Goal: Task Accomplishment & Management: Use online tool/utility

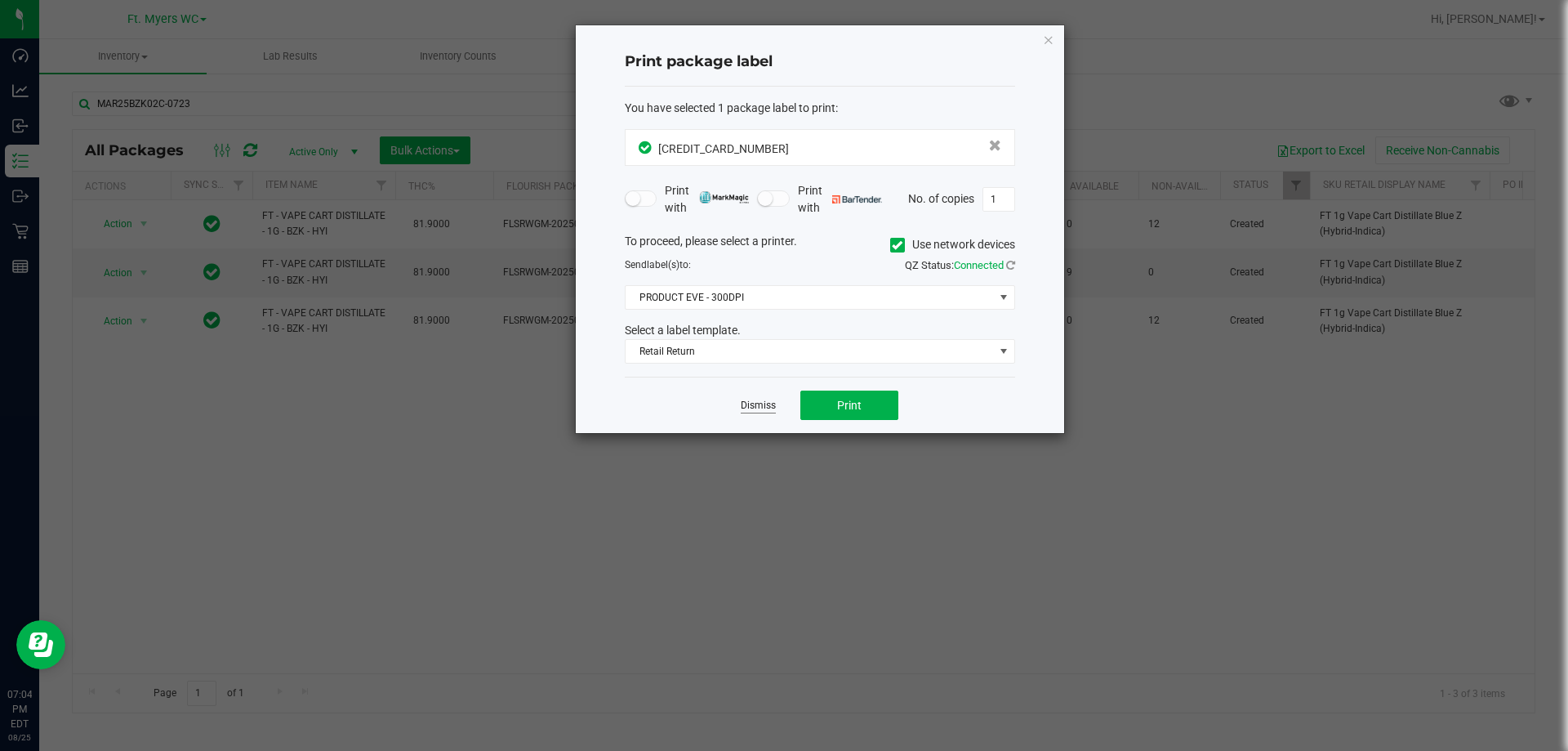
click at [770, 409] on link "Dismiss" at bounding box center [758, 406] width 35 height 14
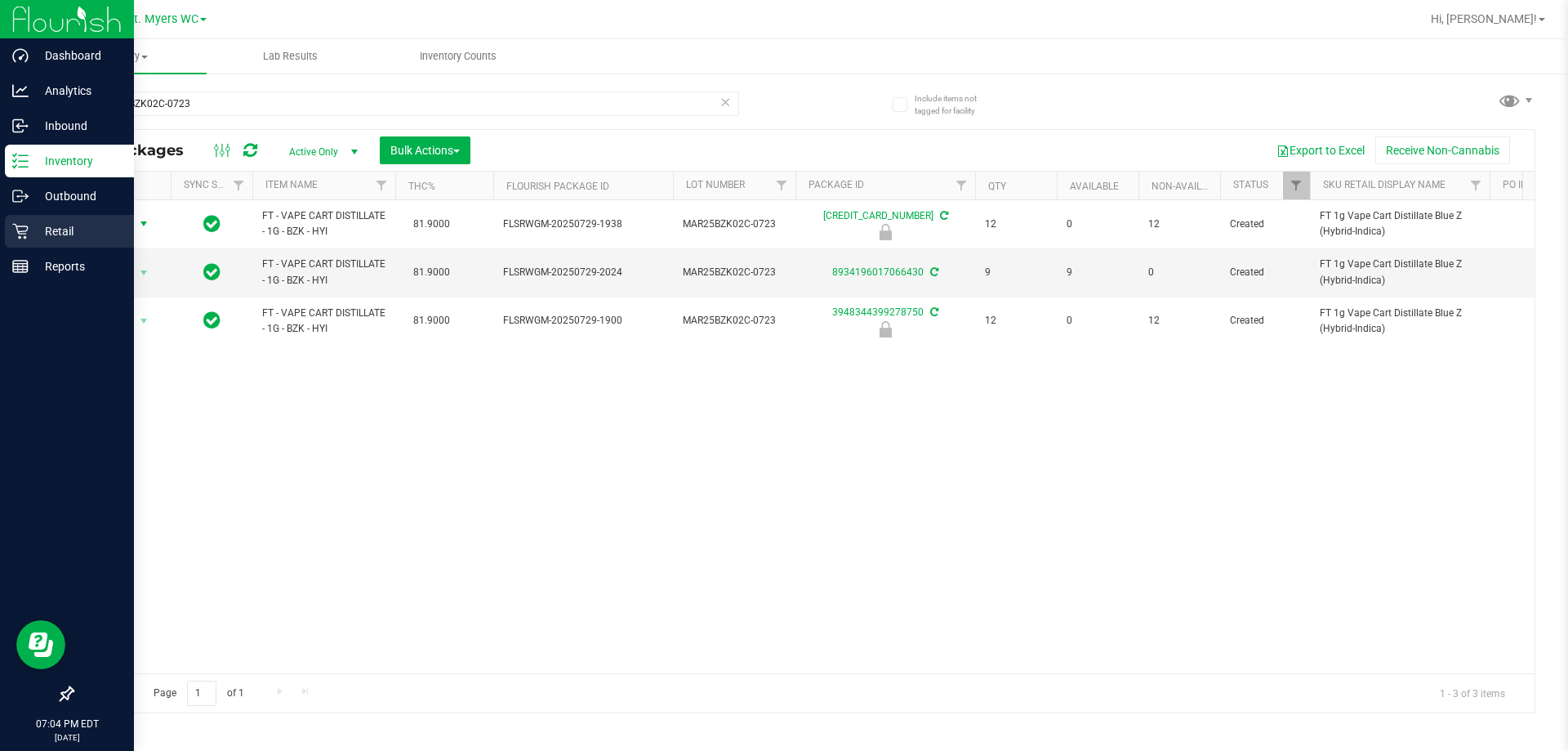
click at [53, 230] on p "Retail" at bounding box center [78, 231] width 98 height 20
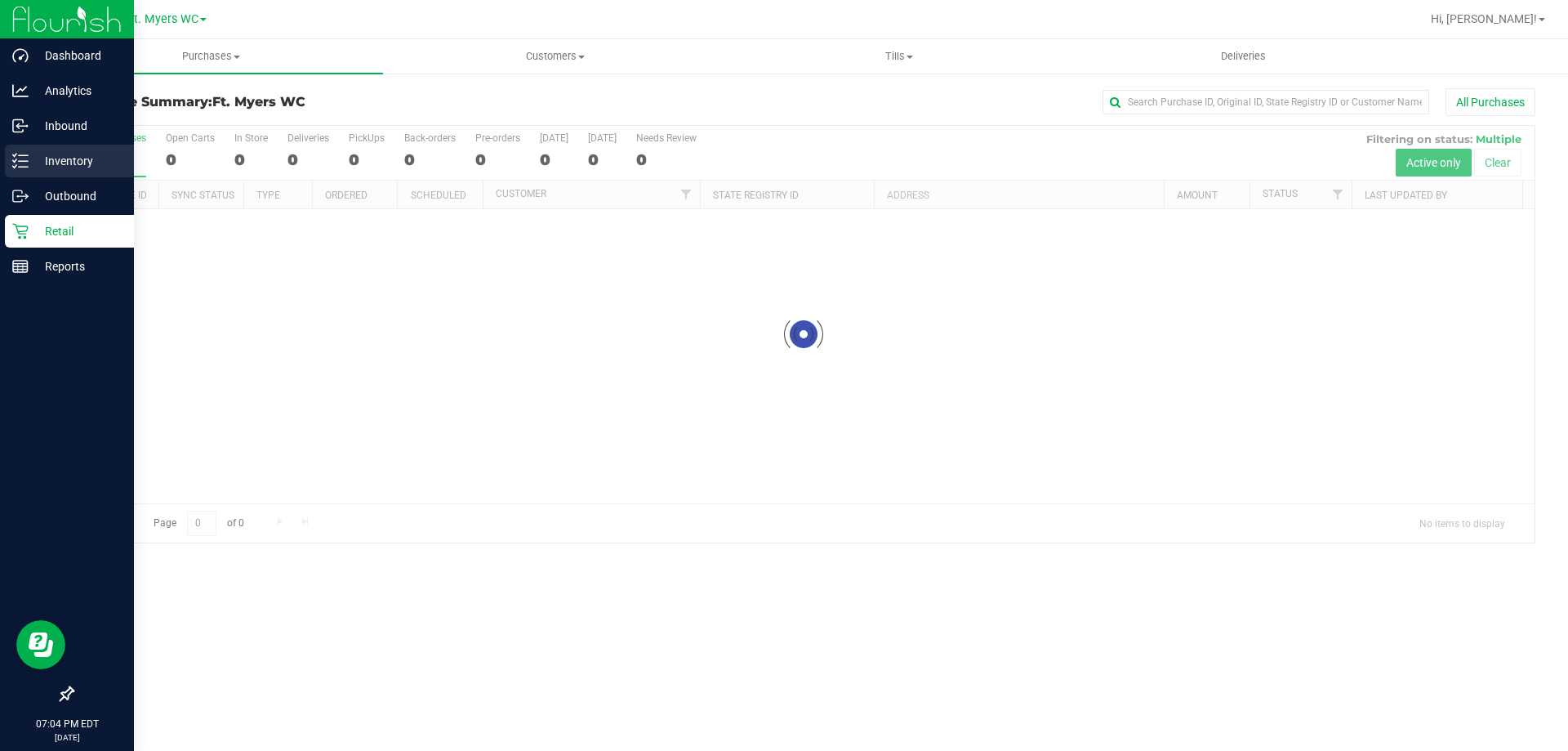
click at [12, 160] on icon at bounding box center [21, 161] width 16 height 16
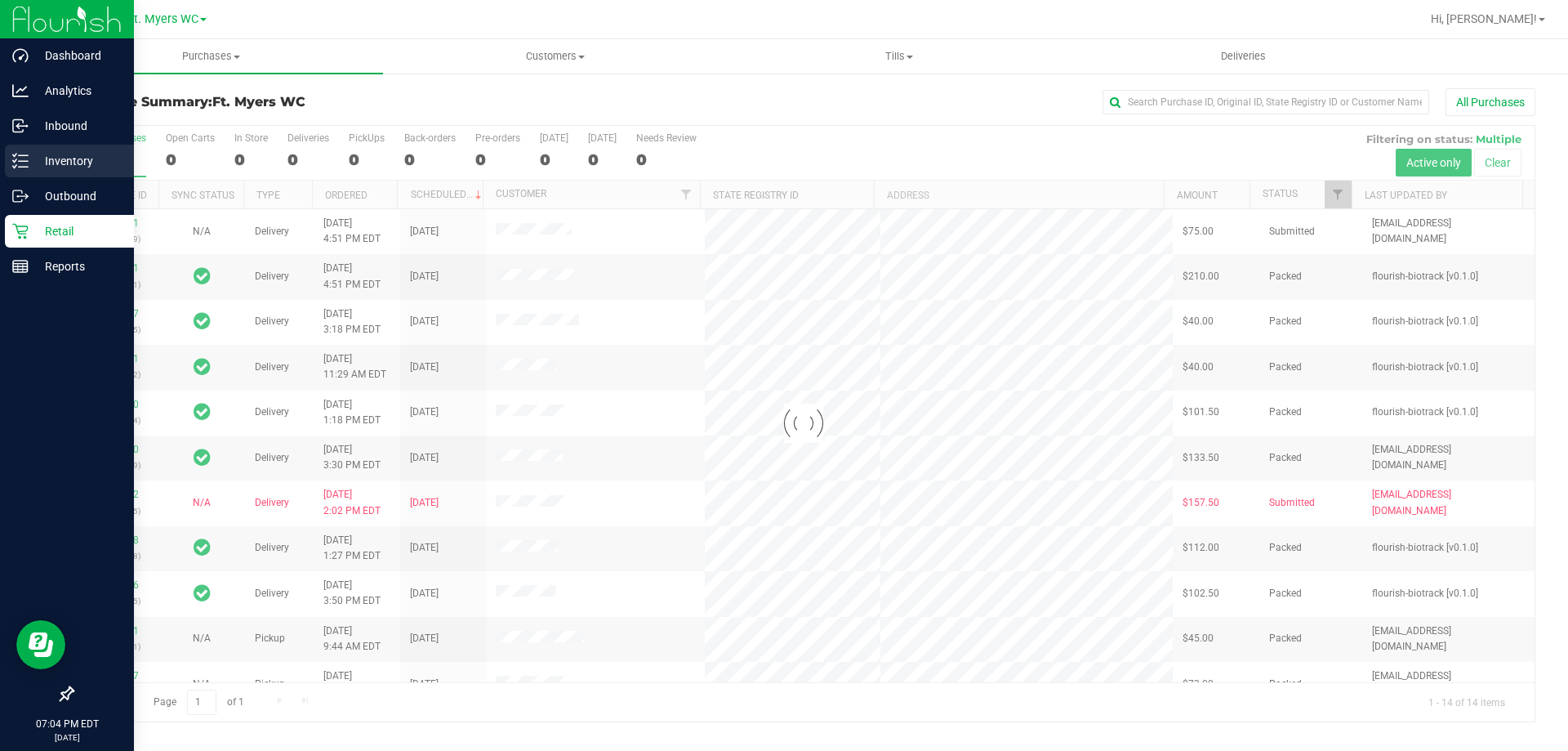
click at [18, 164] on icon at bounding box center [21, 161] width 16 height 16
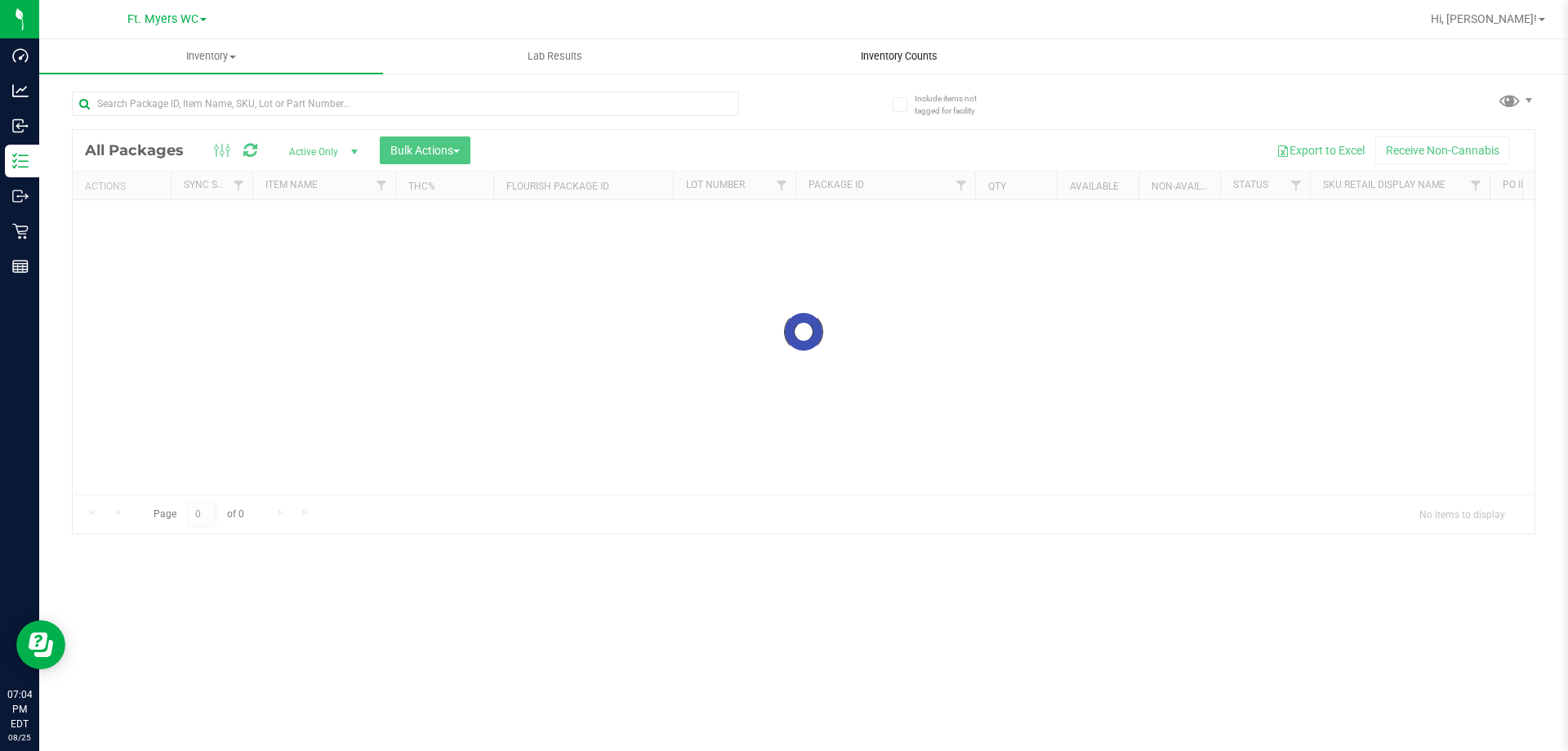
click at [858, 68] on div "Inventory All packages All inventory Waste log Create inventory Lab Results Inv…" at bounding box center [803, 395] width 1529 height 712
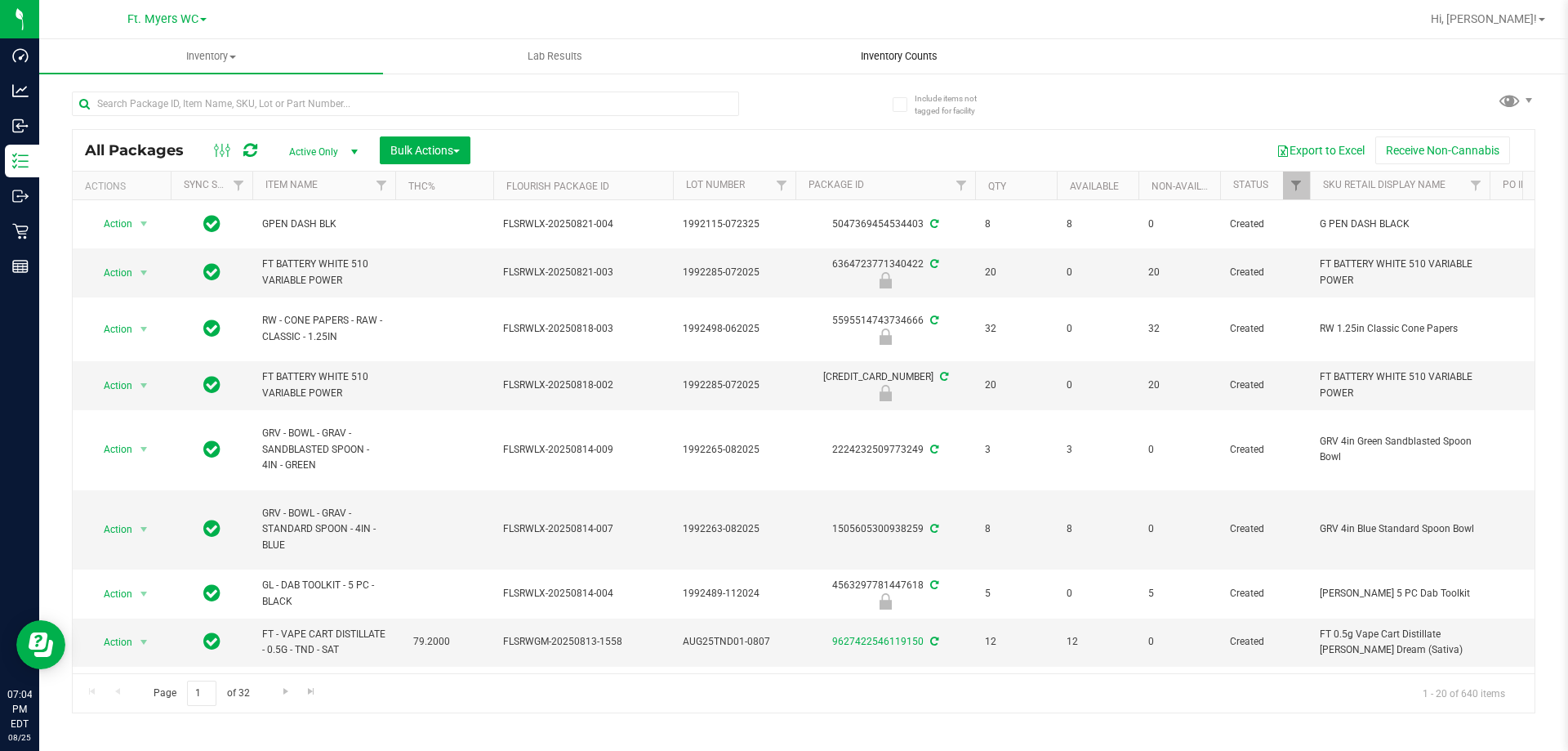
click at [888, 35] on nav "Ft. [PERSON_NAME] Hi, [PERSON_NAME]!" at bounding box center [803, 20] width 1529 height 39
click at [879, 63] on span "Inventory Counts" at bounding box center [899, 56] width 121 height 14
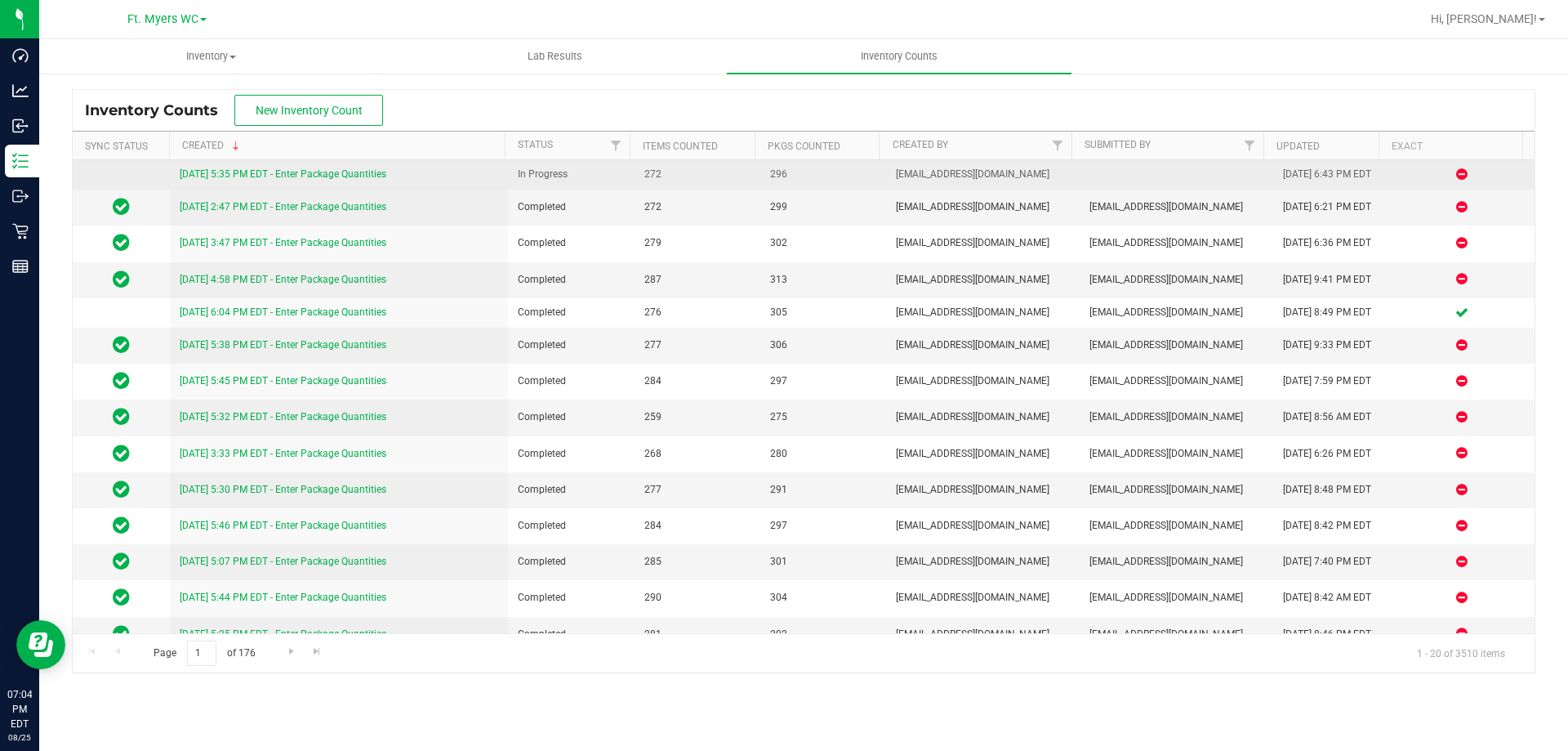
click at [378, 180] on div "[DATE] 5:35 PM EDT - Enter Package Quantities" at bounding box center [340, 174] width 319 height 15
click at [376, 174] on link "[DATE] 5:35 PM EDT - Enter Package Quantities" at bounding box center [283, 174] width 207 height 12
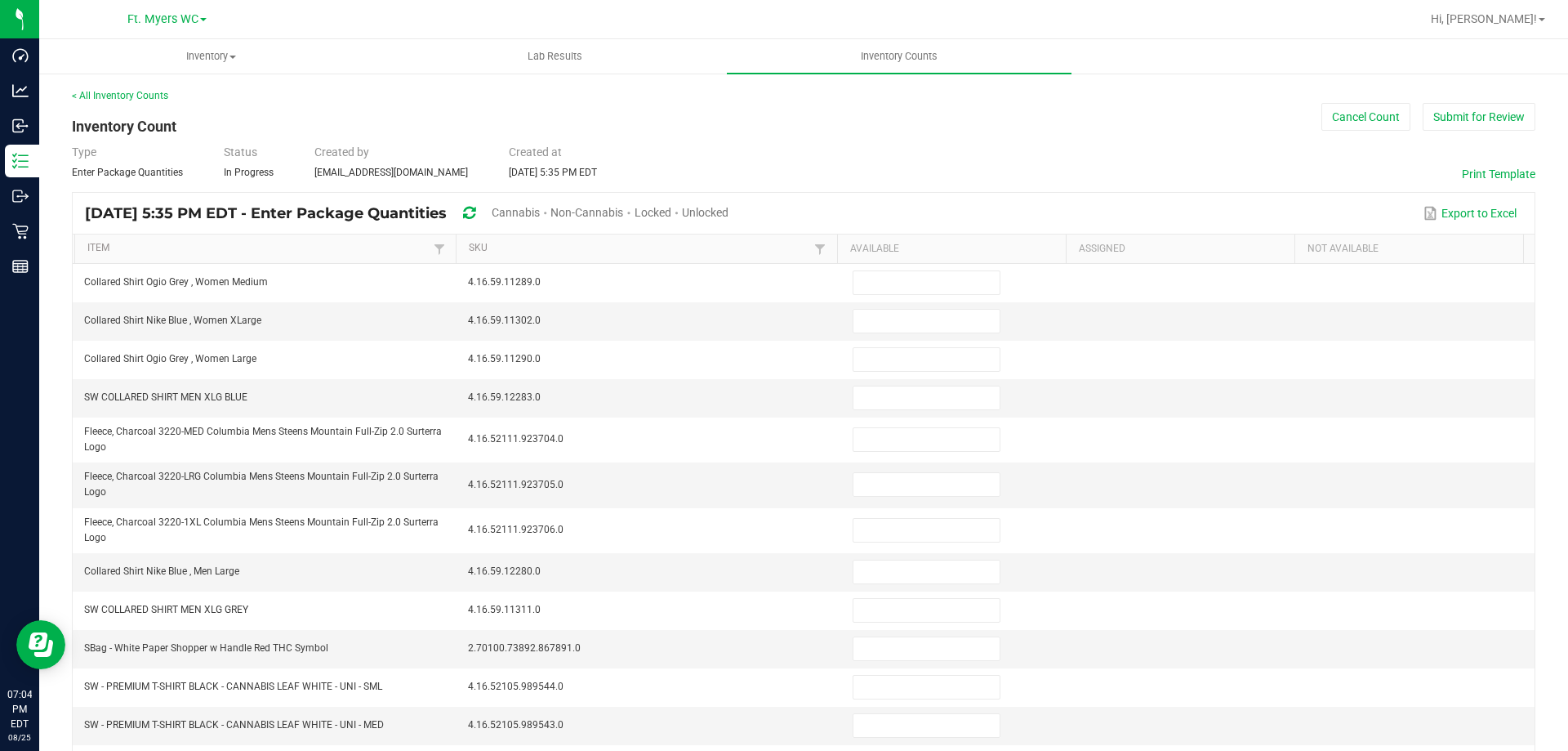
click at [728, 213] on span "Unlocked" at bounding box center [705, 212] width 46 height 13
type input "0"
type input "19"
type input "3"
type input "6"
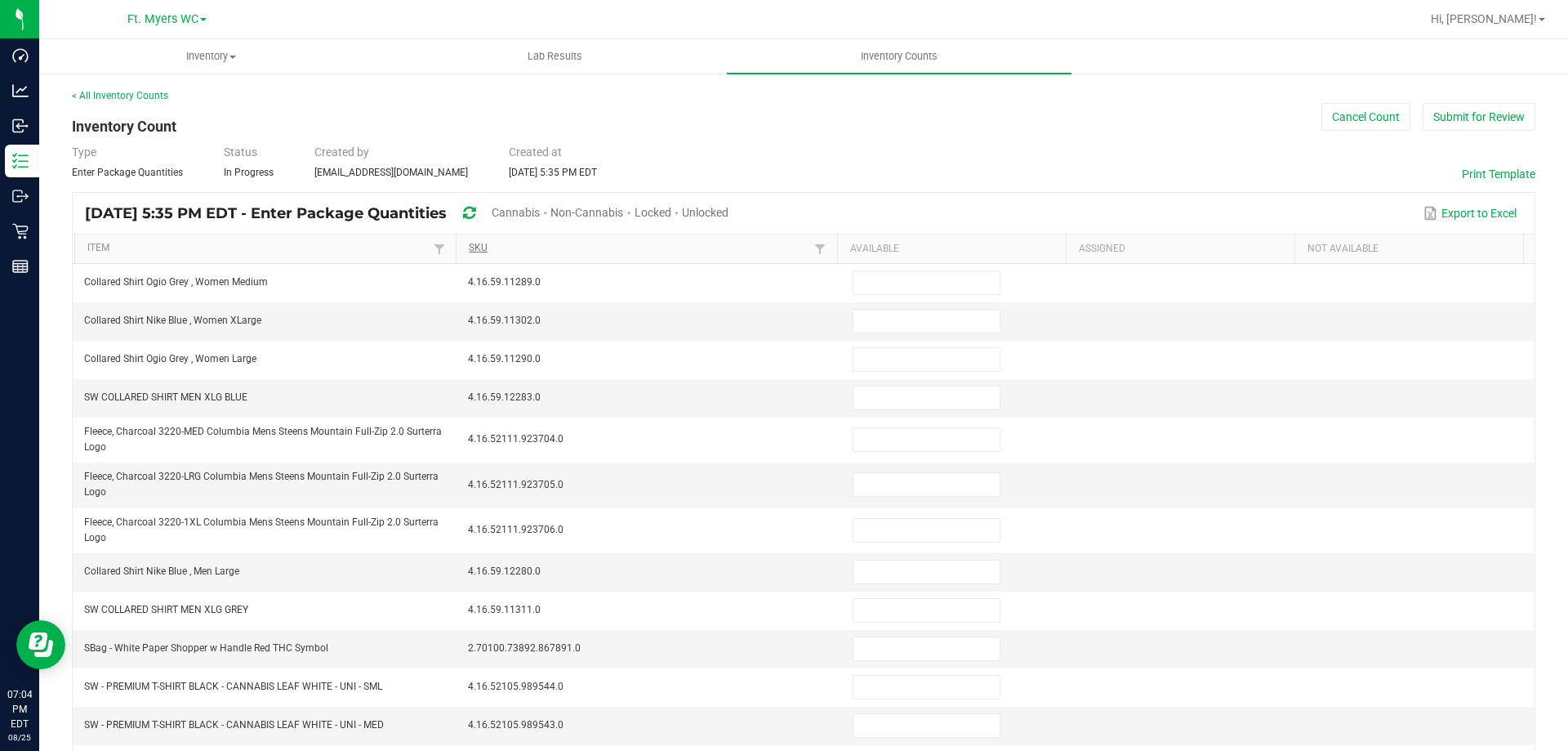
type input "16"
type input "0"
type input "12"
type input "8"
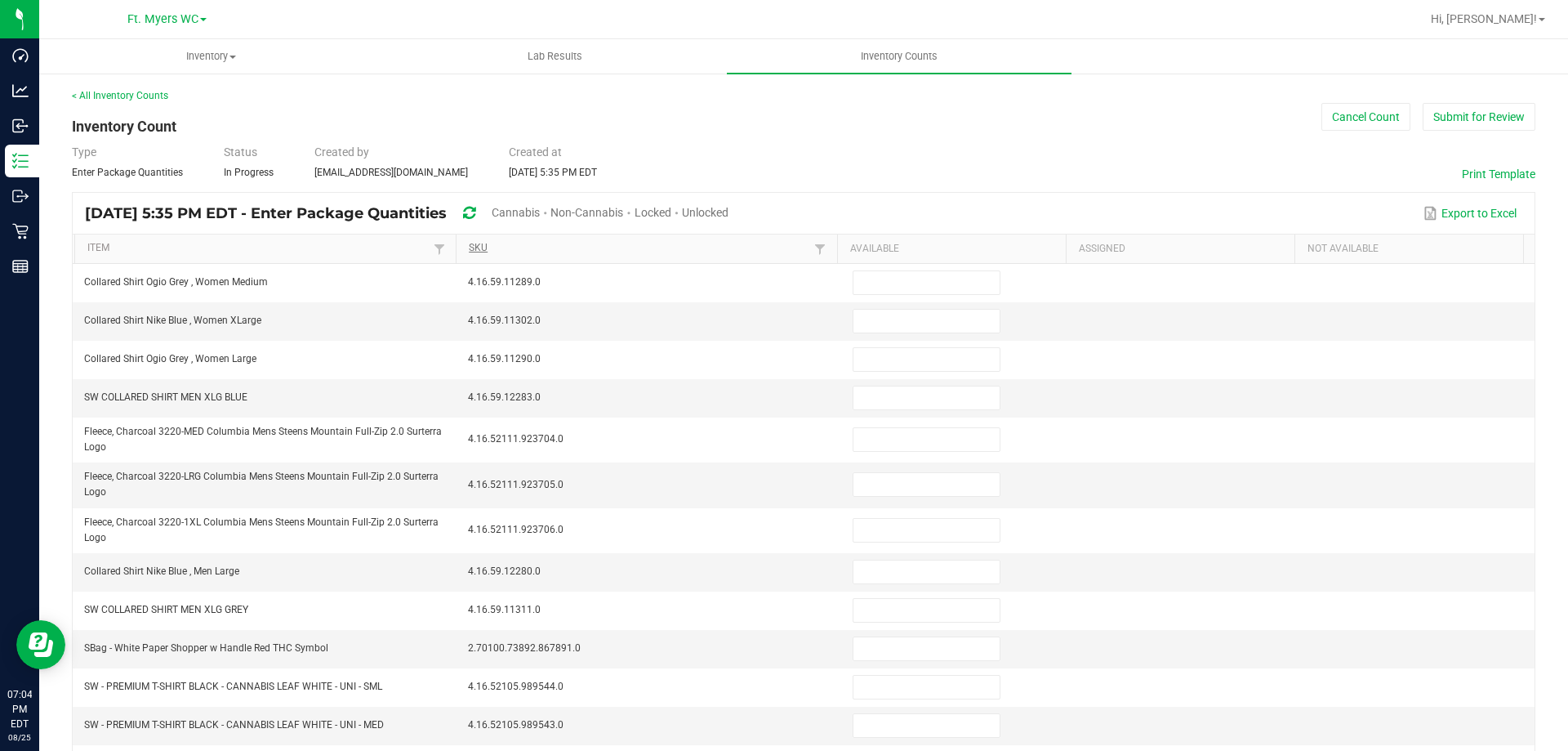
type input "5"
type input "0"
type input "8"
type input "7"
type input "11"
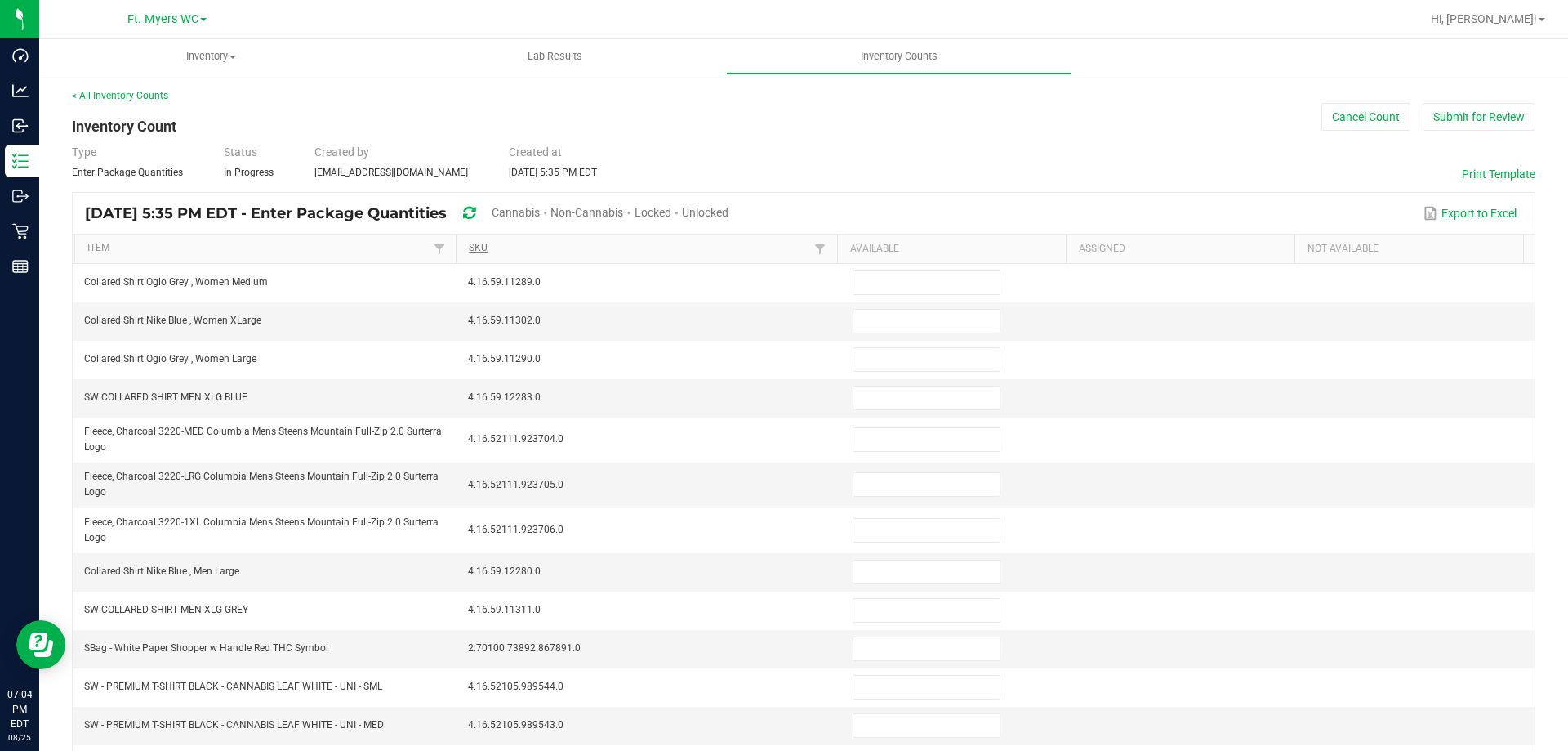
type input "4"
type input "3"
type input "2"
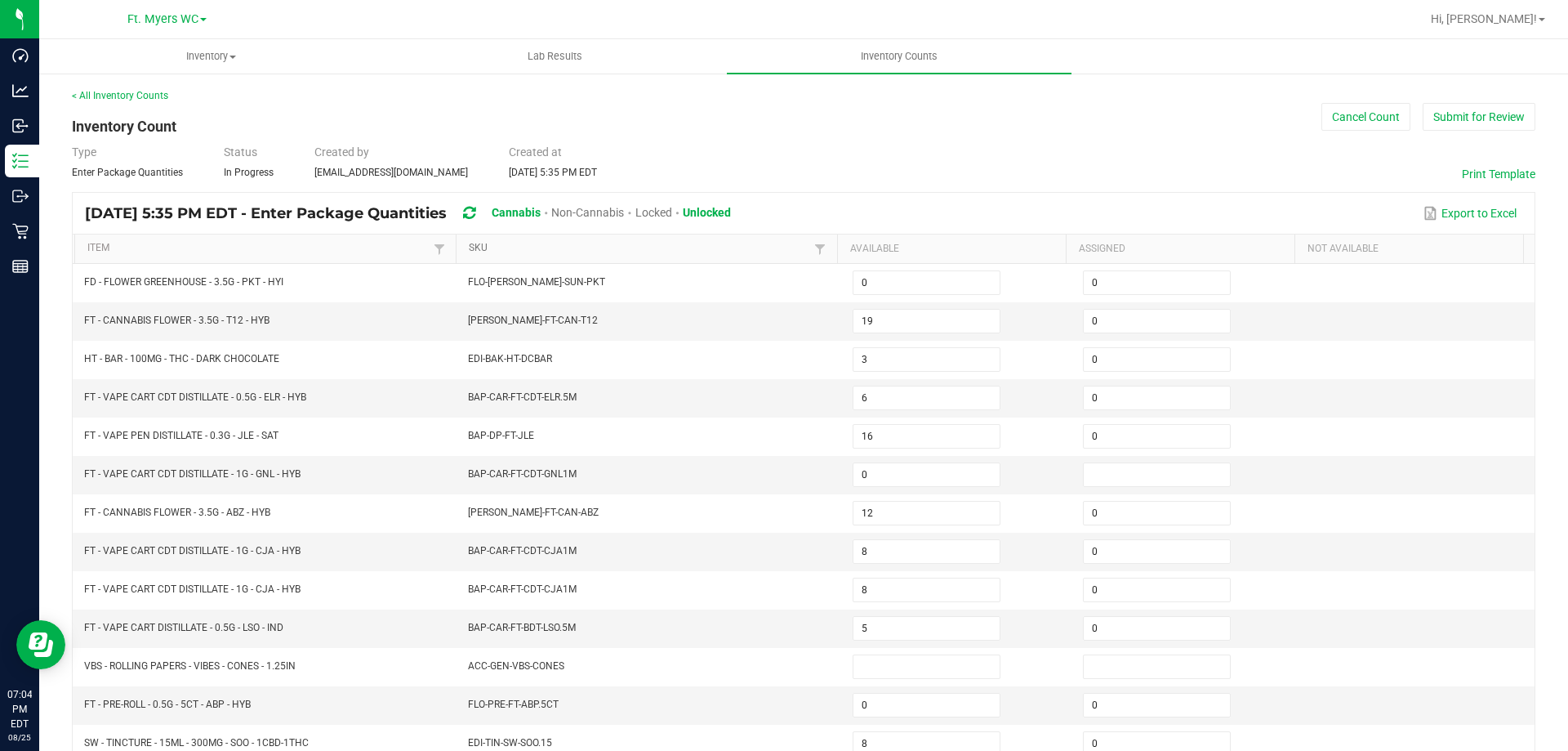
click at [535, 248] on link "SKU" at bounding box center [639, 248] width 341 height 13
type input "10"
type input "8"
type input "4"
type input "10"
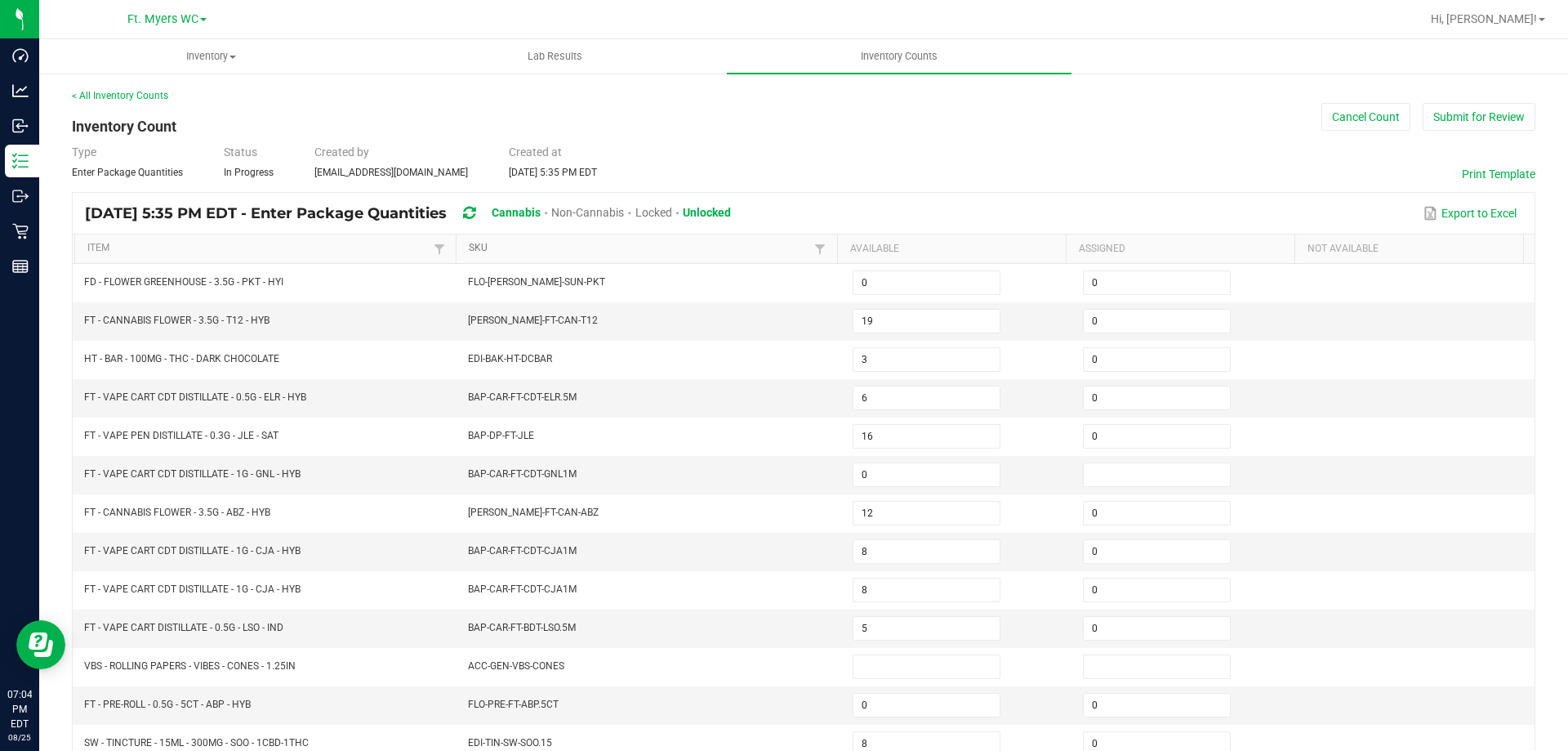
type input "9"
type input "0"
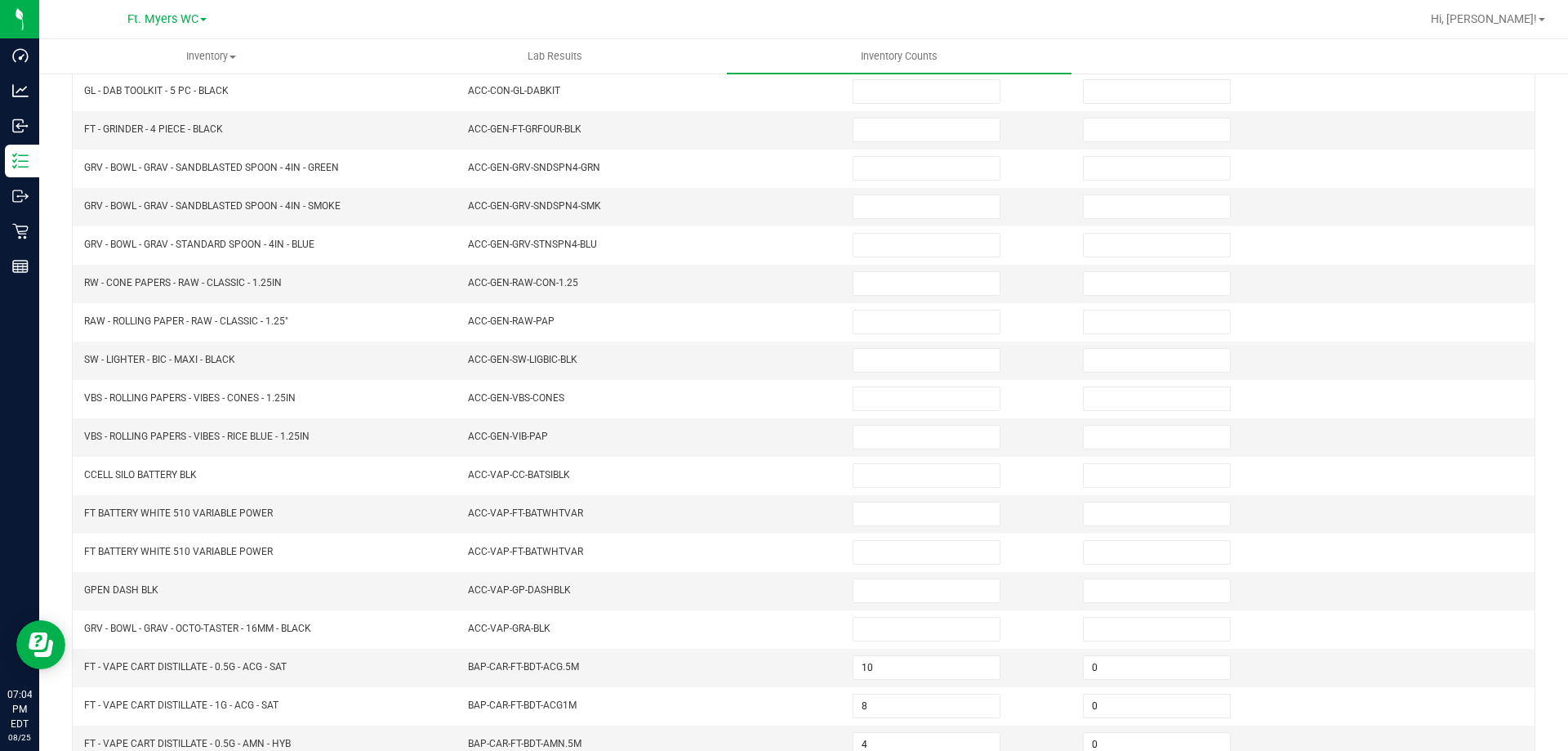
scroll to position [339, 0]
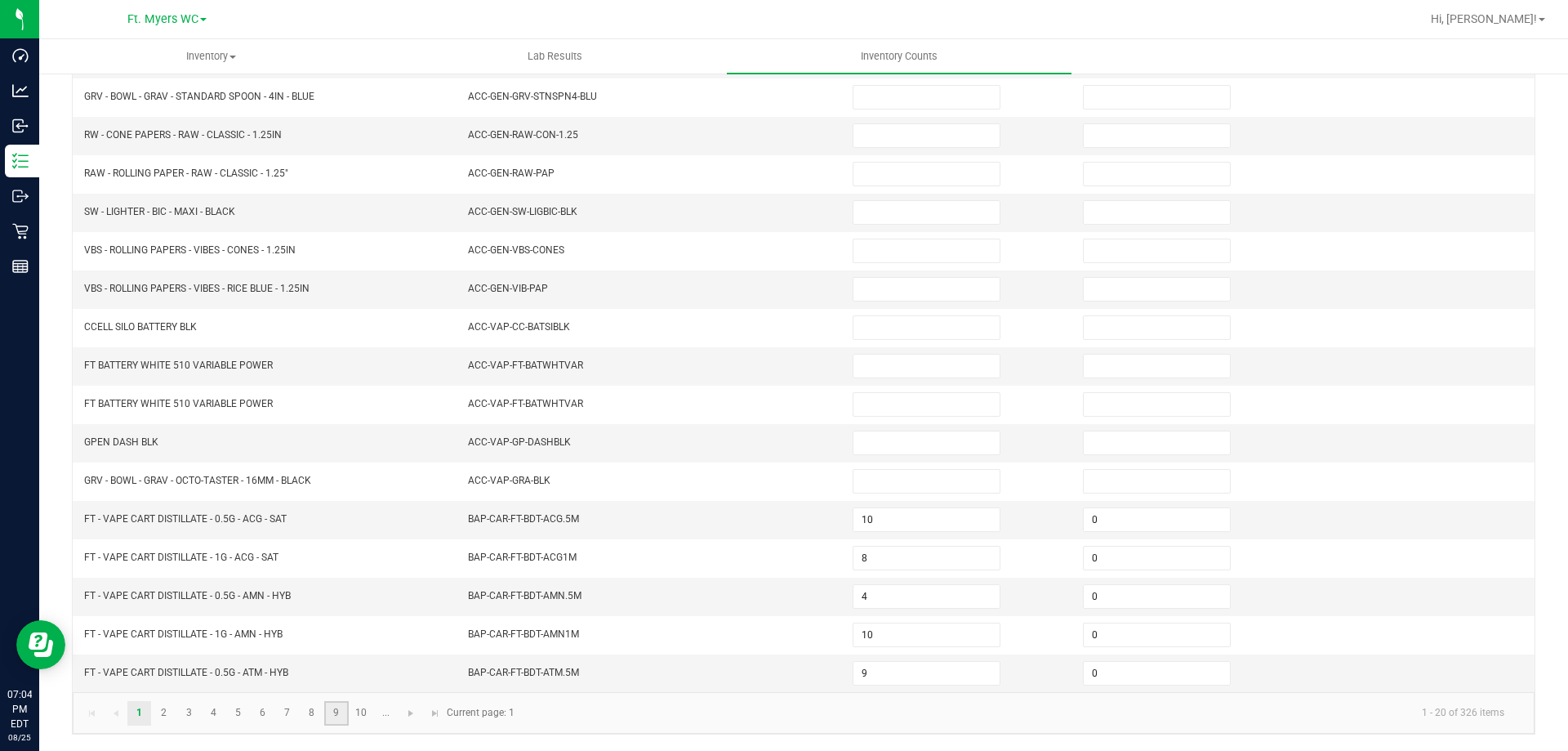
click at [345, 706] on link "9" at bounding box center [336, 713] width 24 height 24
type input "7"
type input "11"
type input "1"
type input "2"
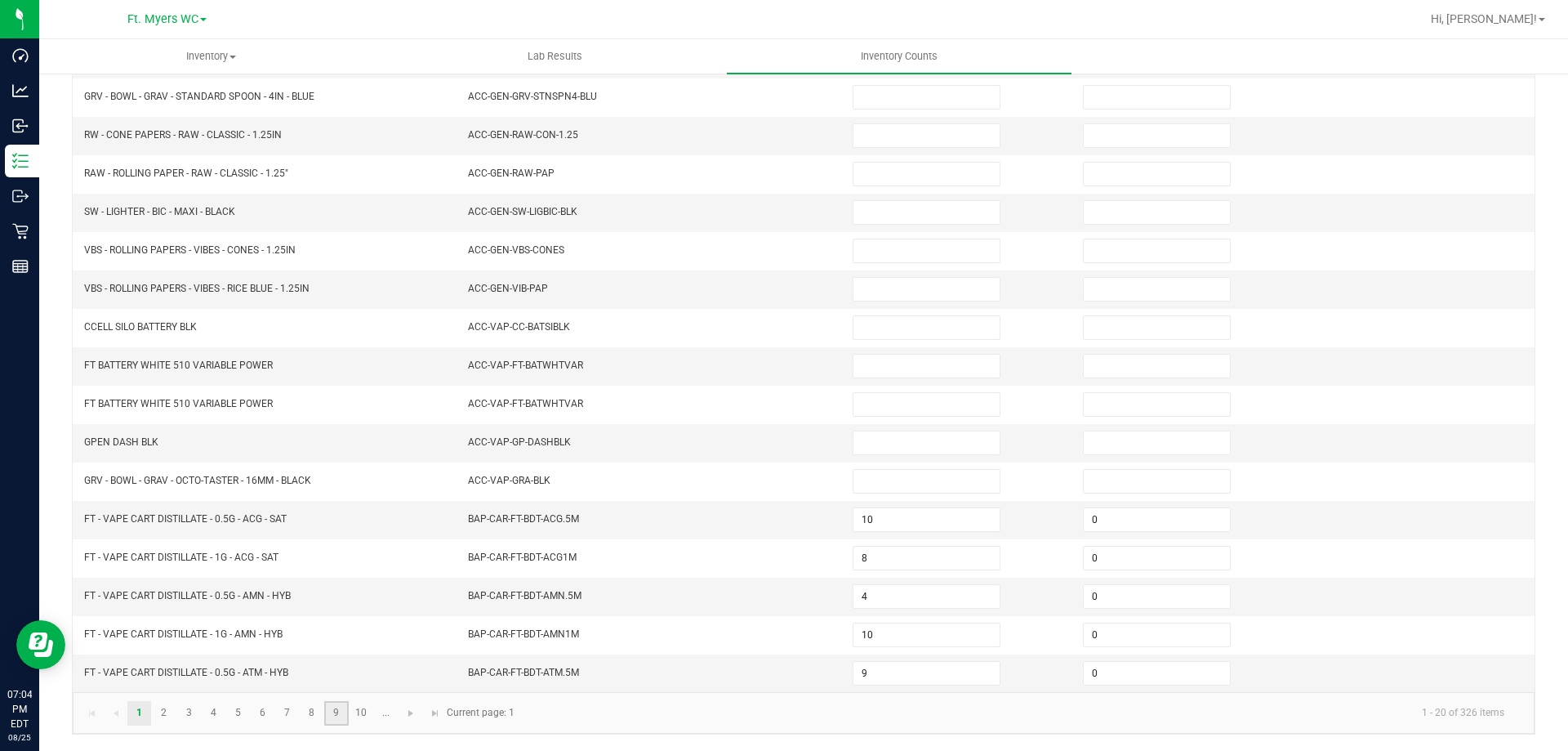
type input "0"
type input "1"
type input "7"
type input "0"
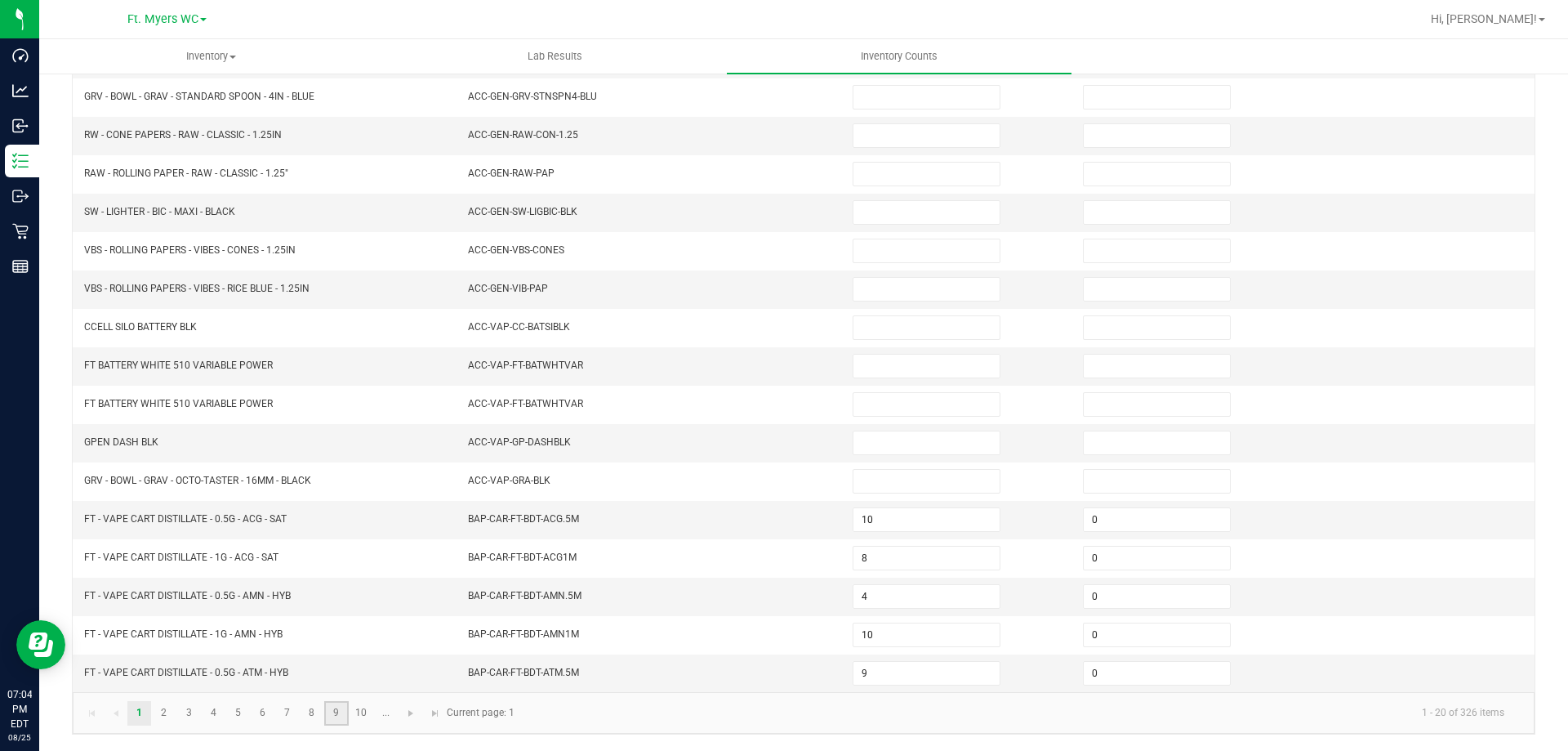
type input "7"
type input "4"
type input "5"
type input "7"
type input "0"
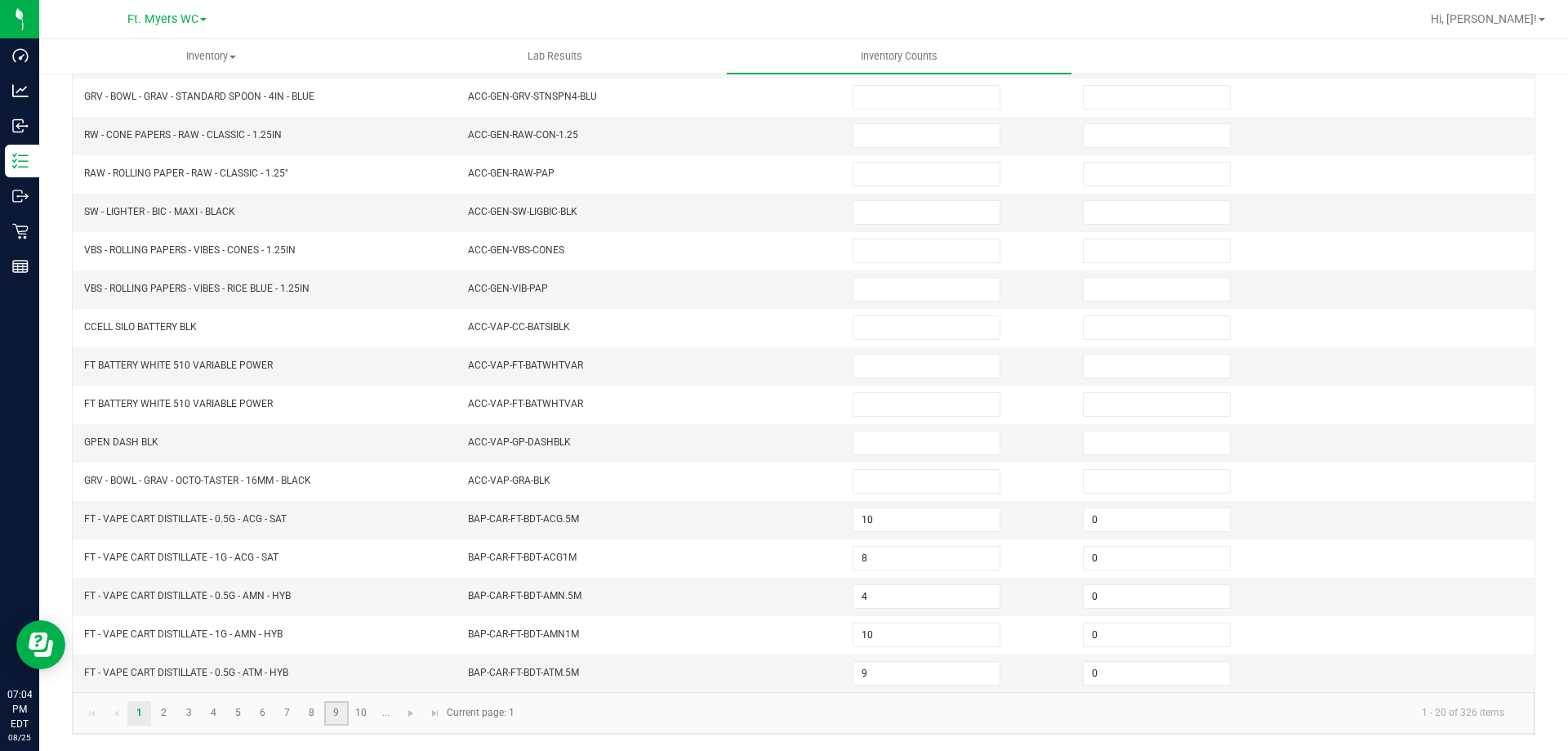
type input "5"
type input "2"
type input "0"
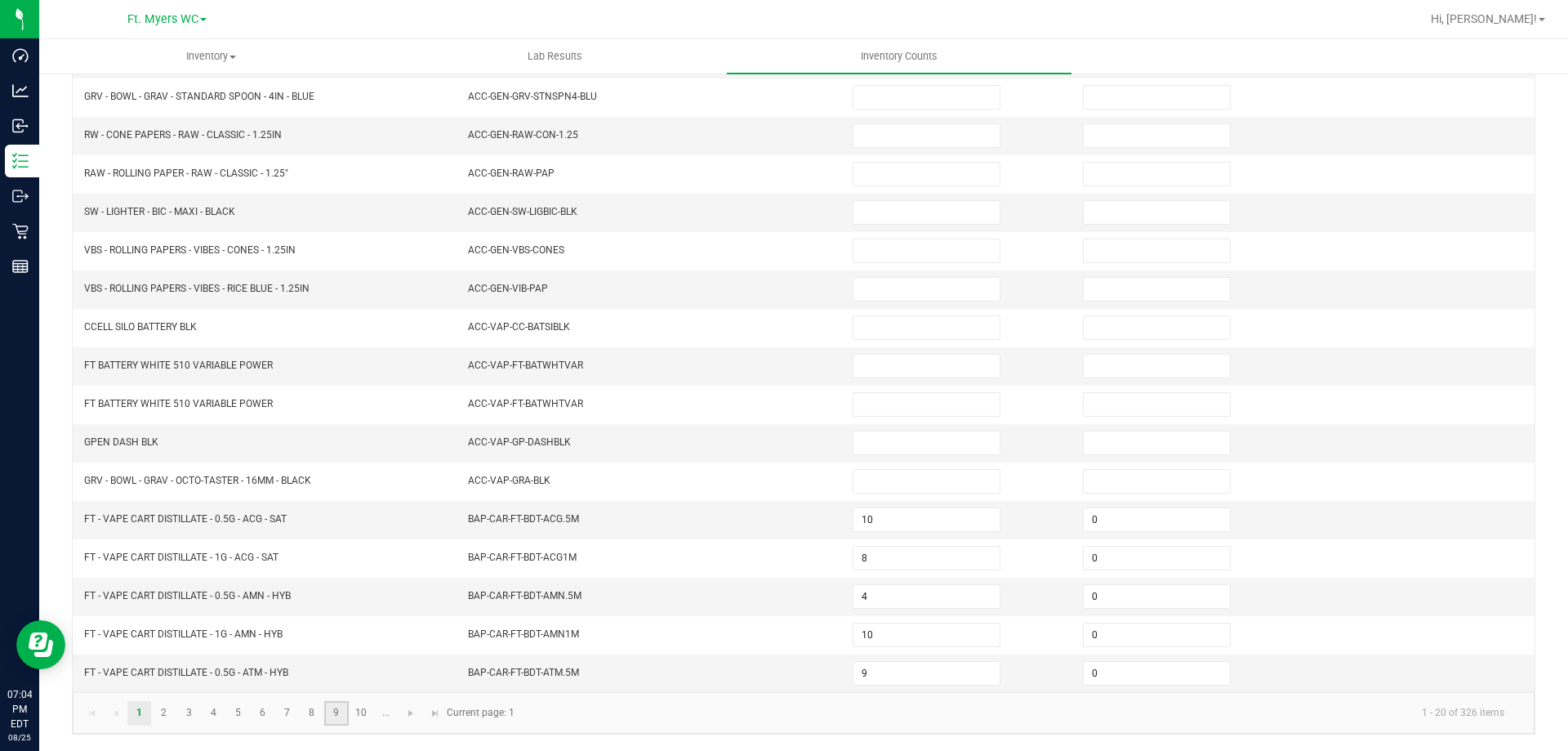
type input "0"
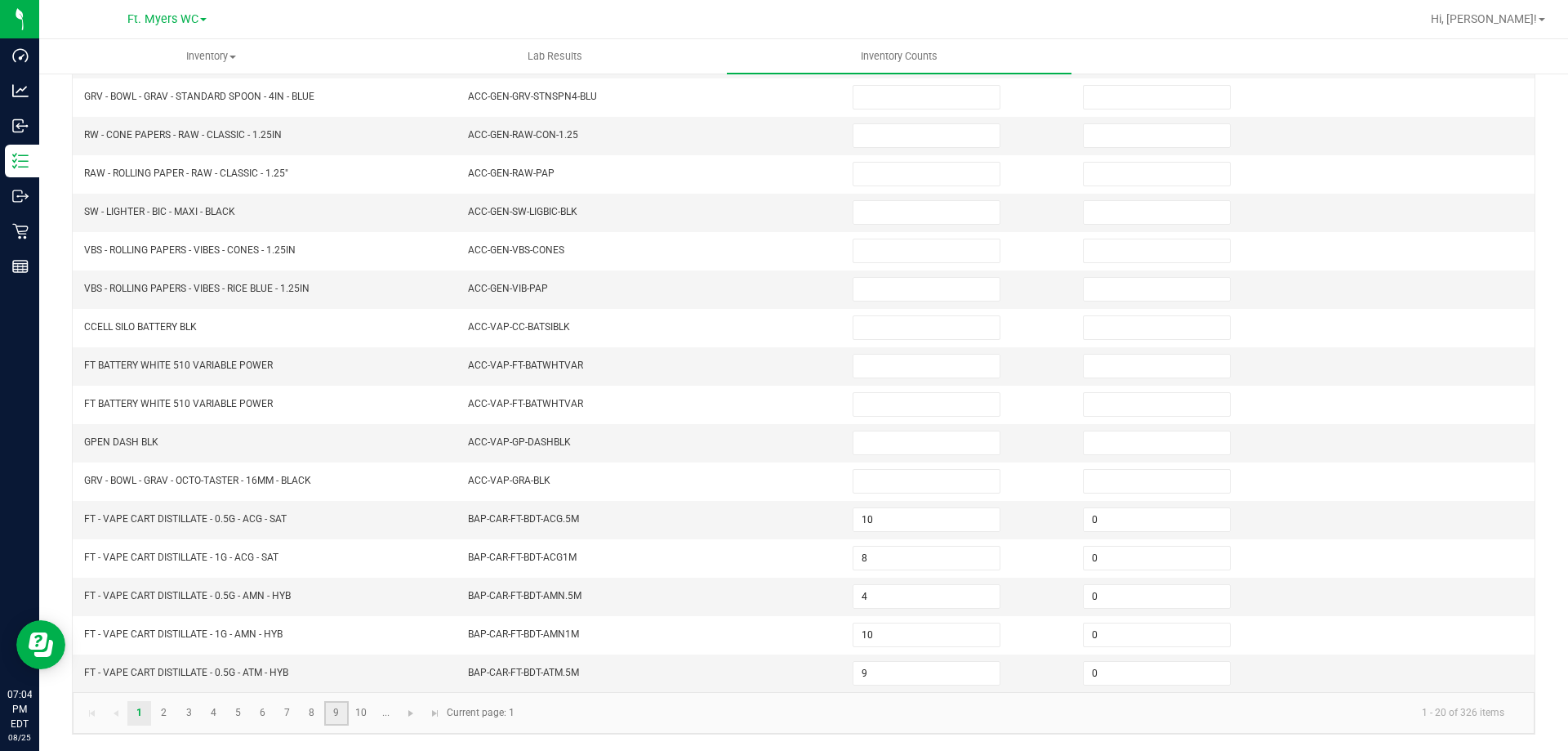
type input "0"
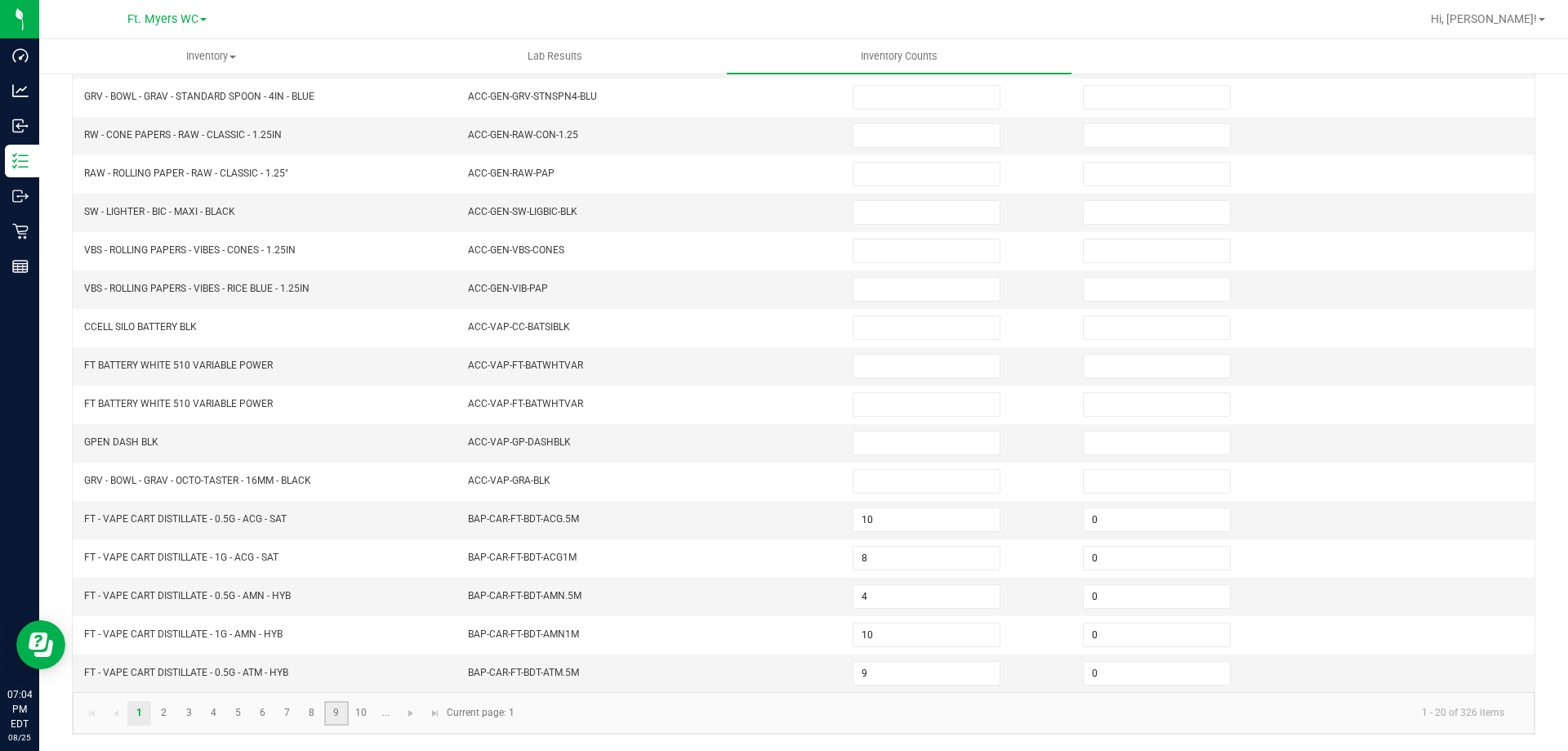
type input "0"
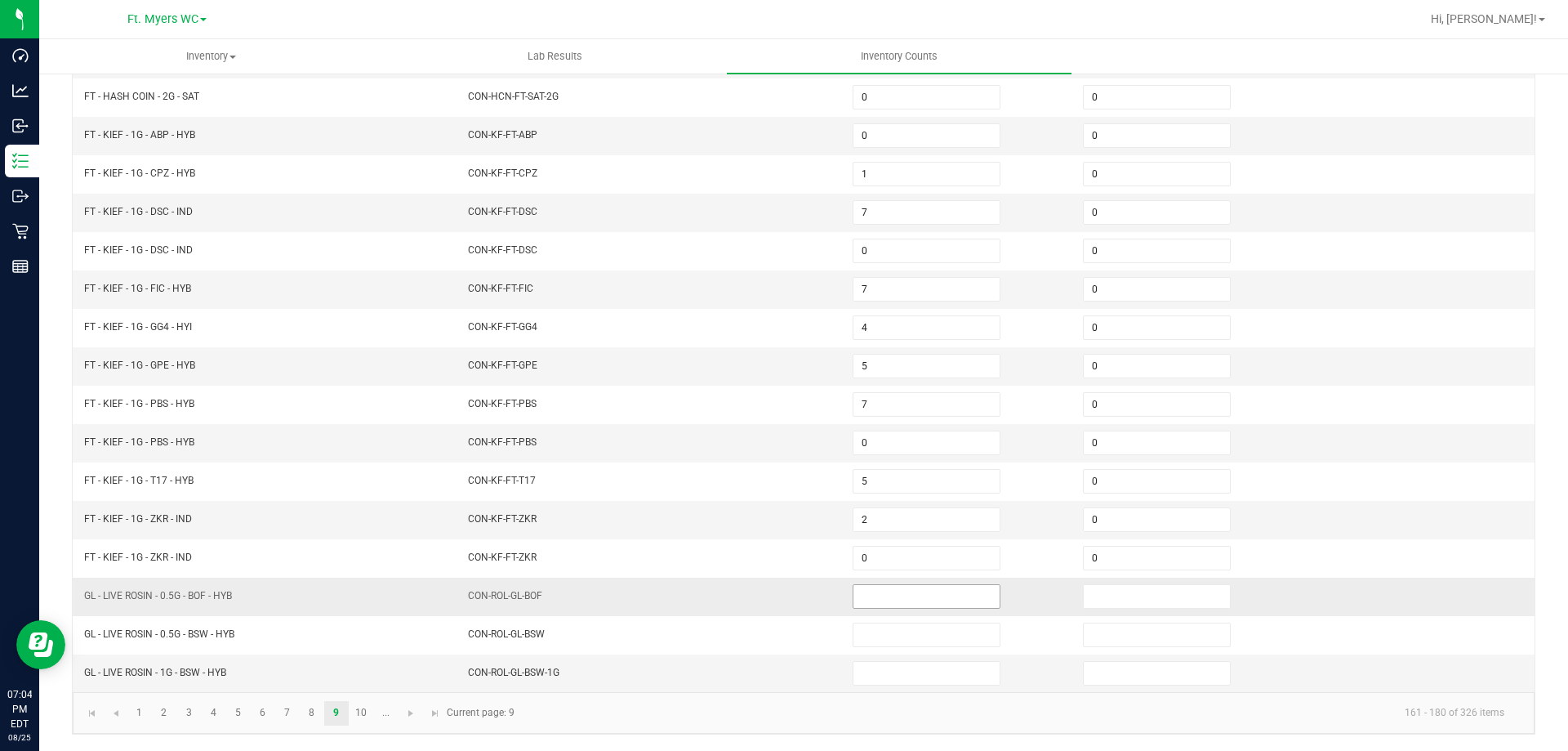
click at [903, 589] on input at bounding box center [926, 597] width 146 height 23
type input "1"
type input "0"
type input "3"
type input "0"
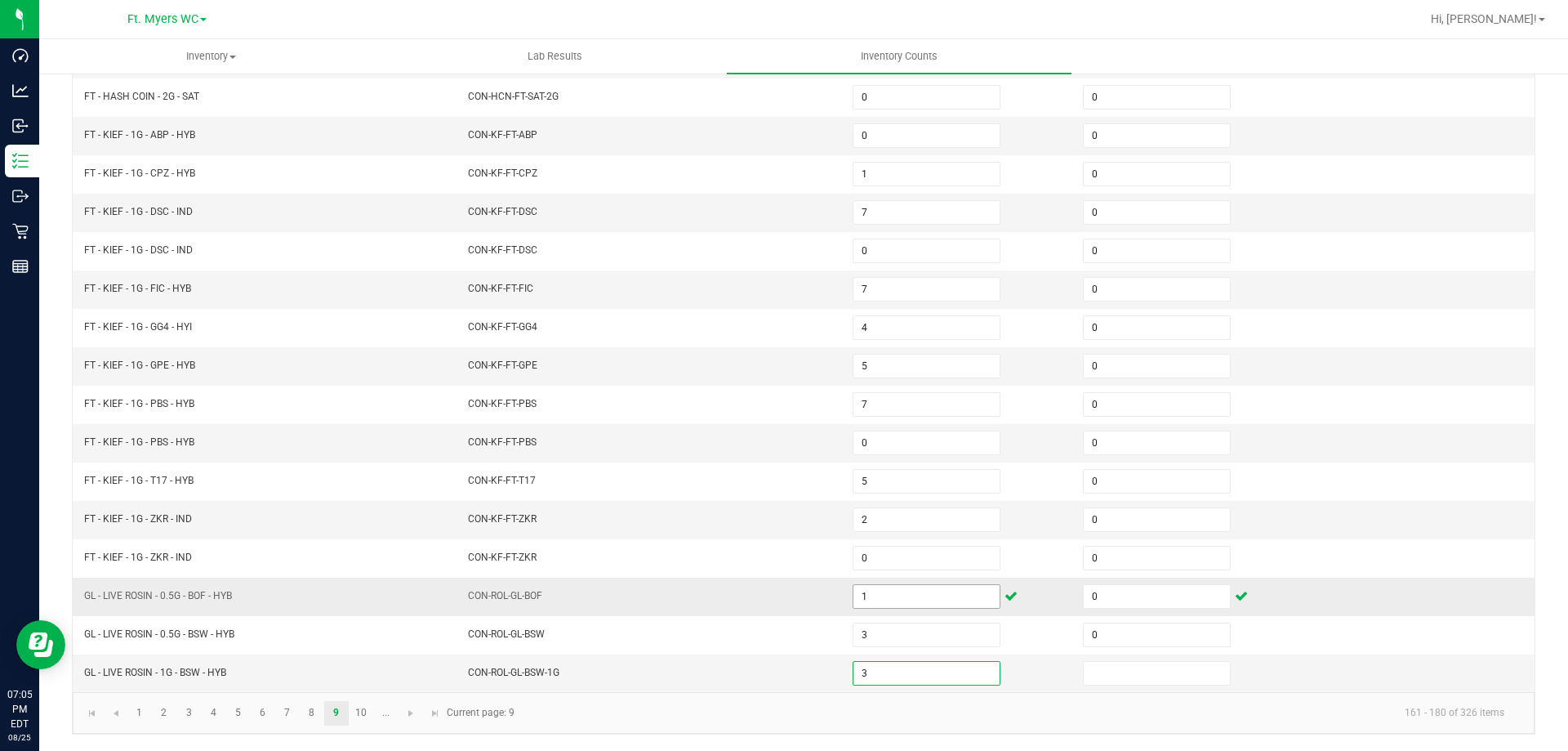
type input "3"
type input "0"
drag, startPoint x: 359, startPoint y: 709, endPoint x: 368, endPoint y: 700, distance: 12.7
click at [359, 710] on link "10" at bounding box center [361, 713] width 24 height 24
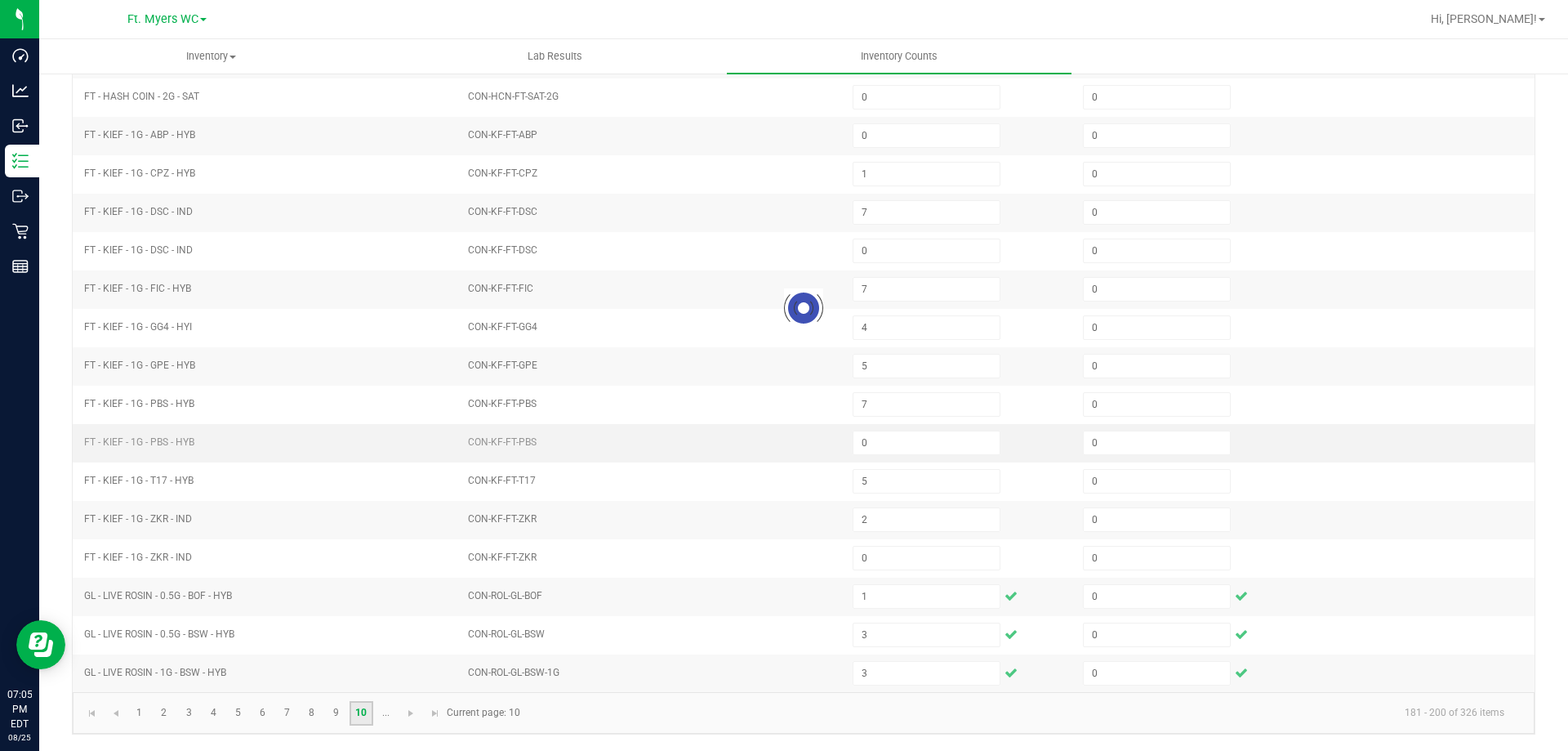
type input "4"
type input "1"
type input "3"
type input "1"
type input "2"
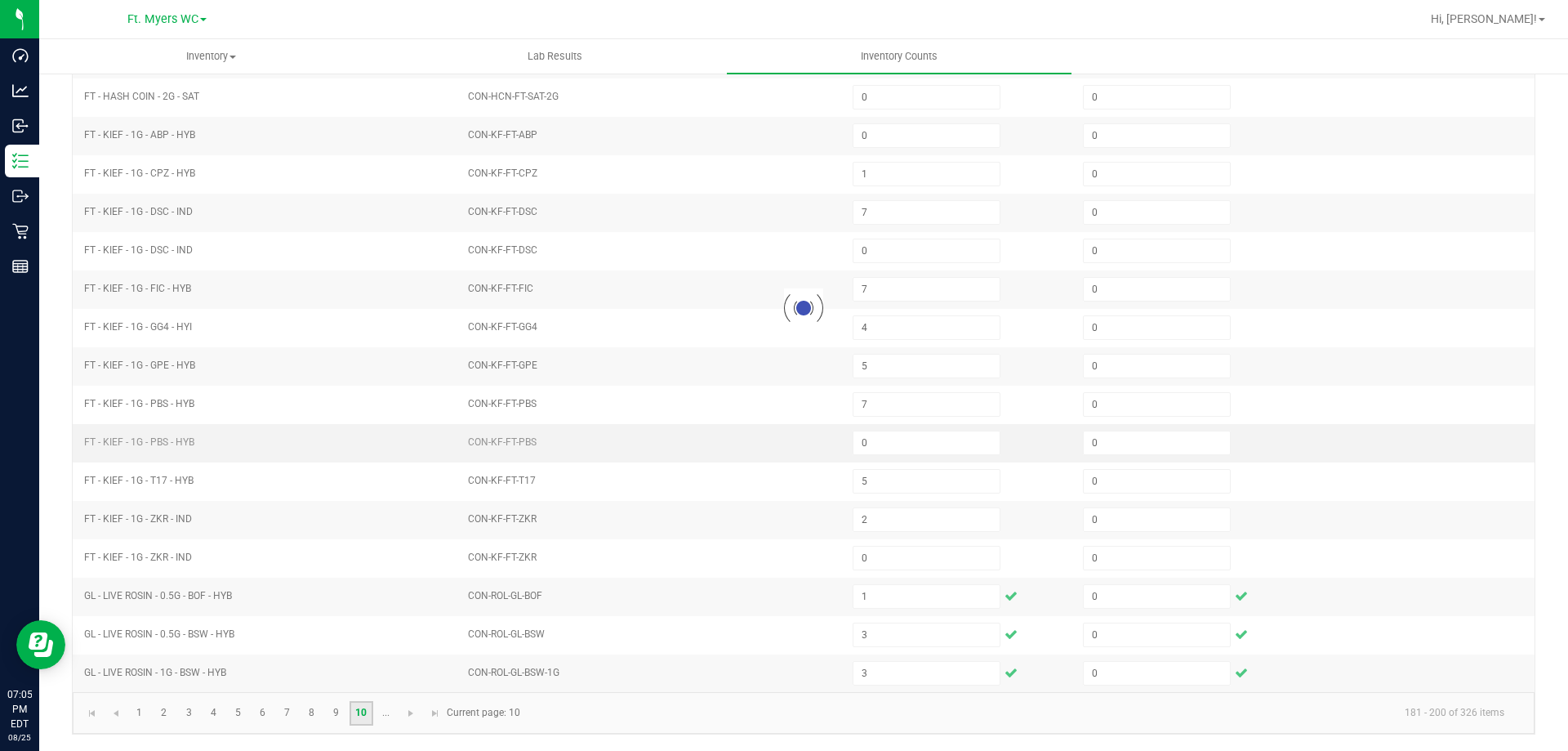
type input "3"
type input "6"
type input "2"
type input "3"
type input "7"
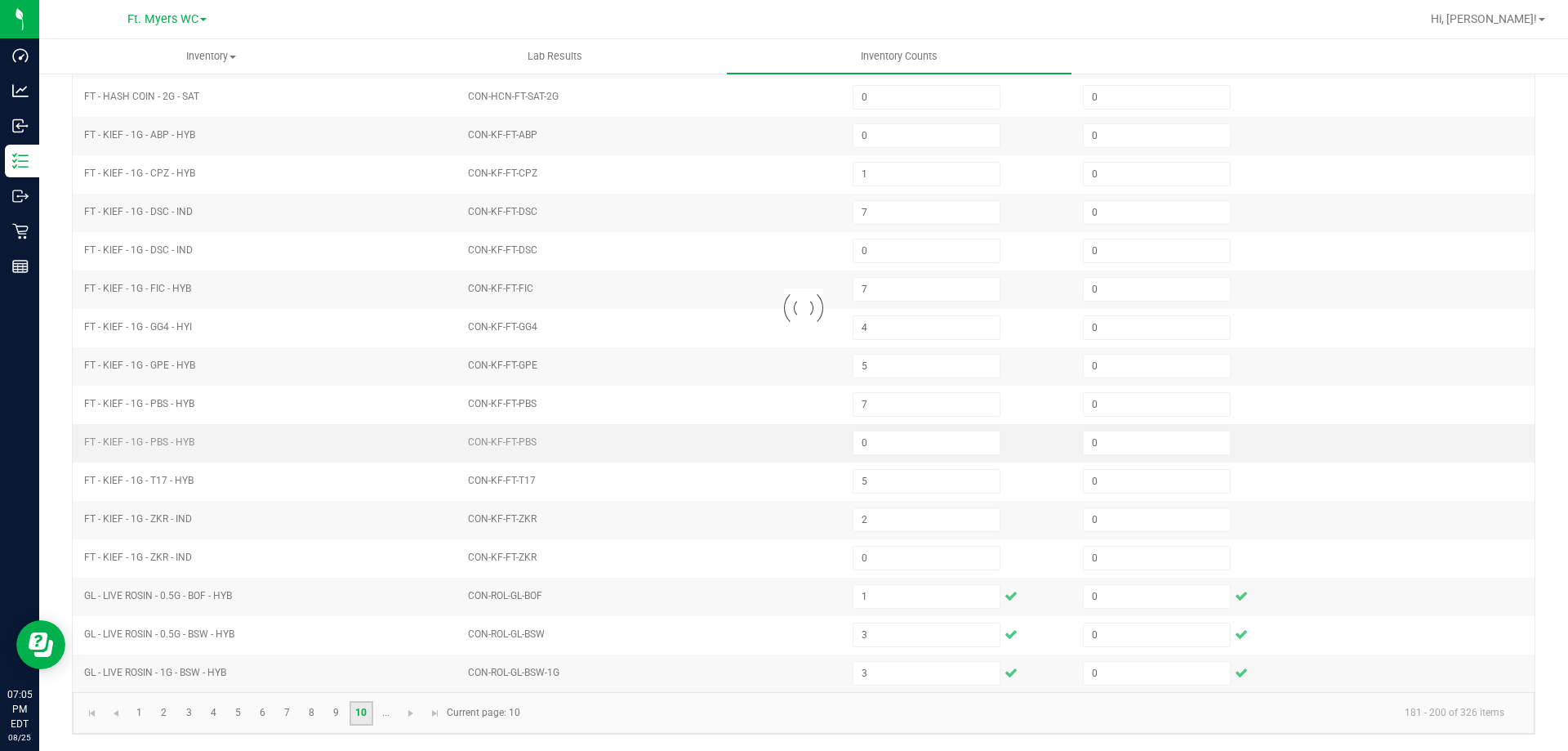
type input "4"
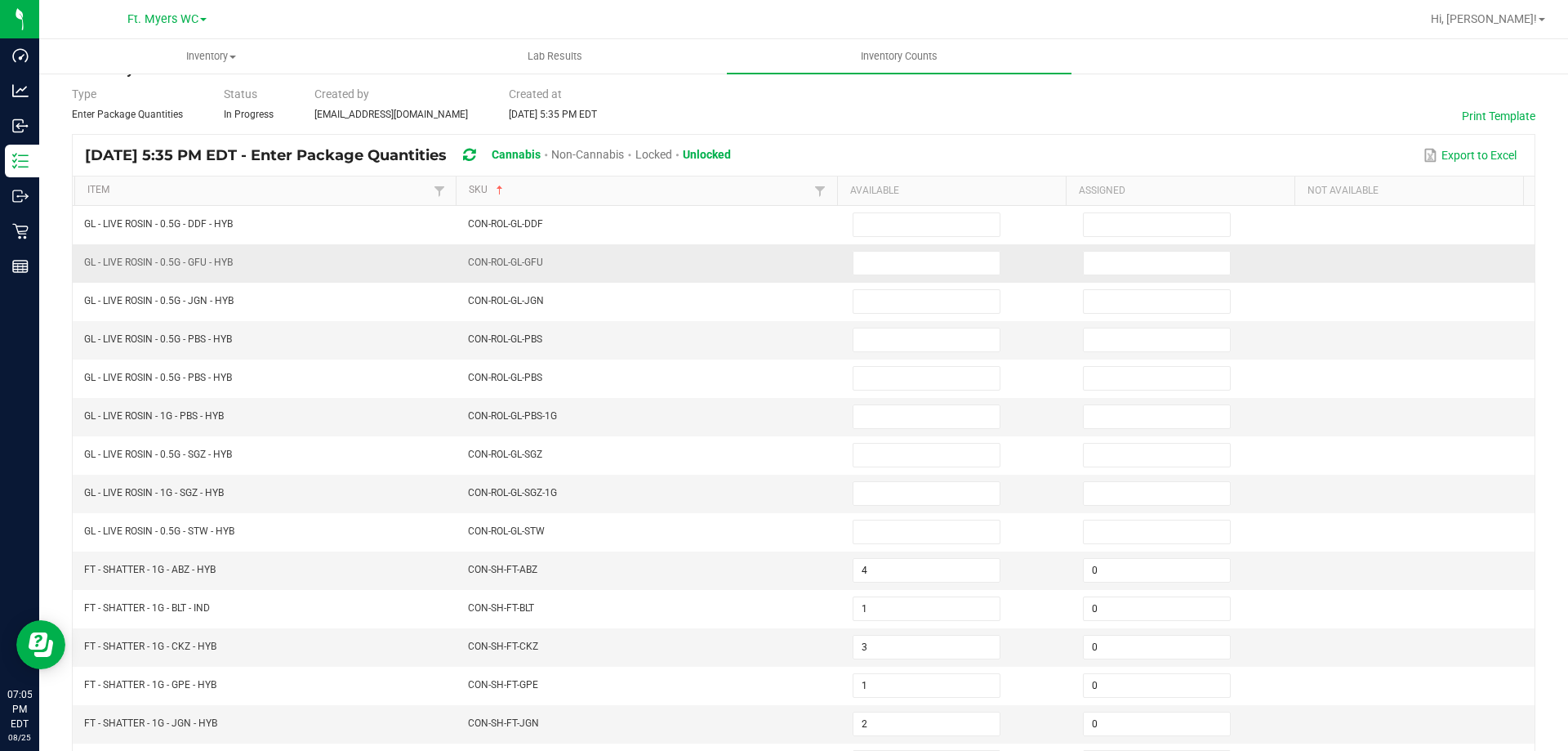
scroll to position [12, 0]
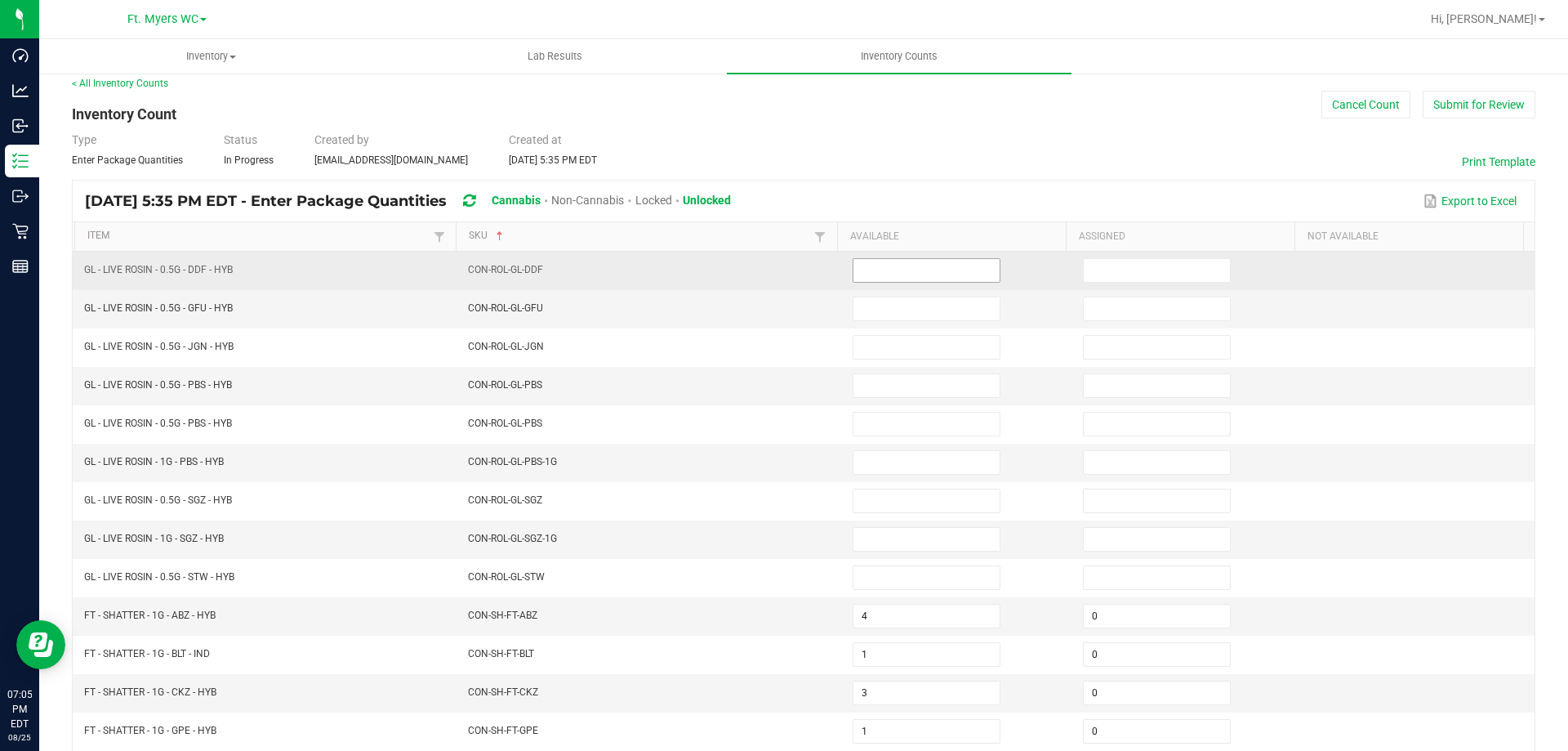
click at [874, 263] on input at bounding box center [926, 270] width 146 height 23
type input "6"
type input "0"
type input "4"
type input "0"
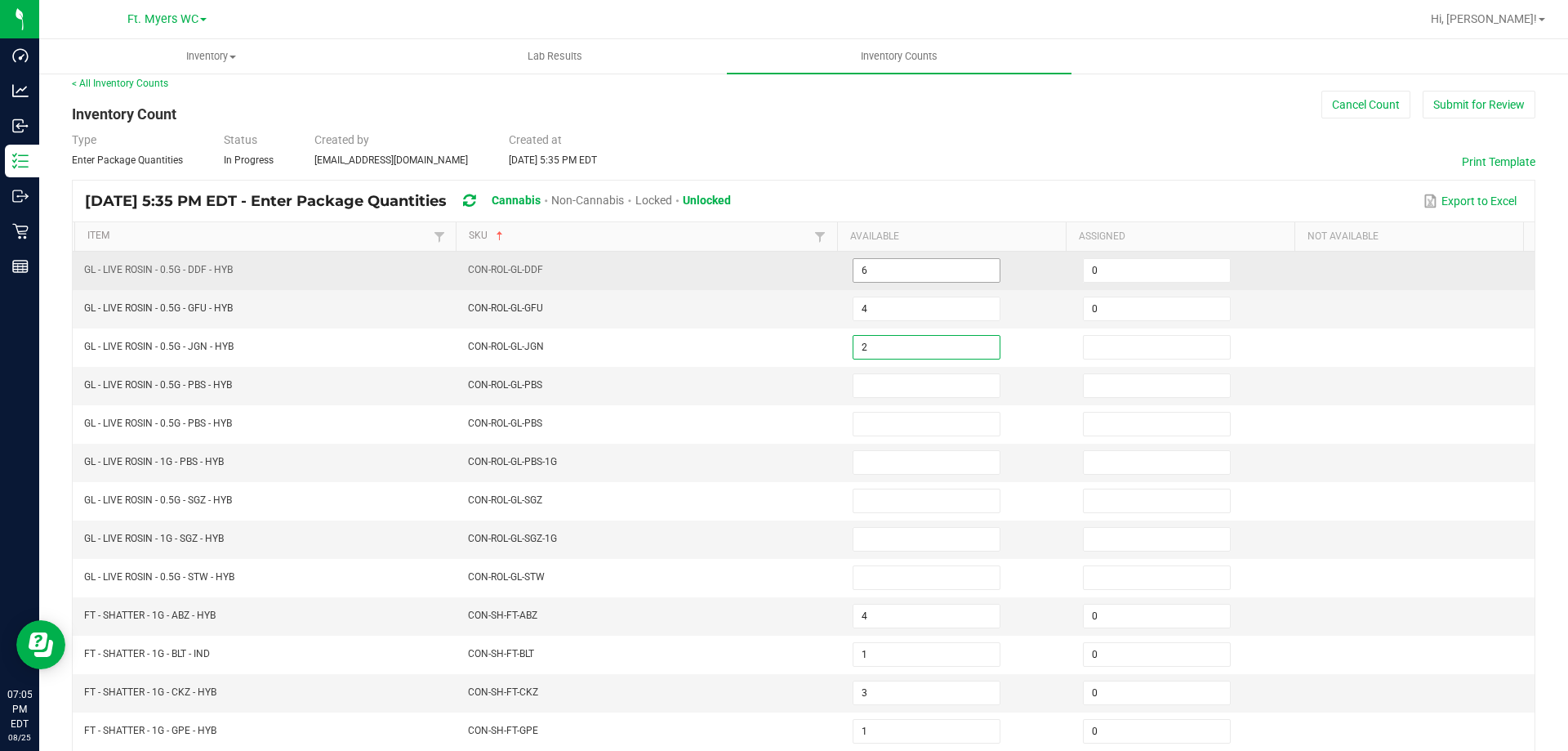
type input "2"
type input "0"
type input "7"
type input "0"
type input "8"
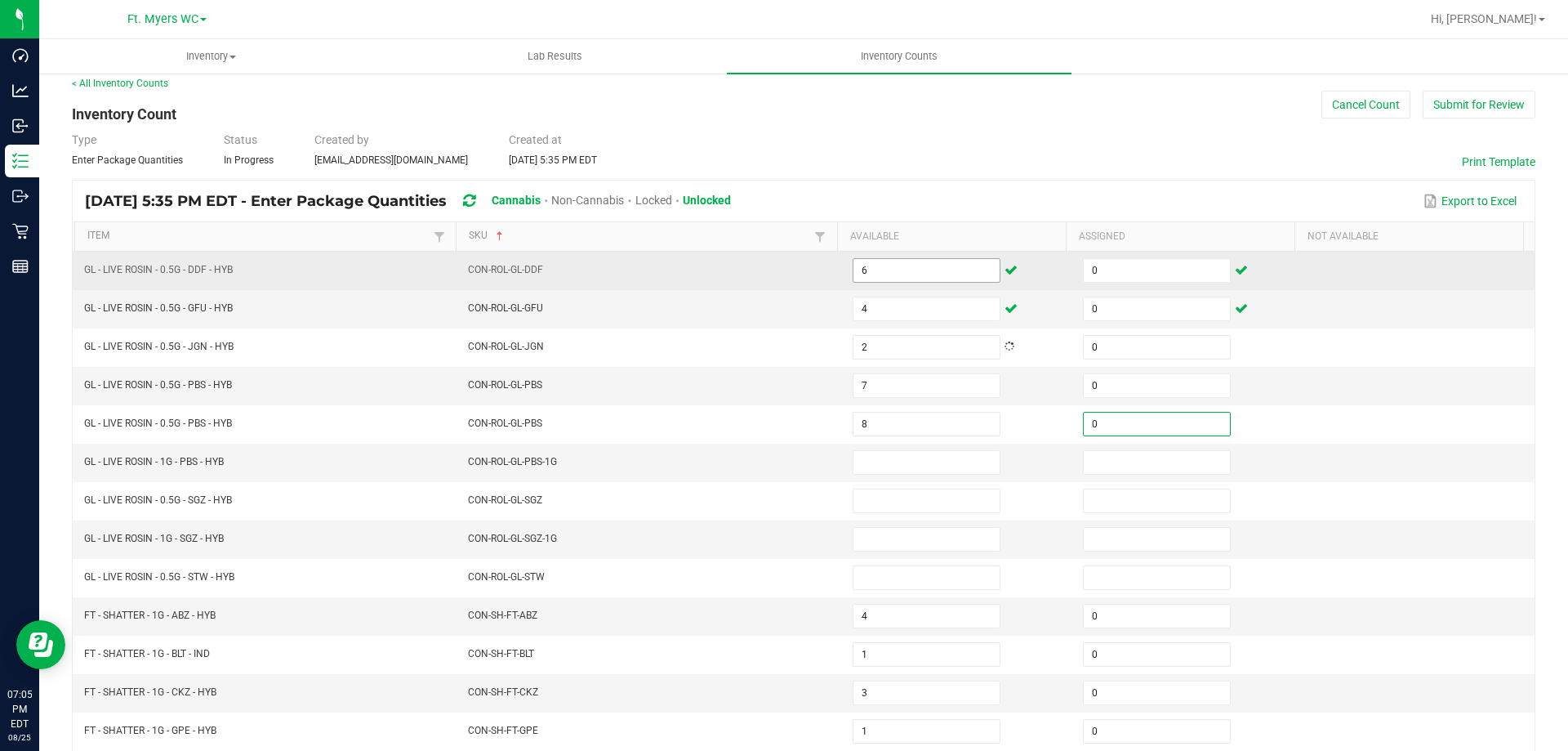
type input "0"
type input "1"
type input "0"
type input "8"
type input "0"
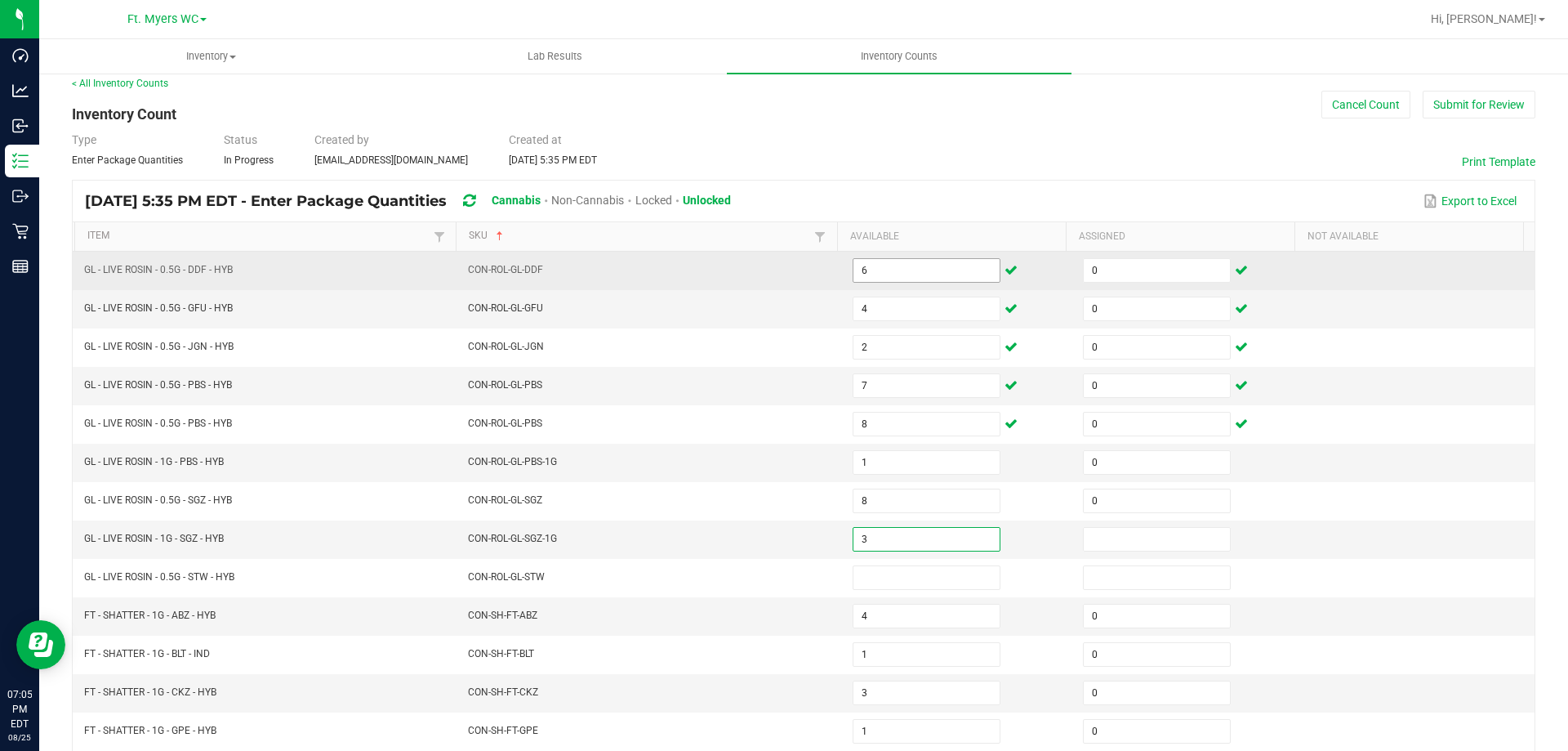
type input "3"
type input "0"
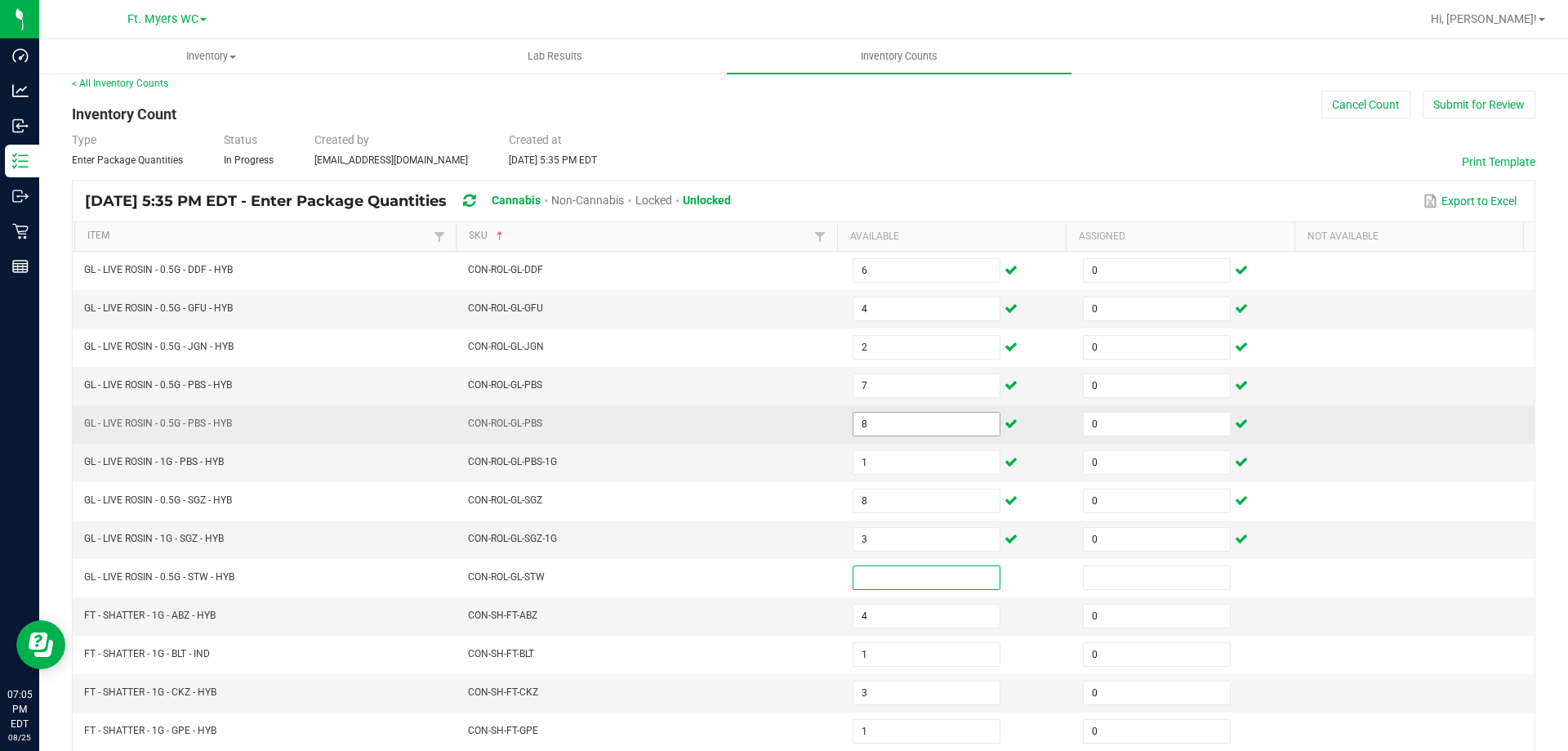
click at [880, 421] on input "8" at bounding box center [926, 425] width 146 height 23
type input "0"
type input "8"
type input "1"
type input "8"
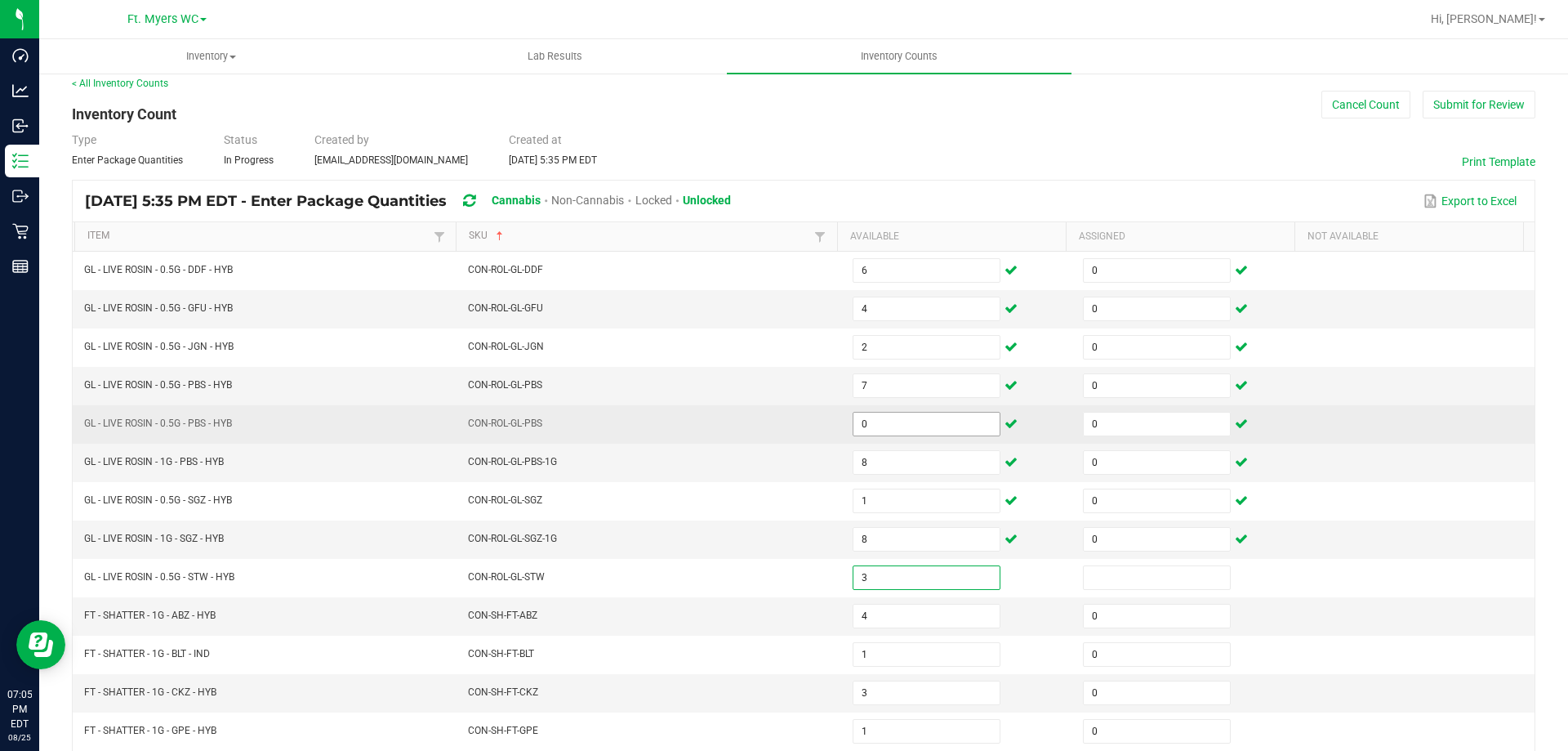
type input "3"
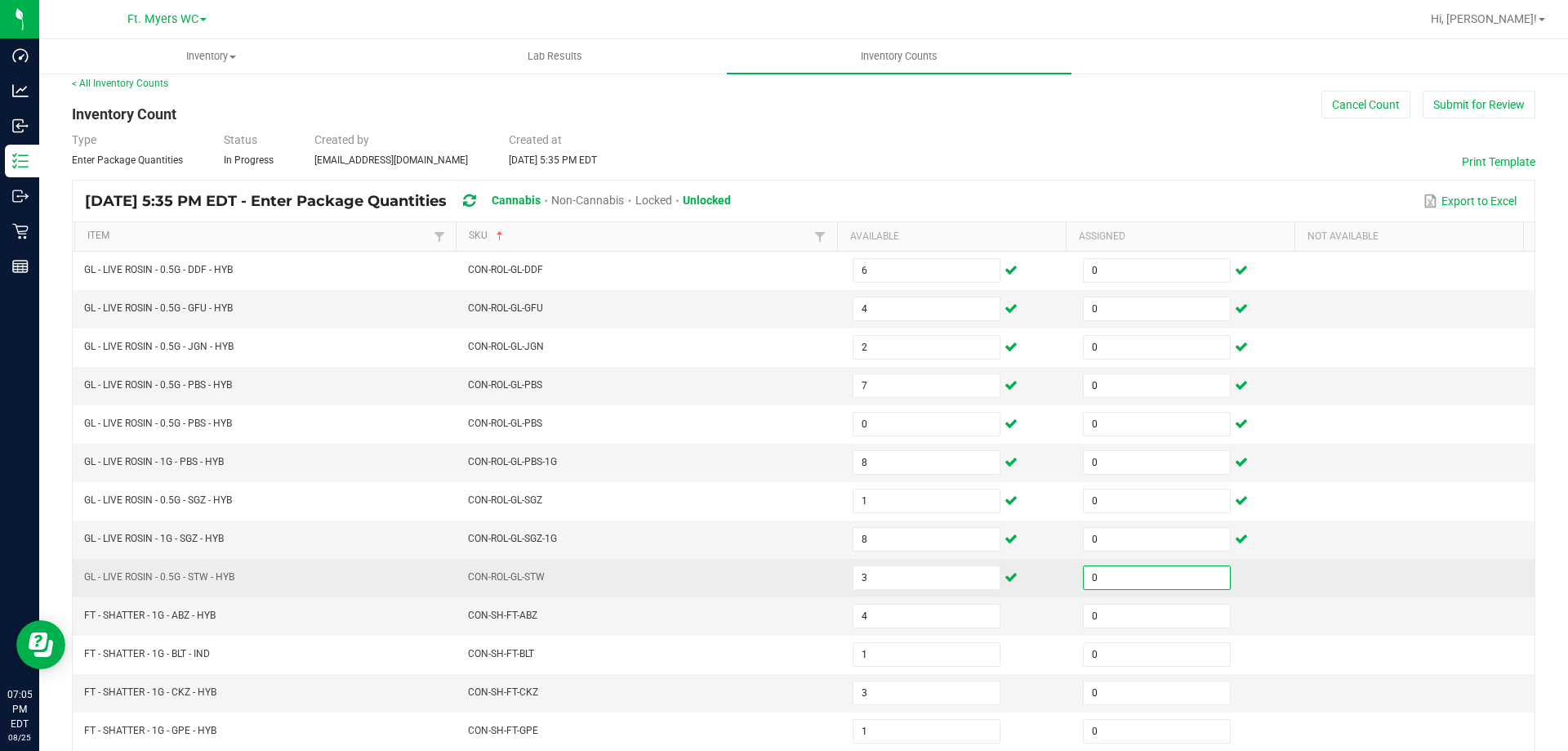
type input "0"
click at [598, 565] on td "CON-ROL-GL-STW" at bounding box center [650, 578] width 384 height 38
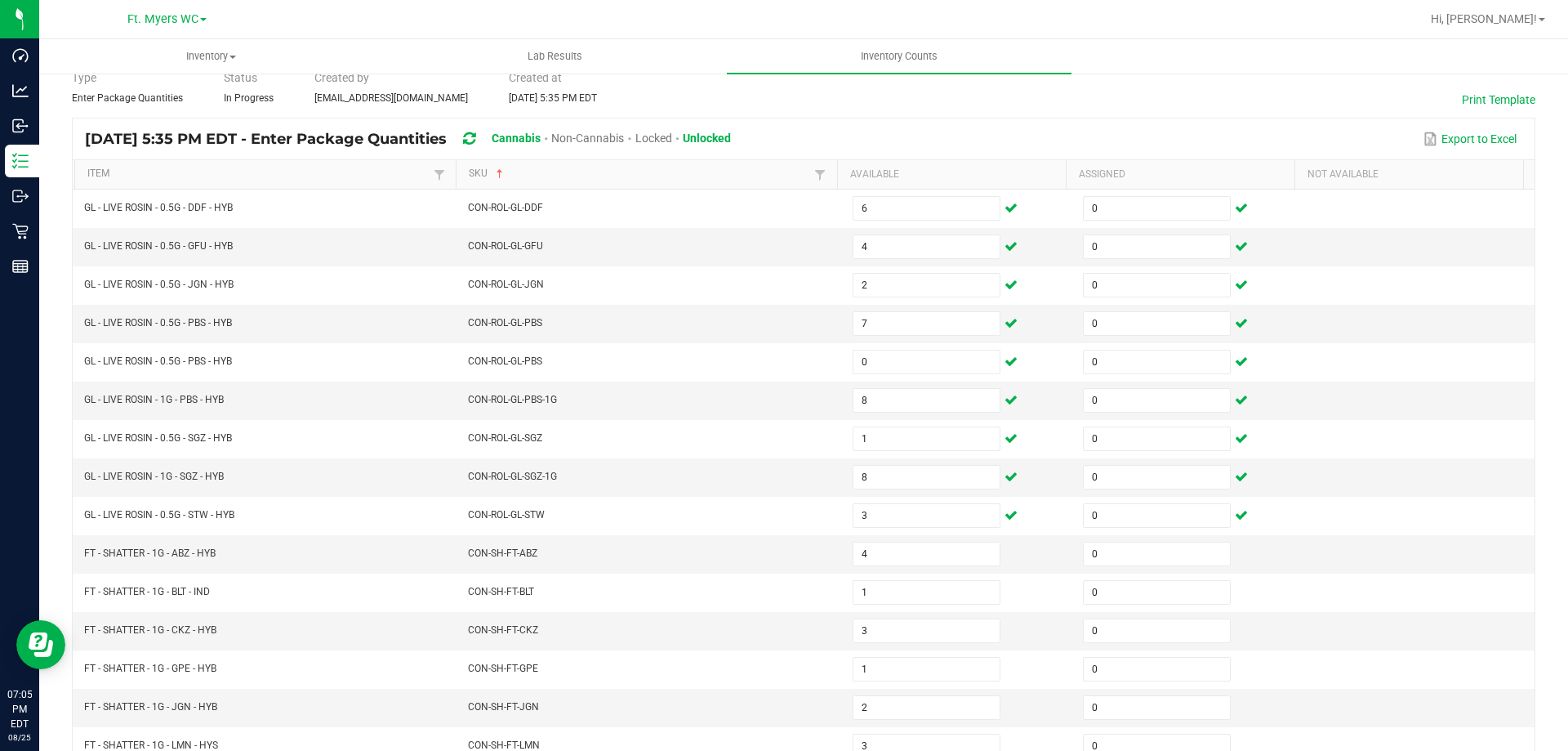
scroll to position [339, 0]
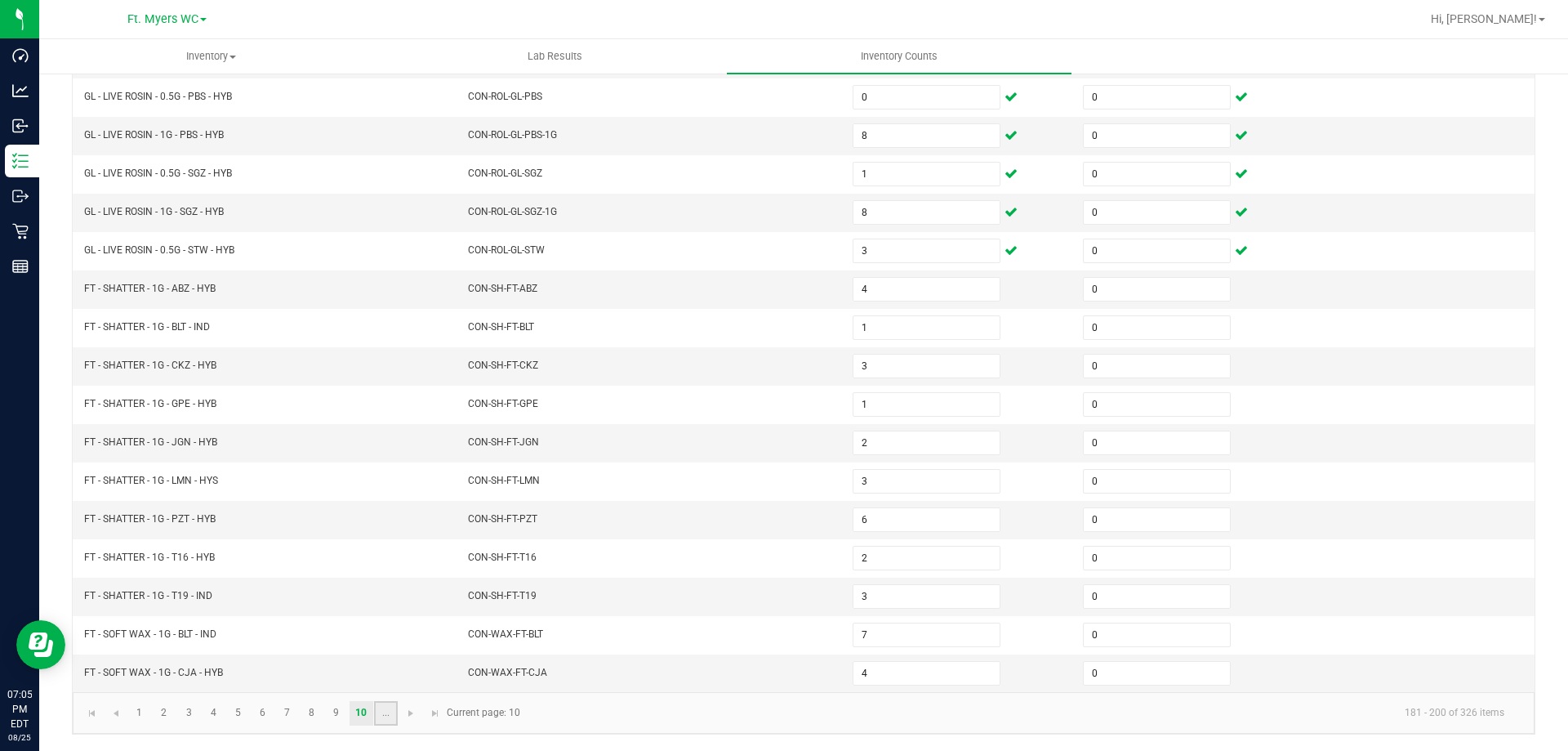
click at [382, 711] on link "..." at bounding box center [386, 713] width 24 height 24
type input "3"
type input "8"
type input "3"
type input "8"
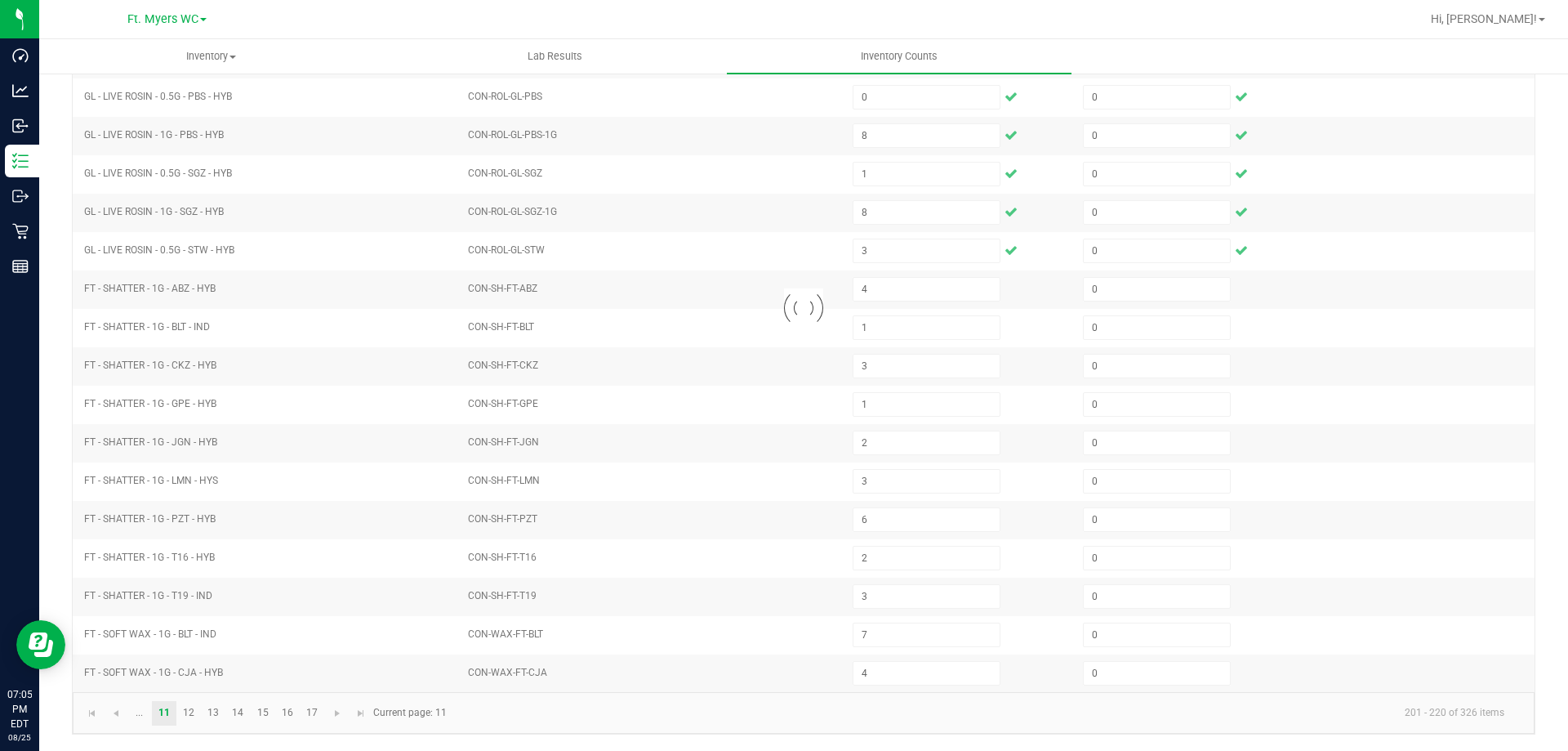
type input "2"
type input "3"
type input "0"
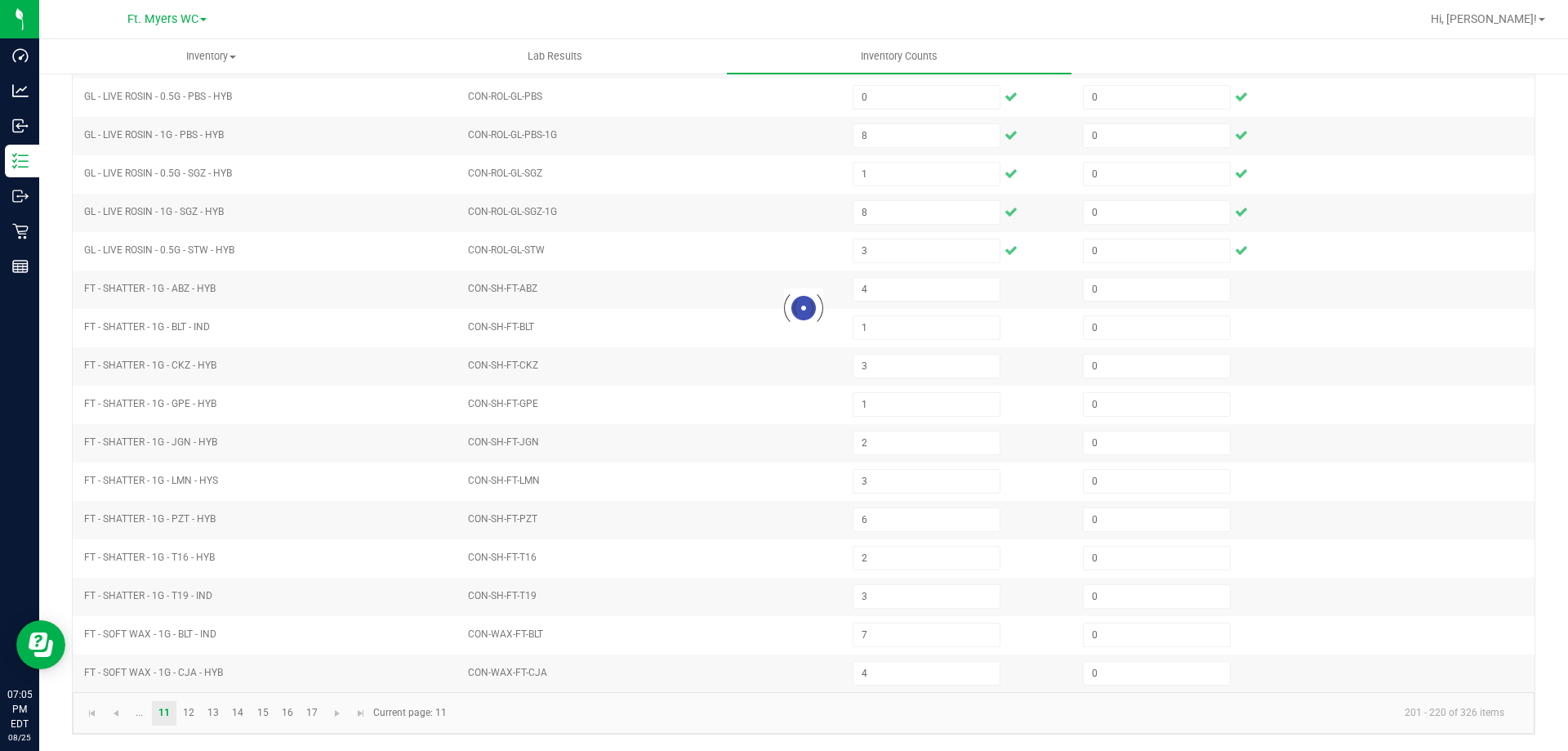
type input "11"
type input "9"
type input "0"
type input "5"
type input "2"
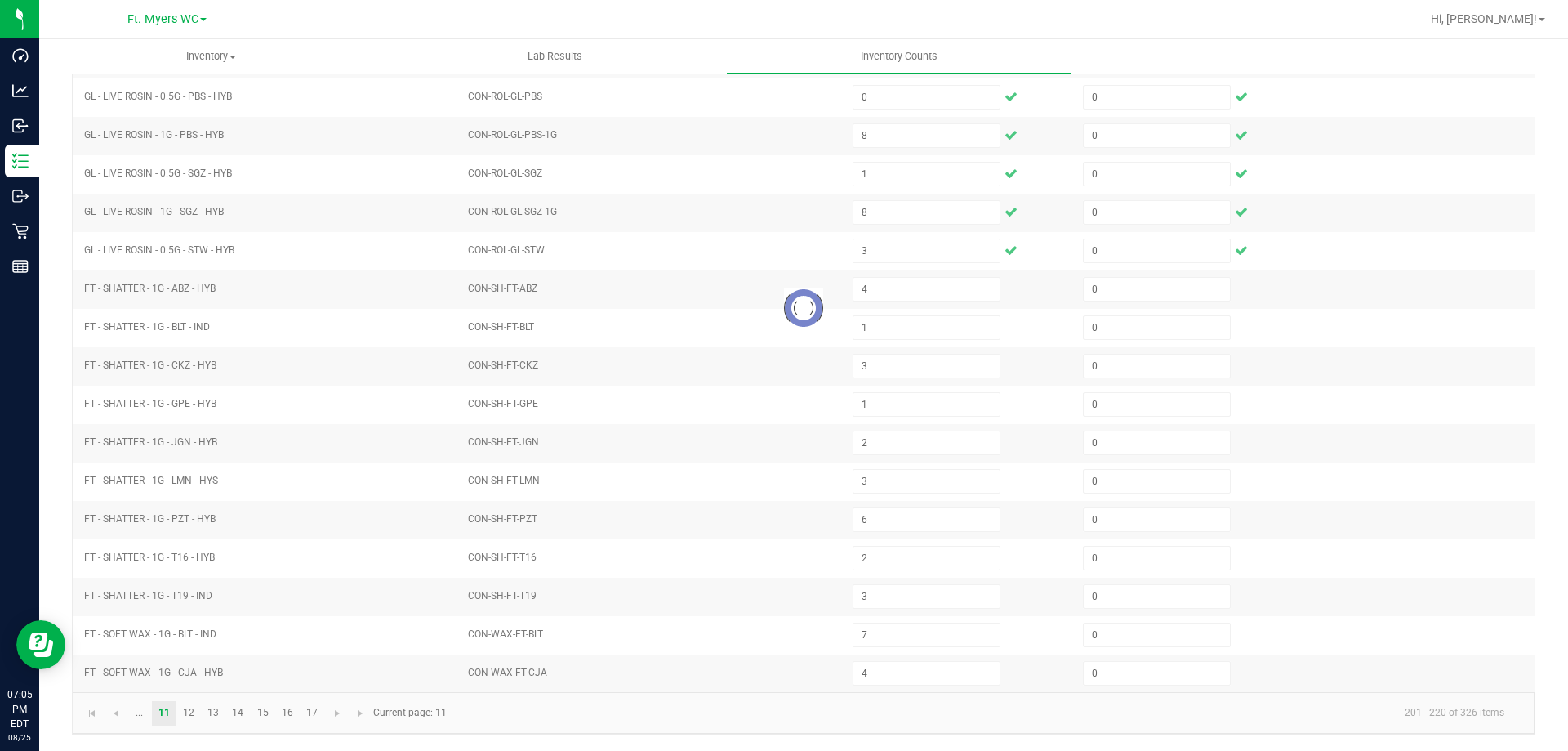
type input "5"
type input "4"
type input "1"
type input "5"
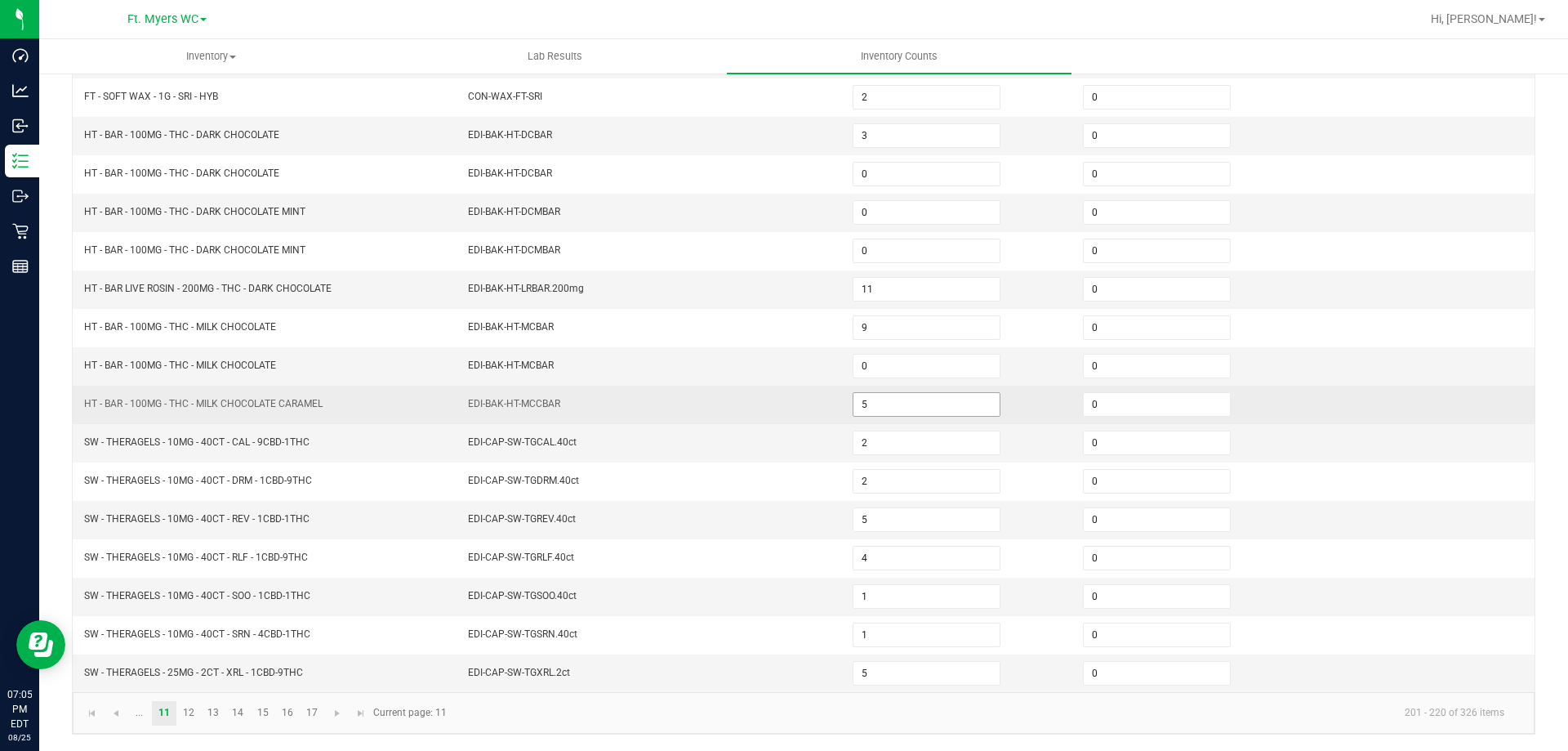
click at [908, 403] on input "5" at bounding box center [926, 405] width 146 height 23
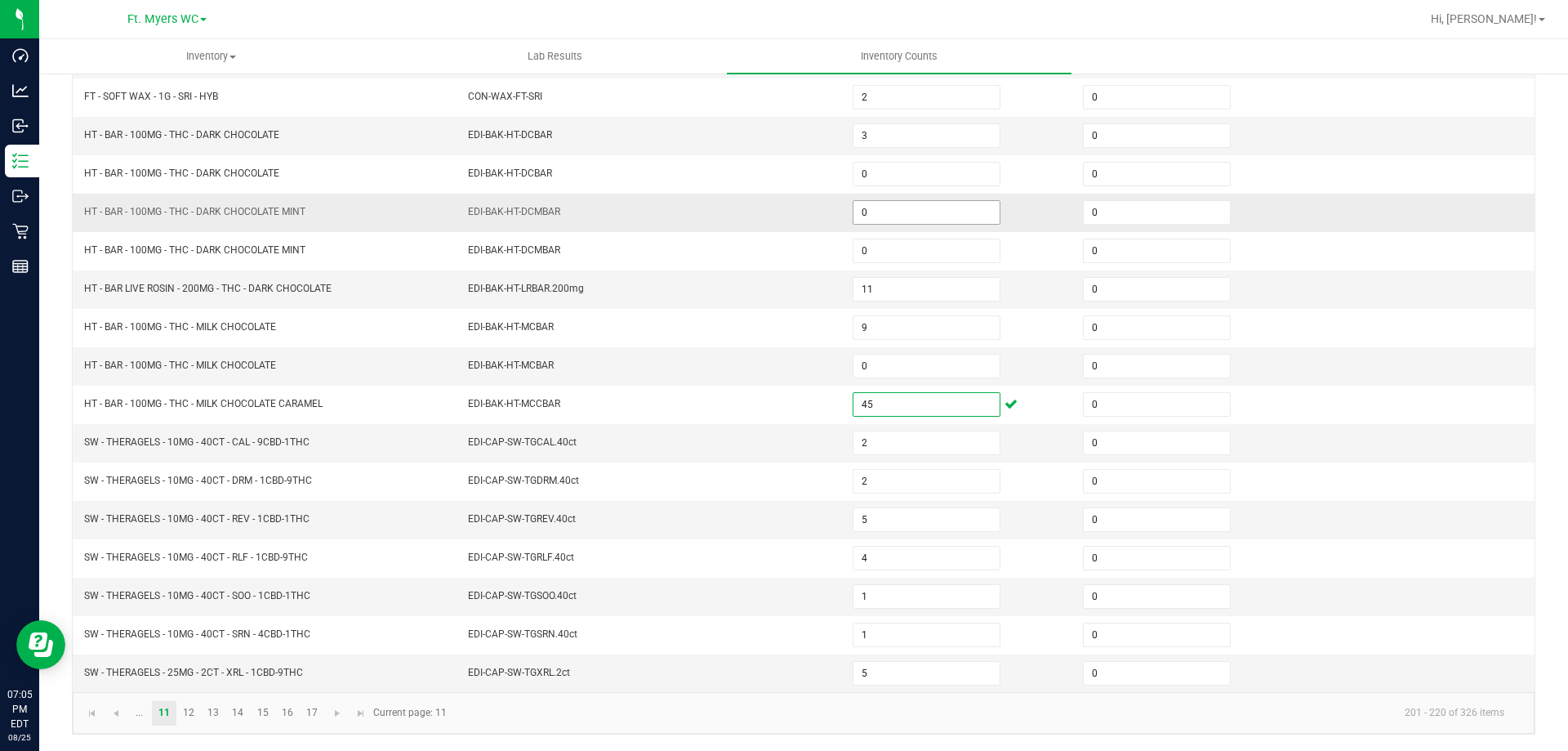
type input "45"
click at [894, 211] on input "0" at bounding box center [926, 212] width 146 height 23
type input "17"
click at [196, 714] on link "12" at bounding box center [189, 713] width 24 height 24
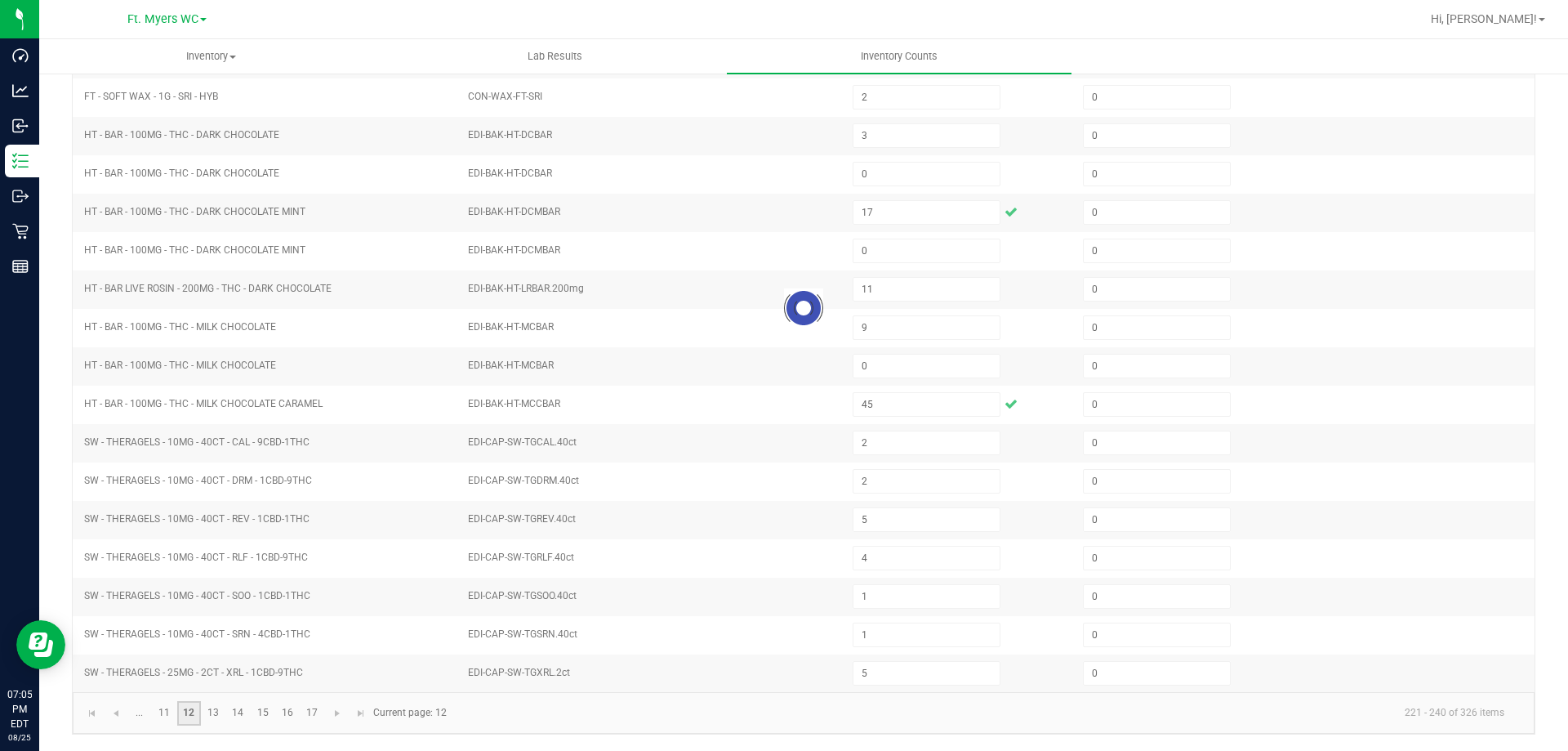
type input "4"
type input "5"
type input "8"
type input "3"
type input "6"
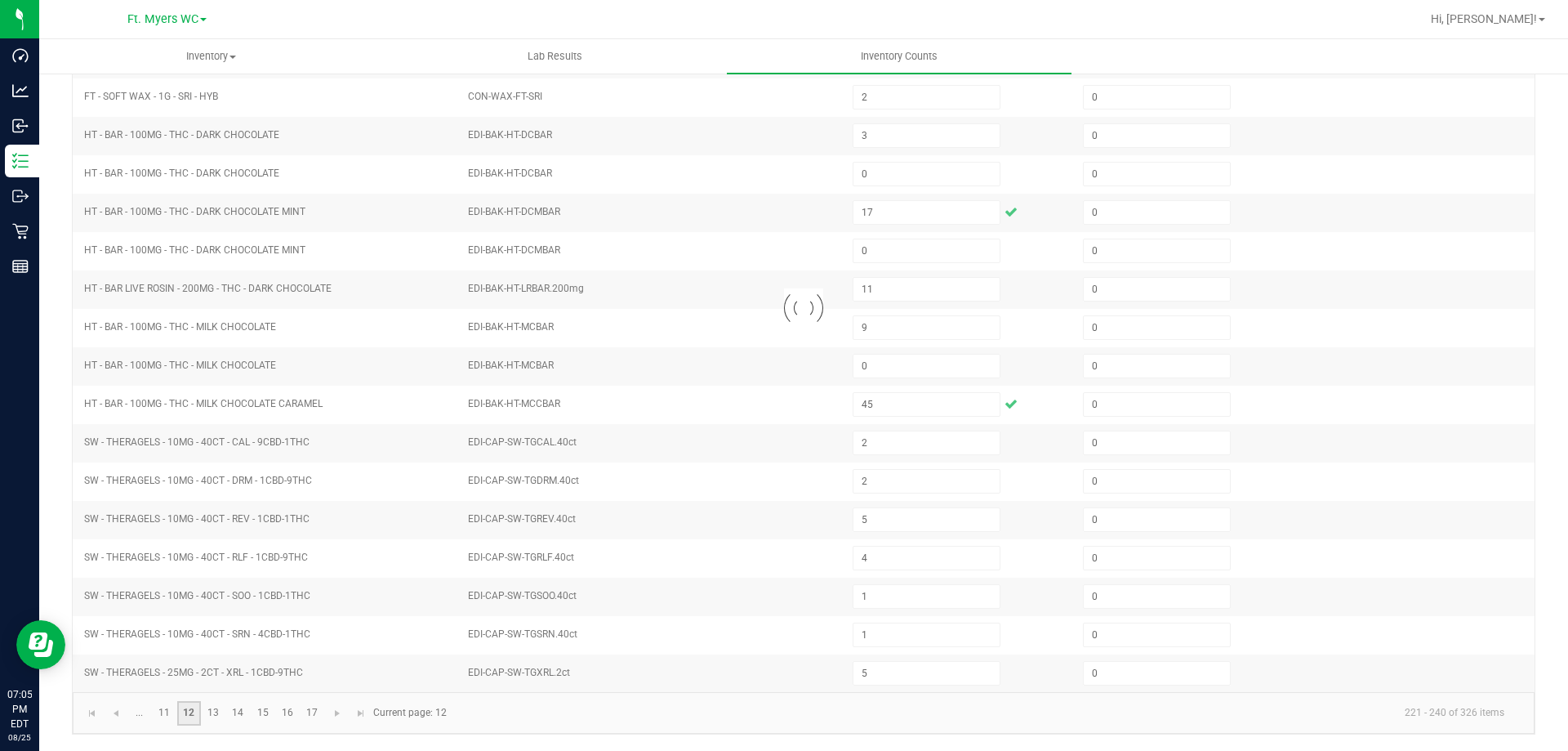
type input "4"
type input "3"
type input "0"
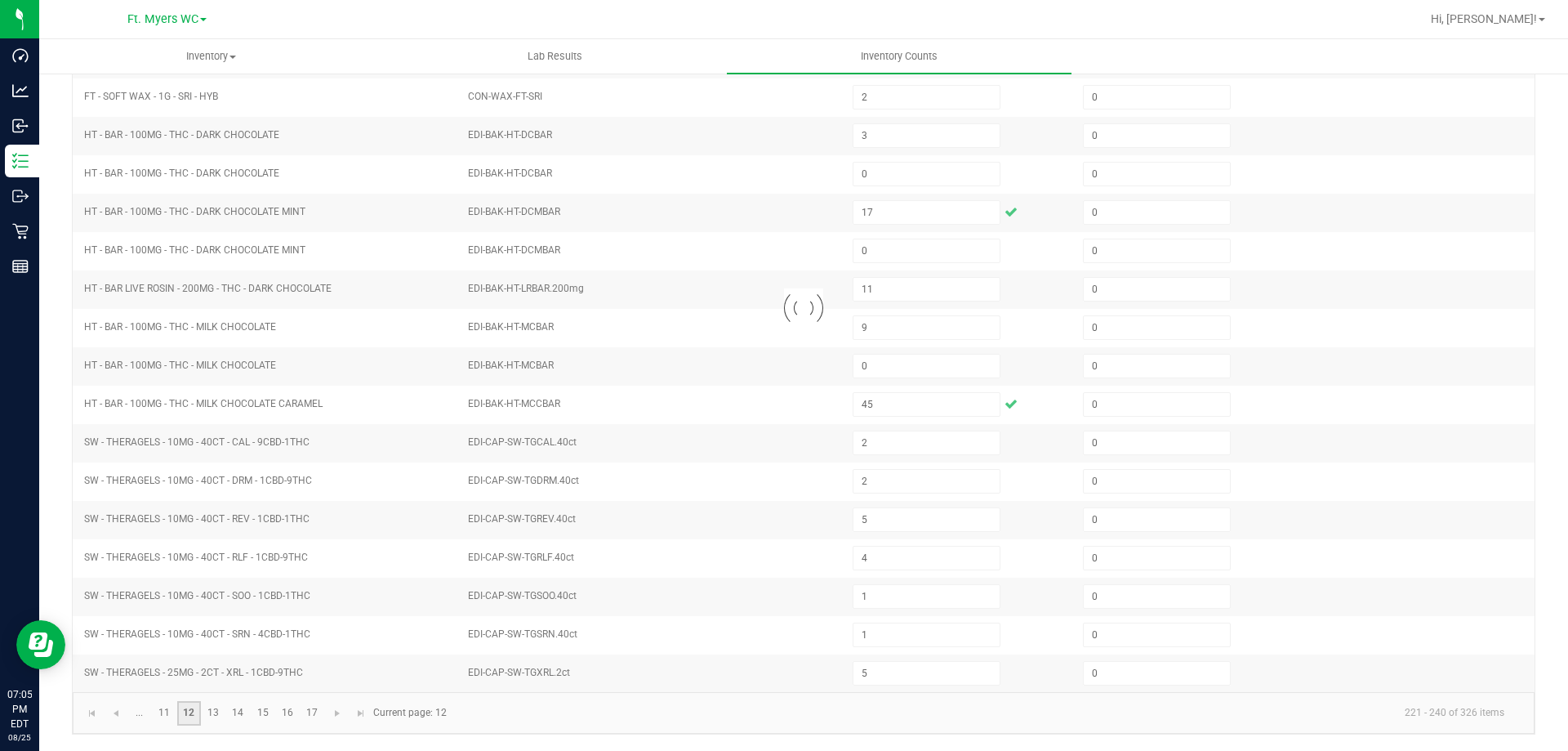
type input "8"
type input "3"
type input "5"
type input "6"
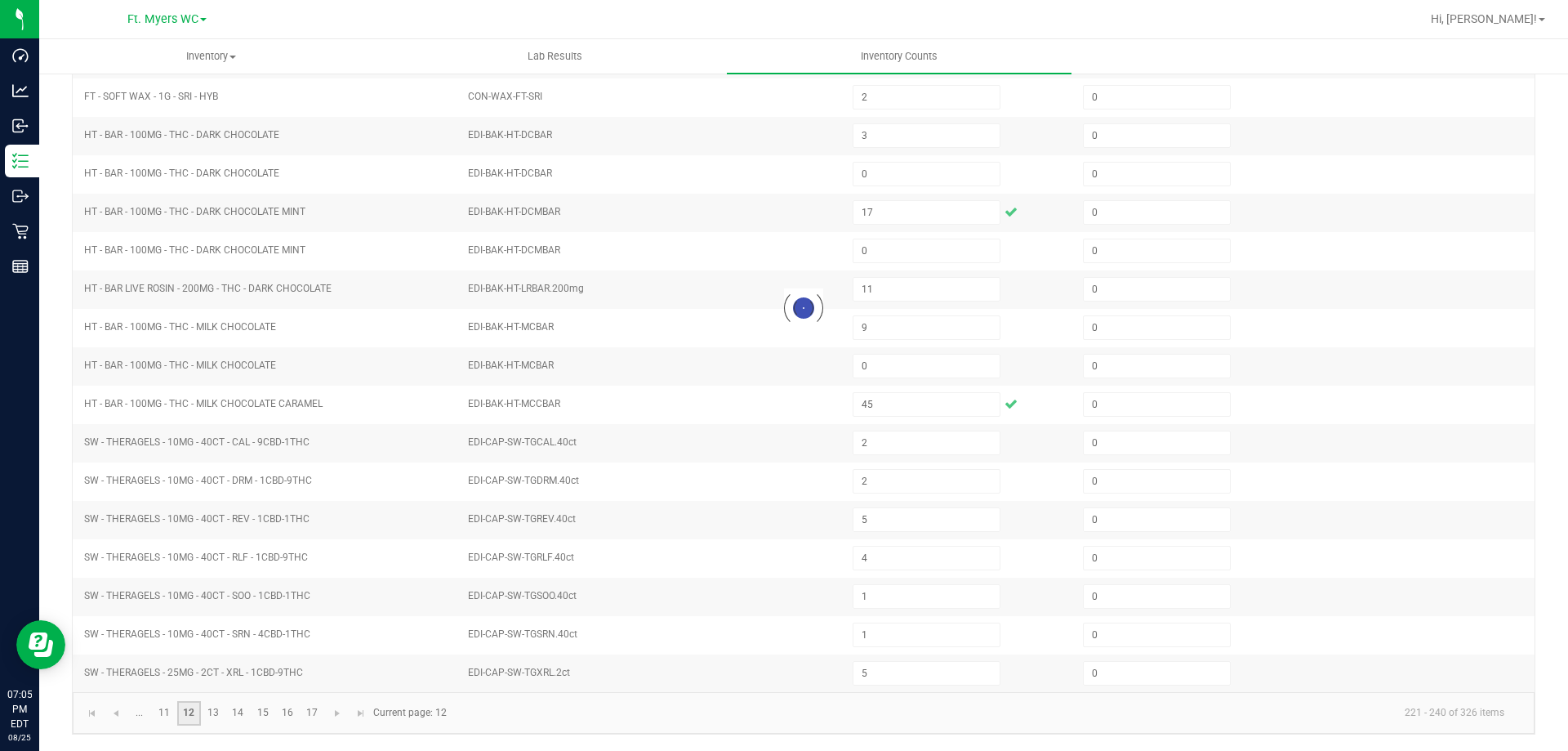
type input "9"
type input "8"
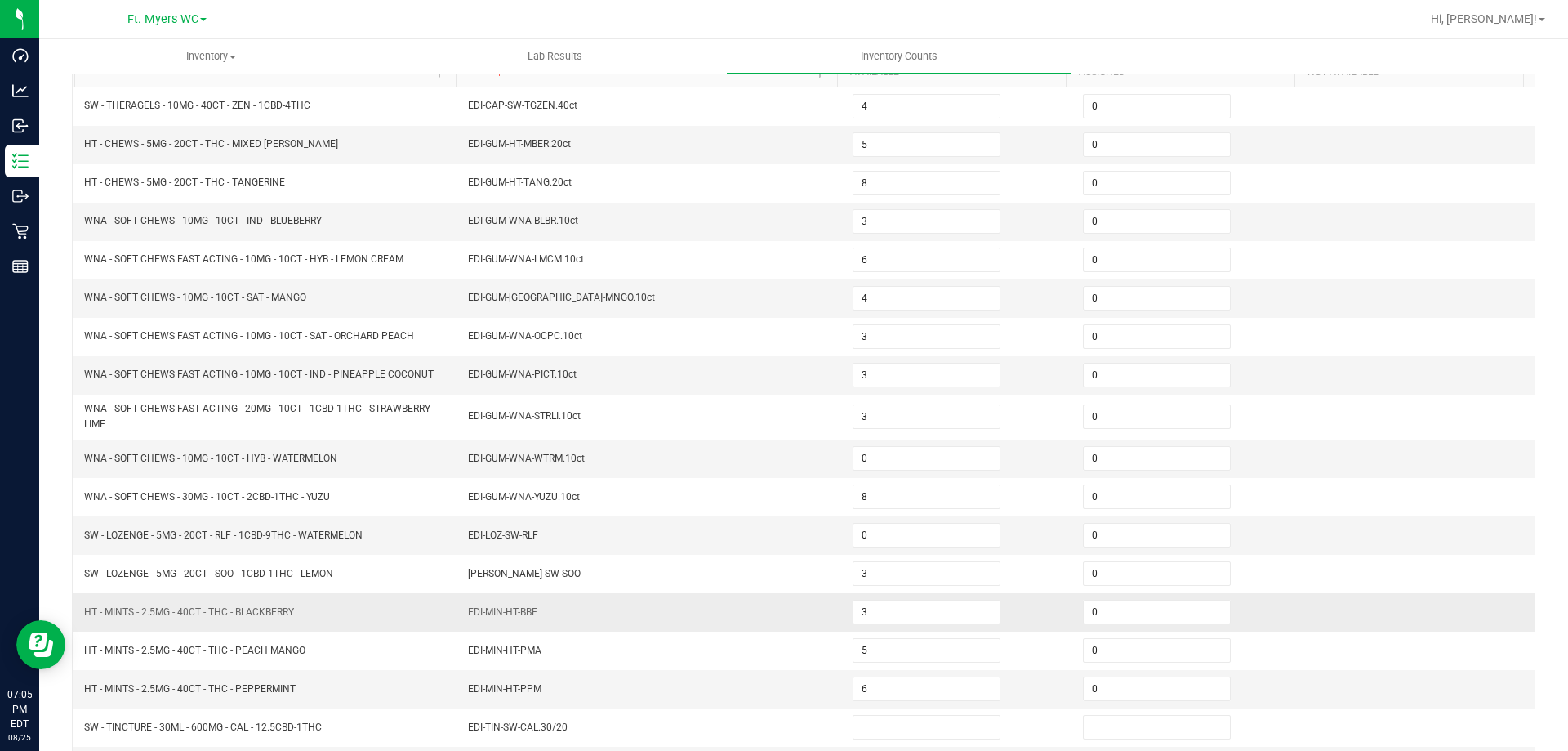
scroll to position [176, 0]
click at [870, 227] on input "3" at bounding box center [926, 222] width 146 height 23
type input "35"
type input "40"
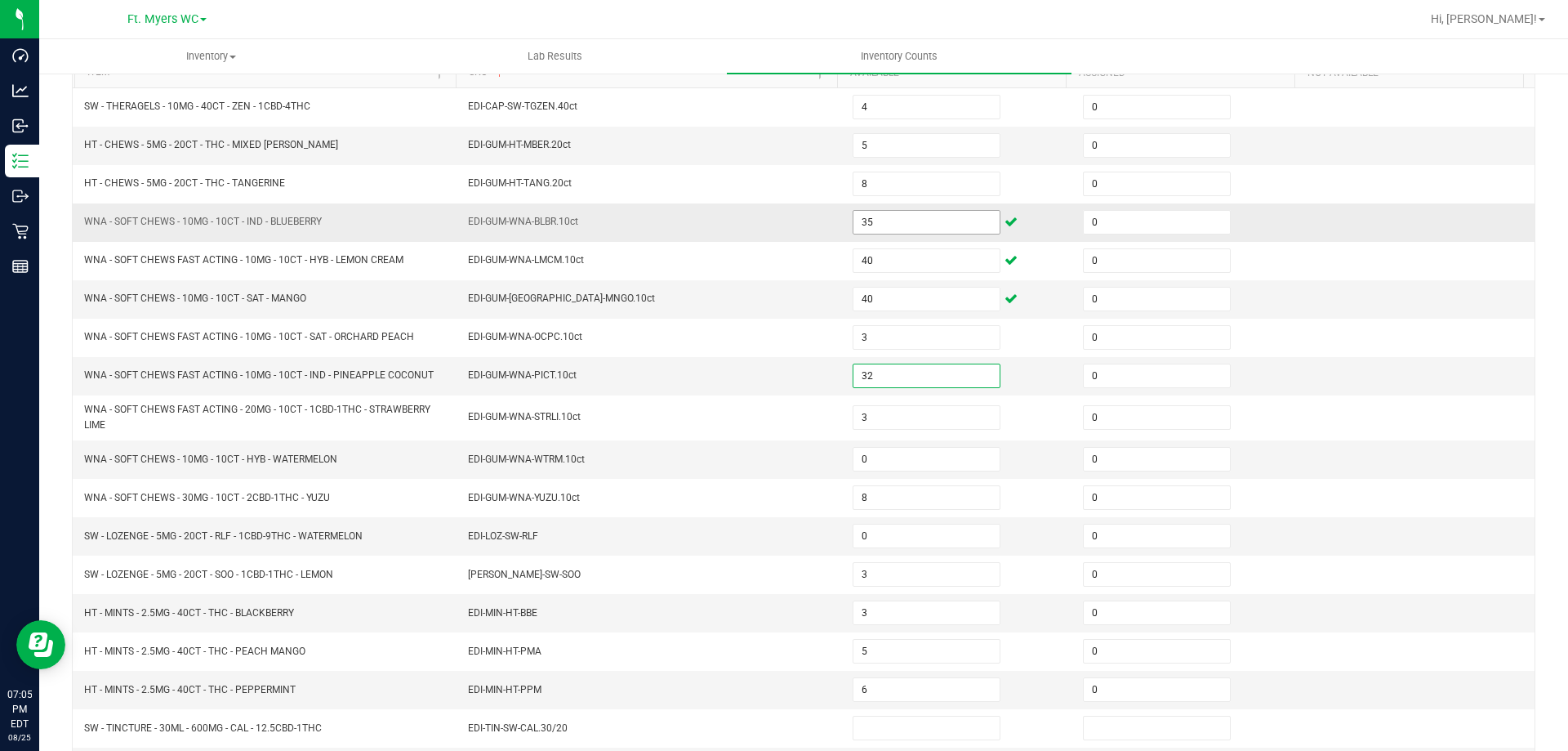
type input "32"
type input "11"
type input "14"
type input "28"
type input "13"
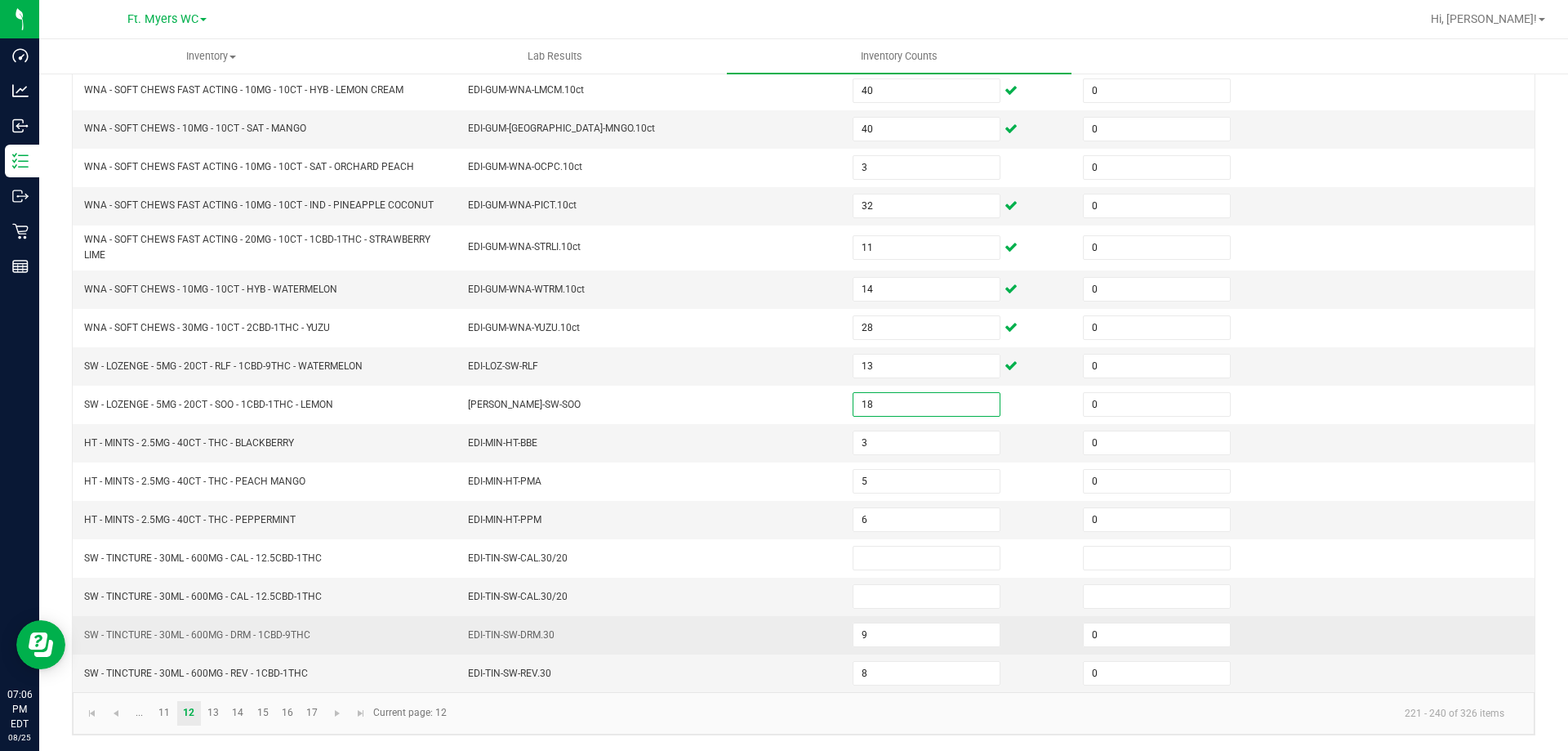
scroll to position [346, 0]
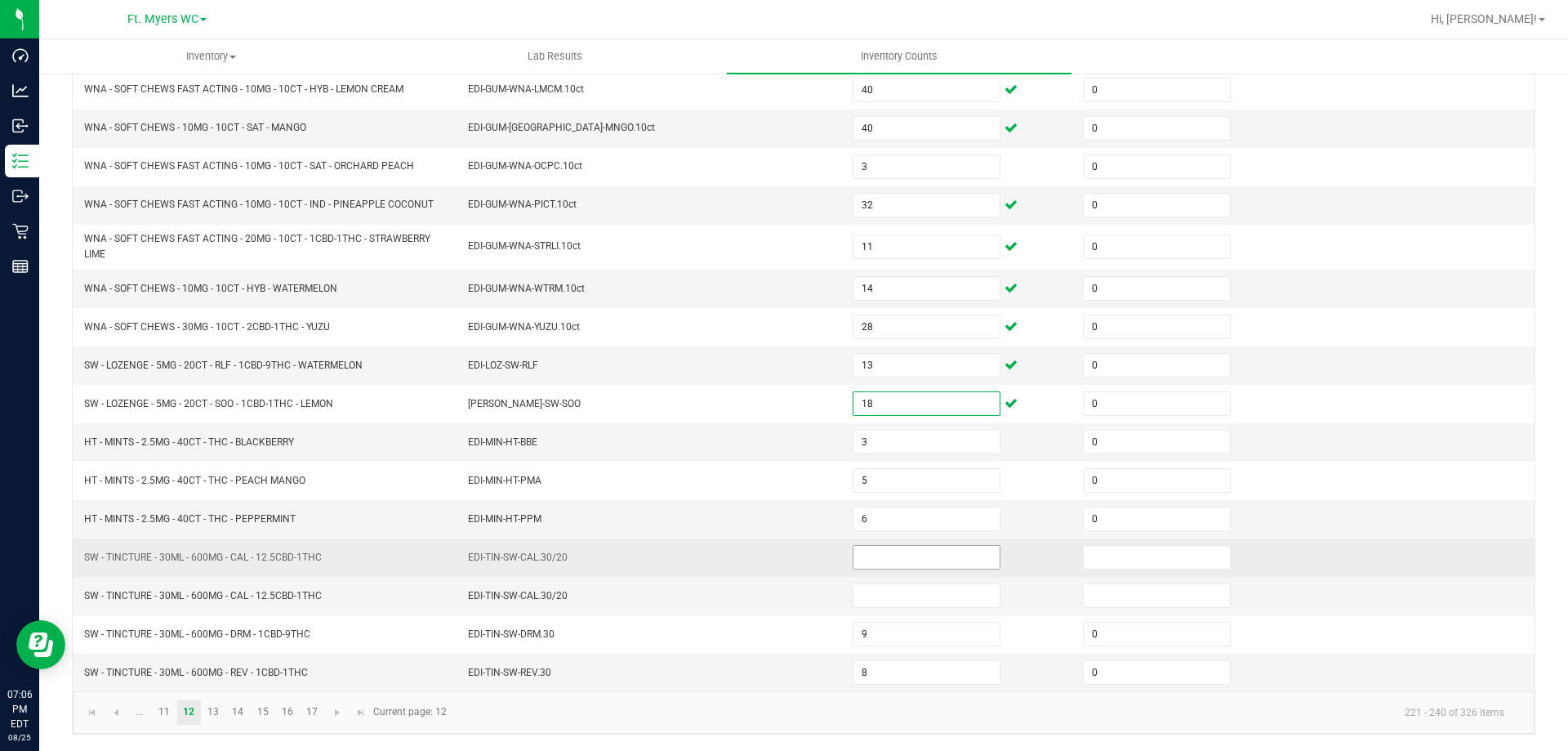
type input "18"
click at [909, 554] on input at bounding box center [926, 557] width 146 height 23
type input "0"
type input "12"
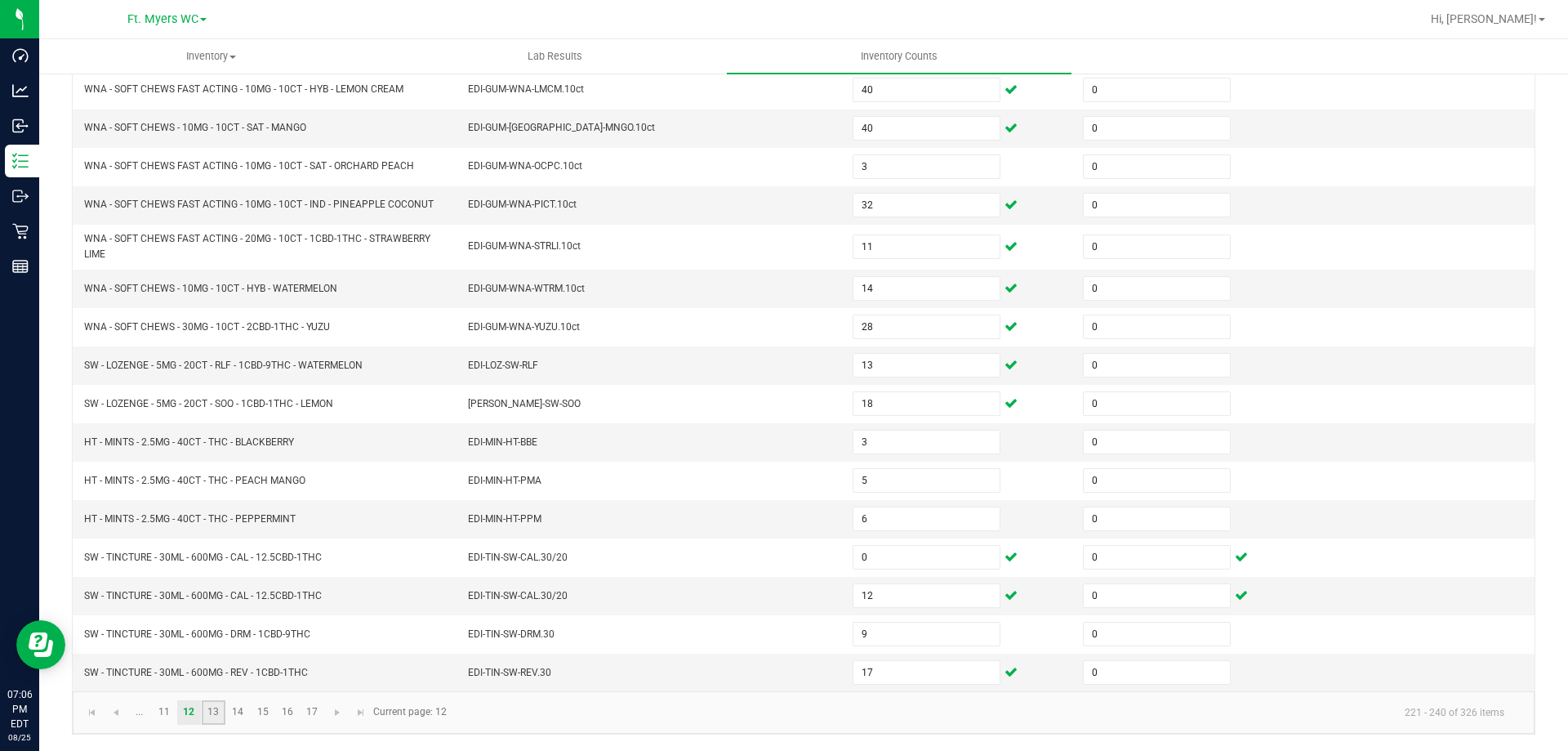
click at [218, 714] on link "13" at bounding box center [213, 712] width 24 height 24
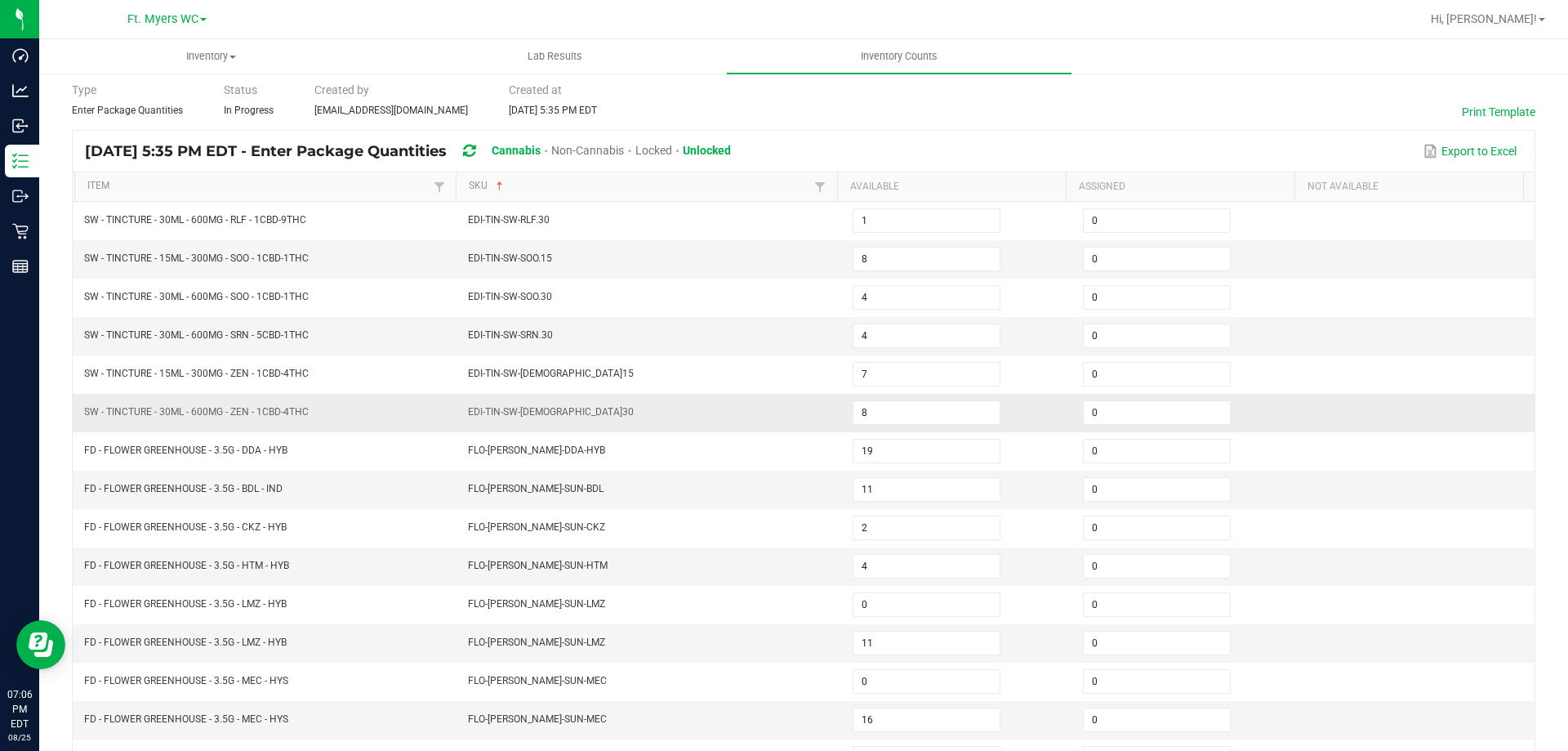
scroll to position [12, 0]
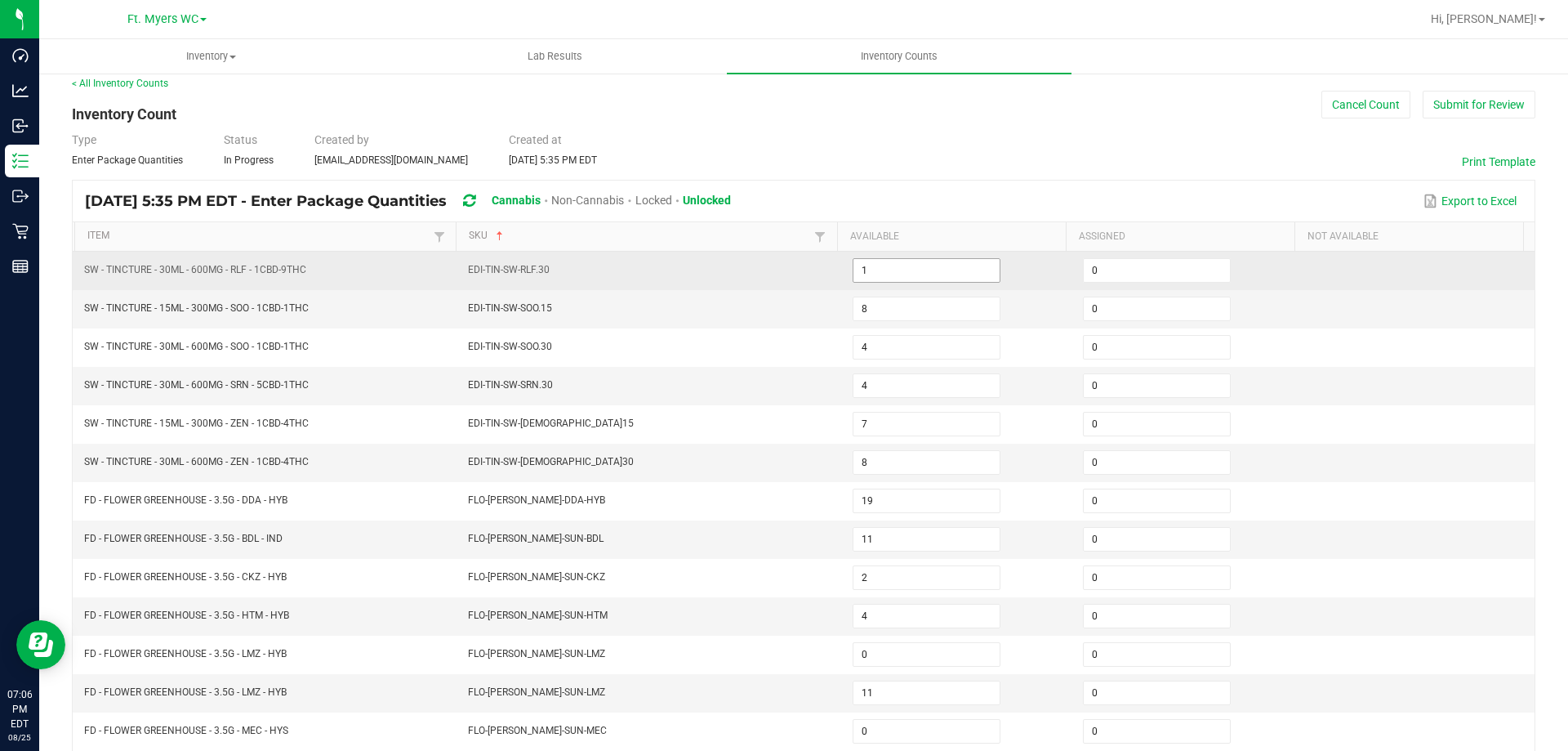
click at [933, 268] on input "1" at bounding box center [926, 270] width 146 height 23
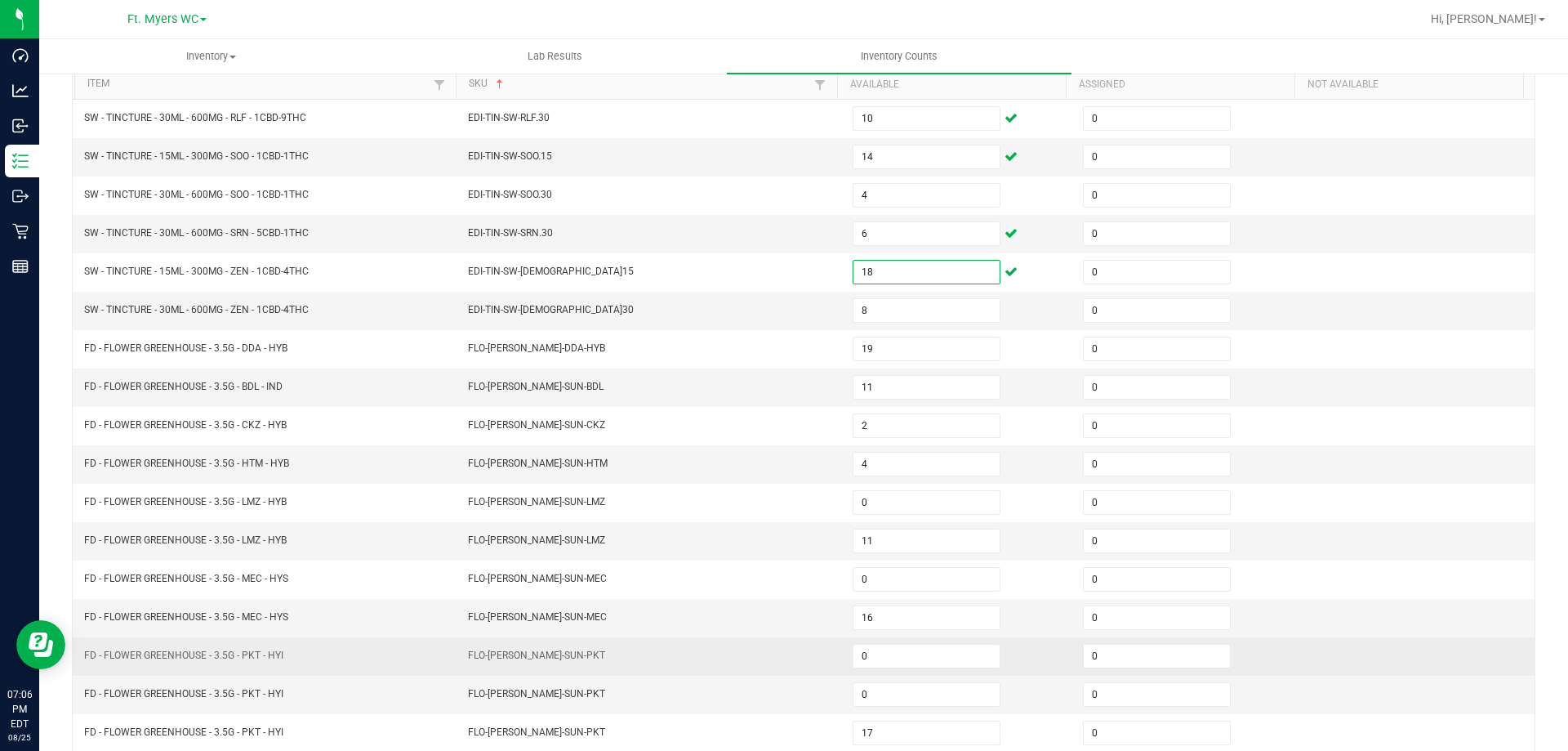
scroll to position [339, 0]
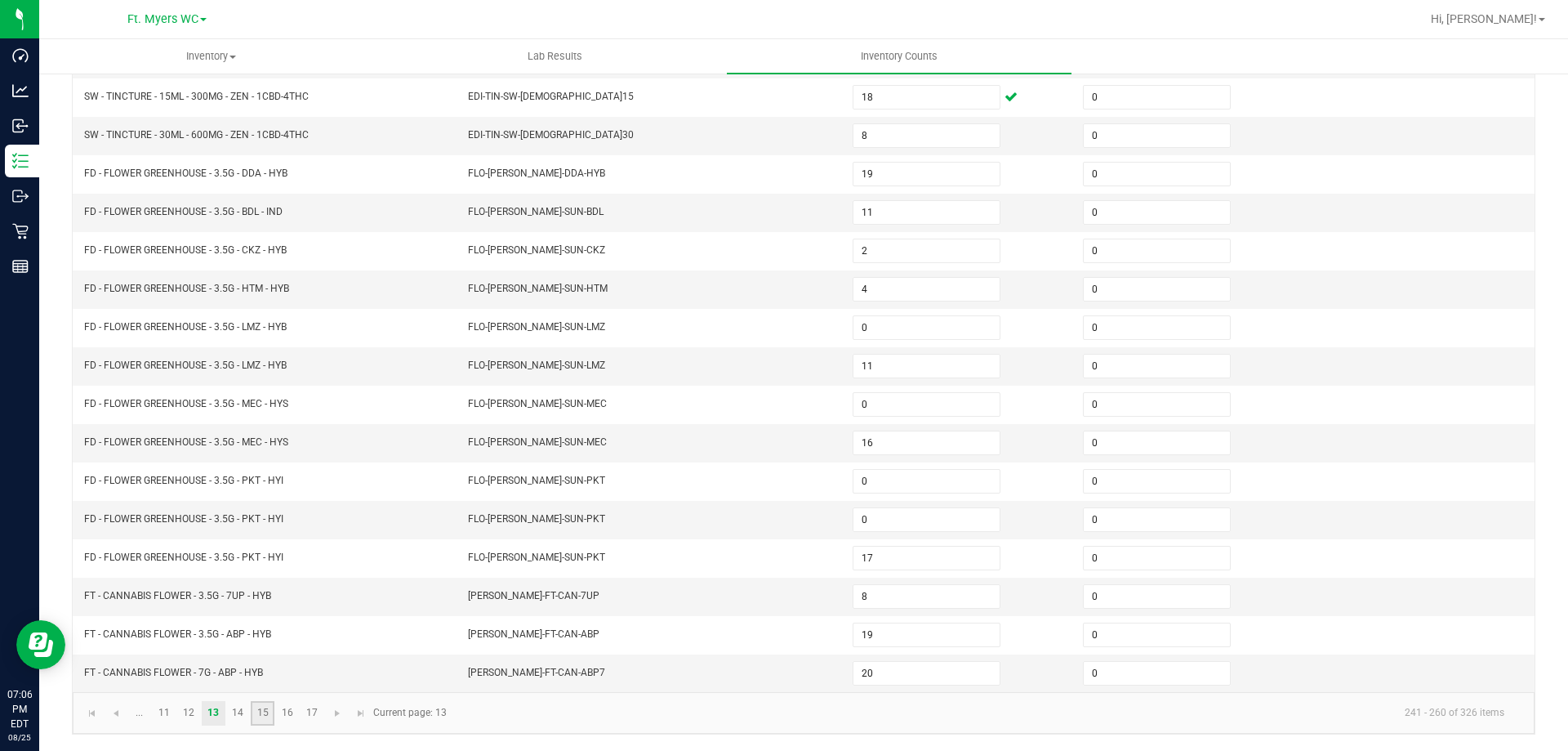
click at [256, 704] on link "15" at bounding box center [262, 713] width 24 height 24
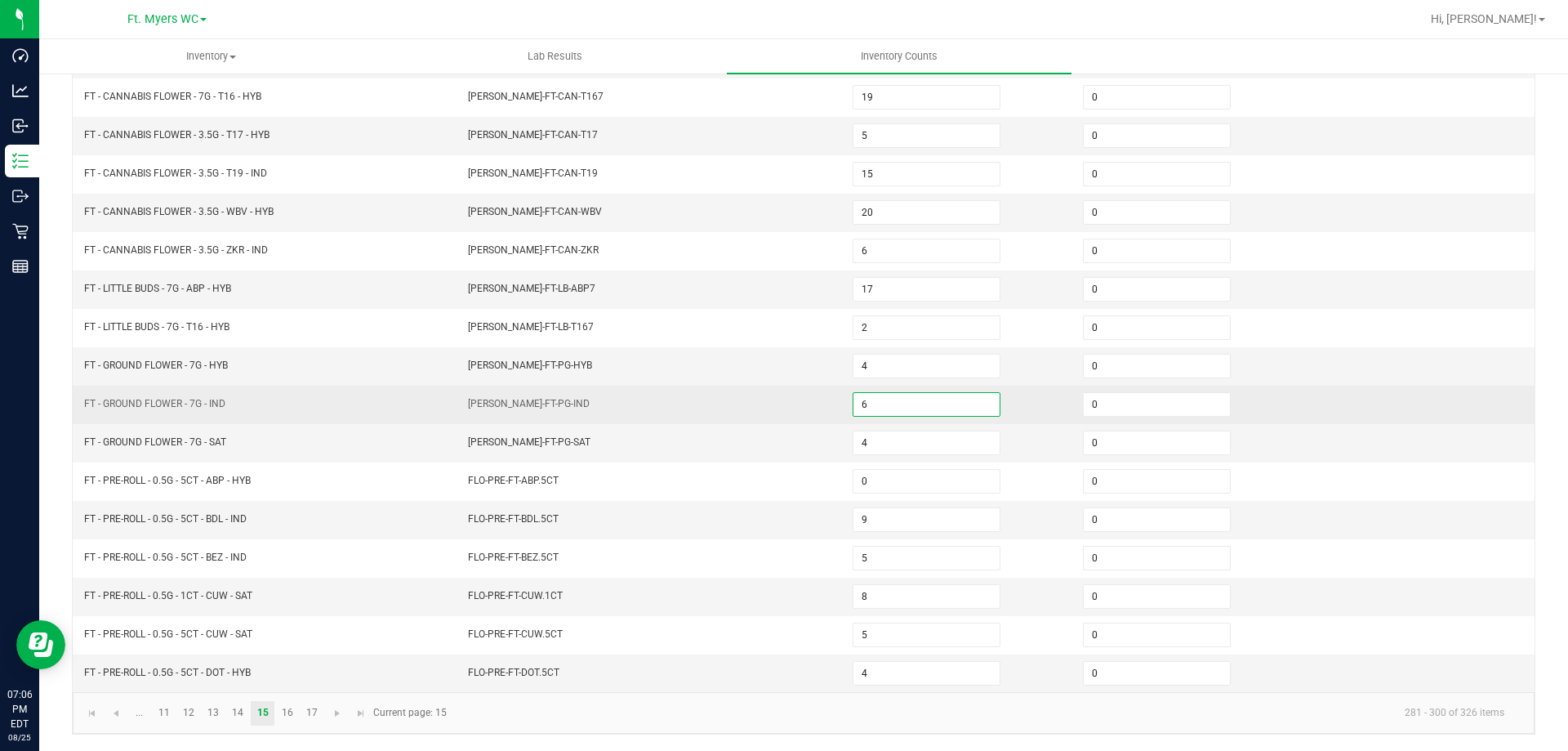
click at [943, 404] on input "6" at bounding box center [926, 405] width 146 height 23
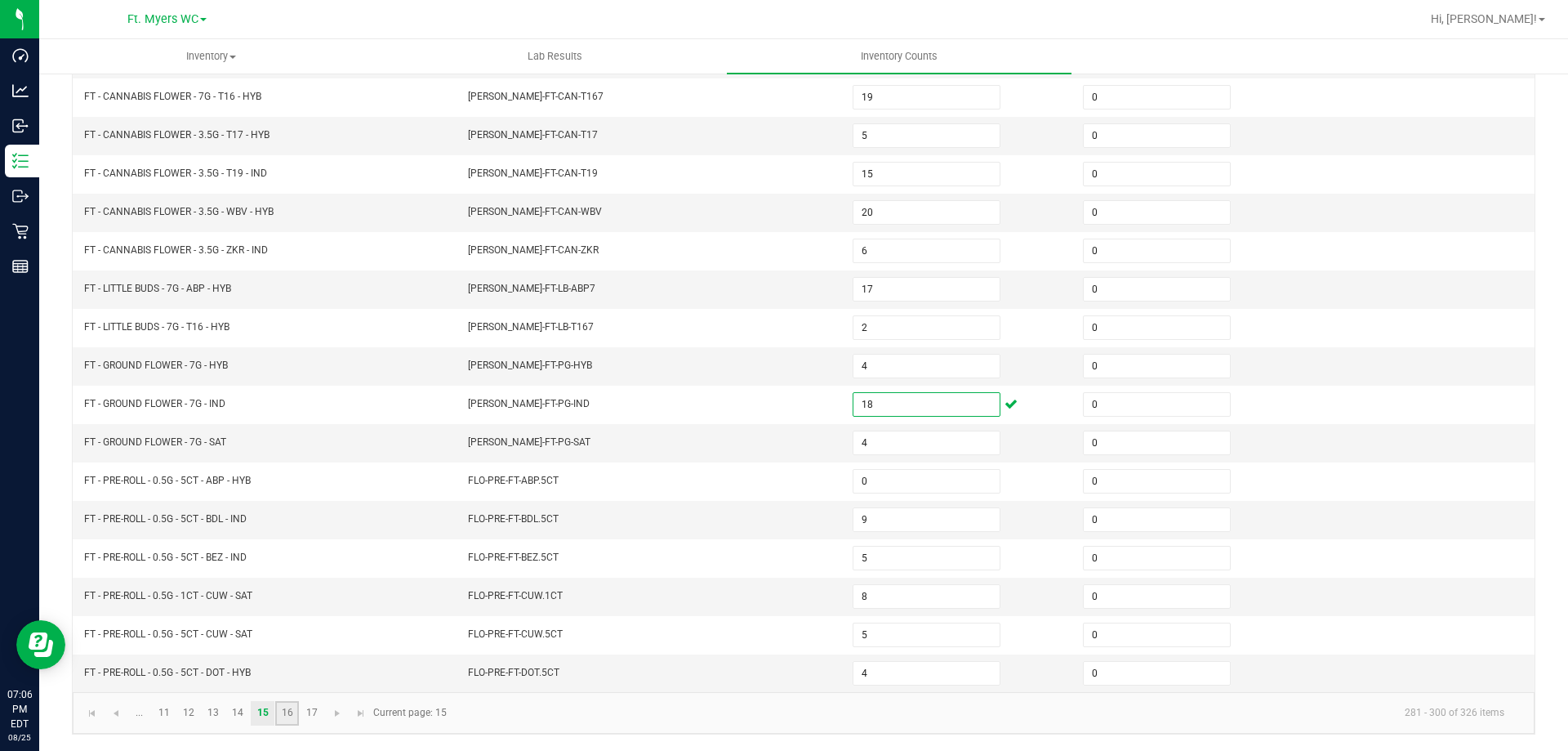
click at [291, 720] on link "16" at bounding box center [287, 713] width 24 height 24
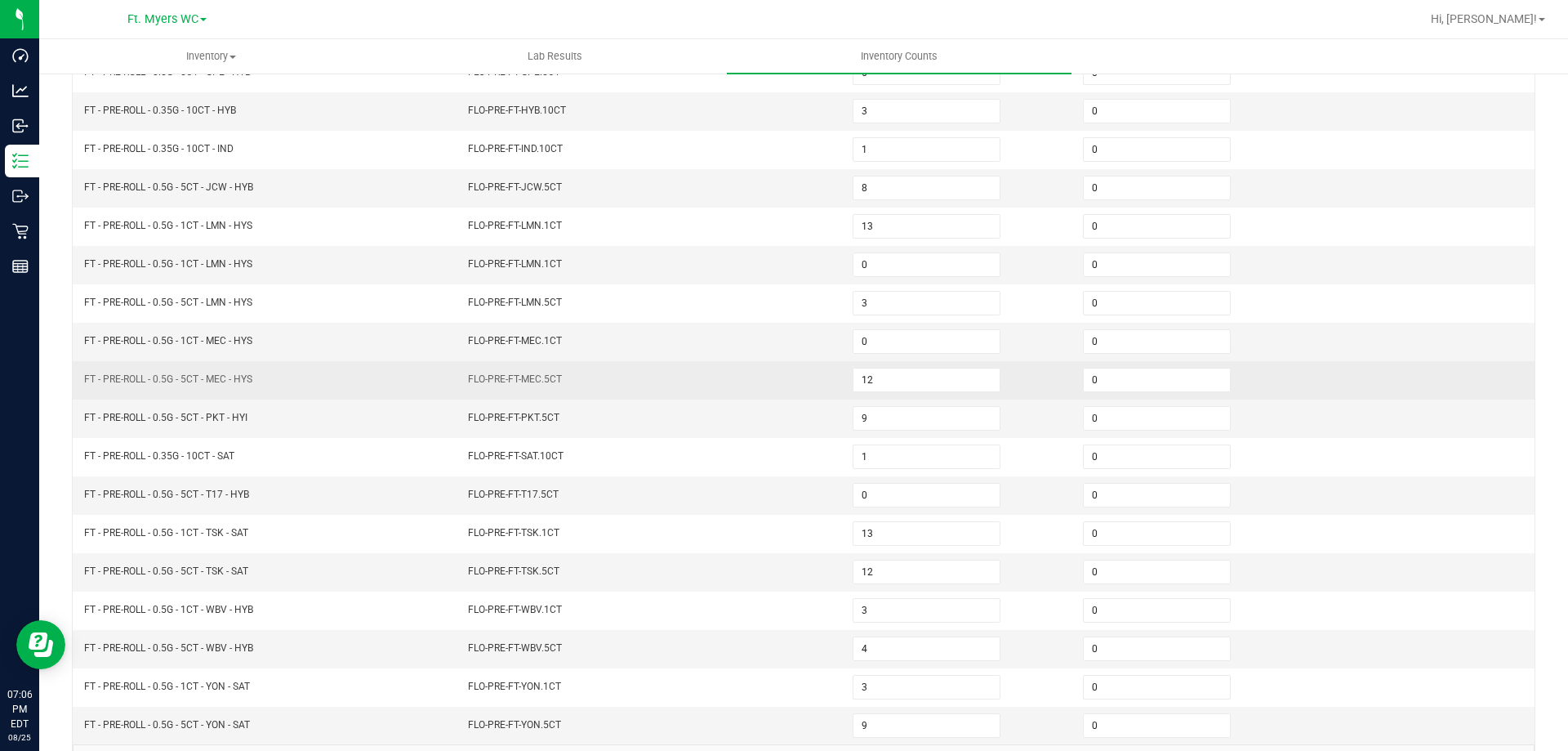
scroll to position [258, 0]
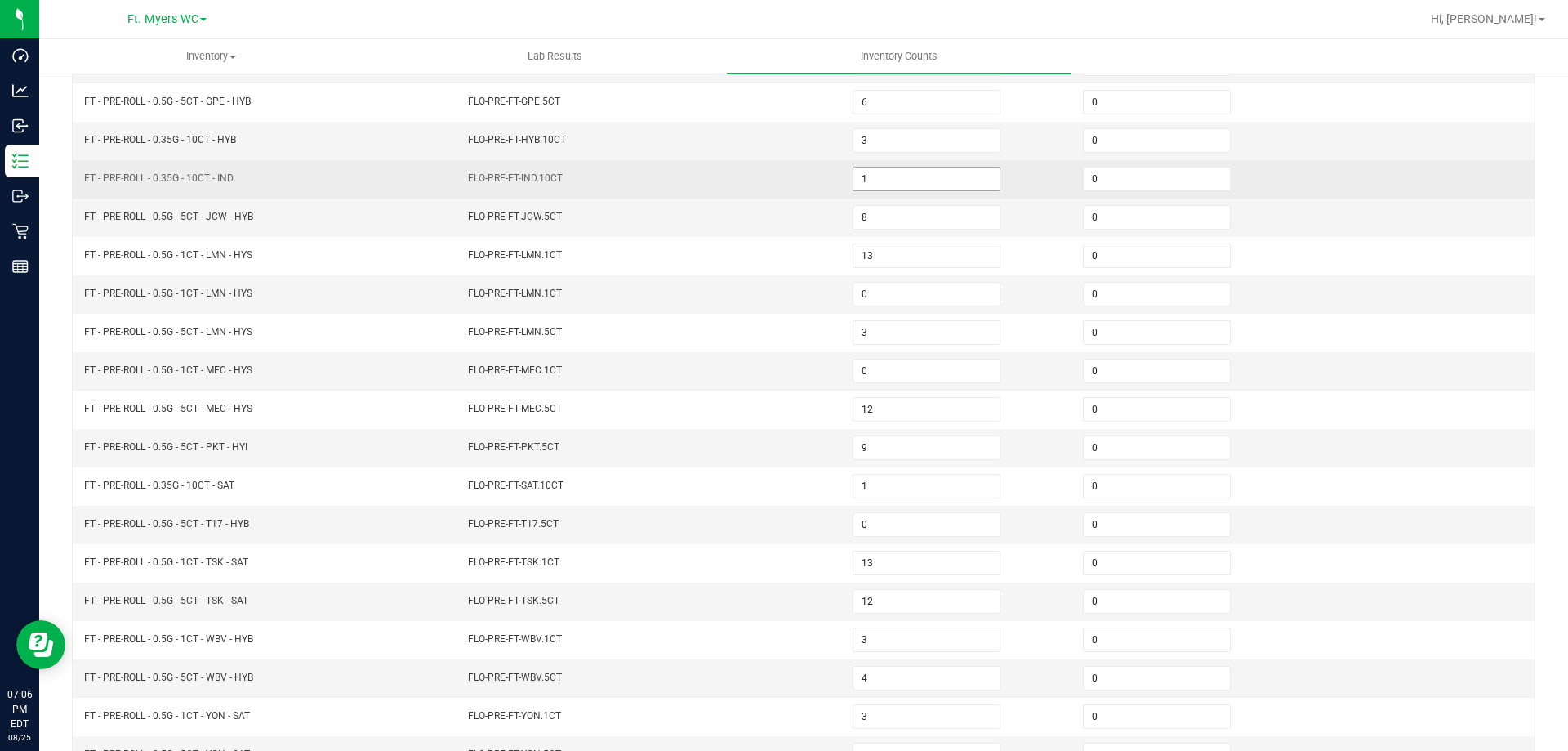
click at [910, 177] on input "1" at bounding box center [926, 179] width 146 height 23
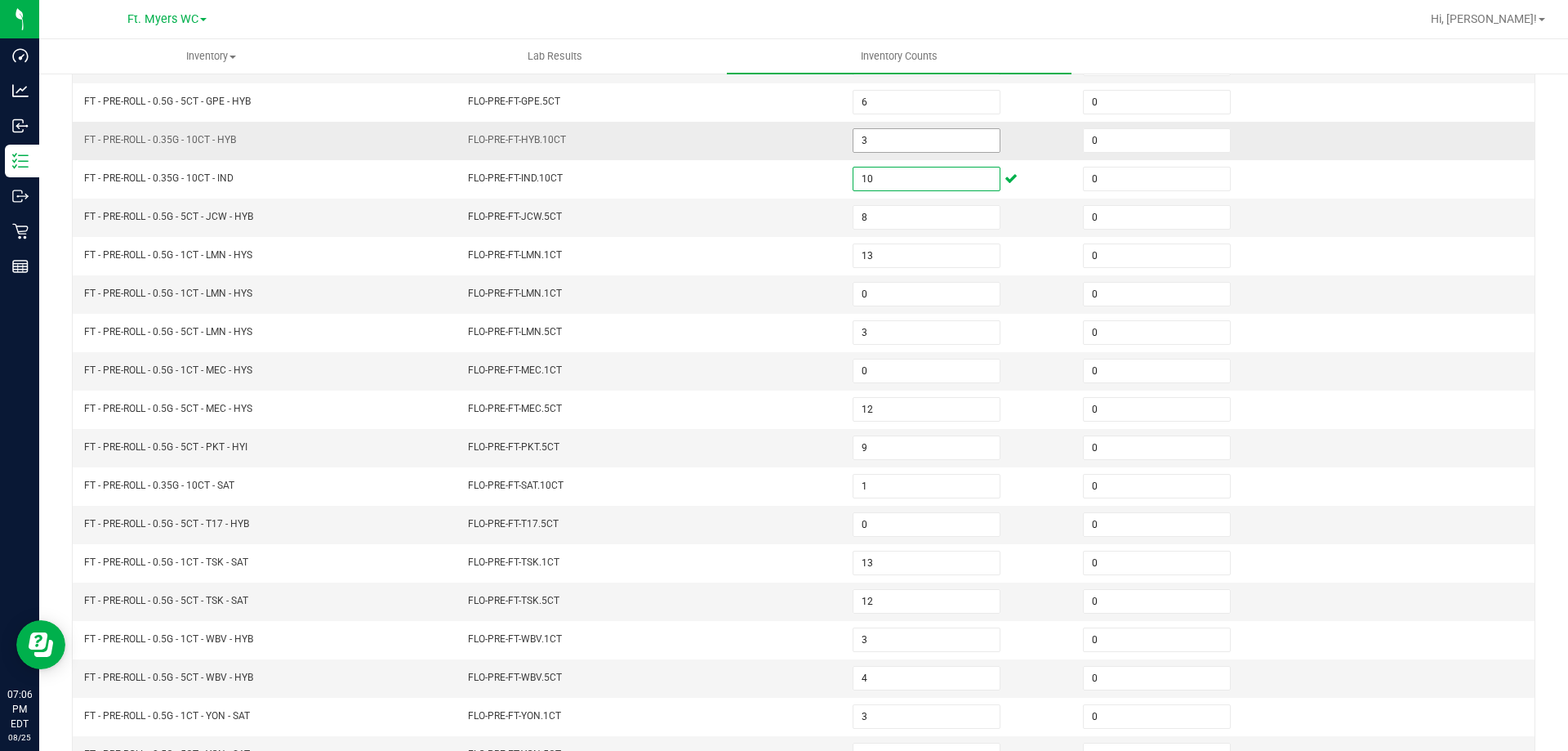
click at [899, 141] on input "3" at bounding box center [926, 141] width 146 height 23
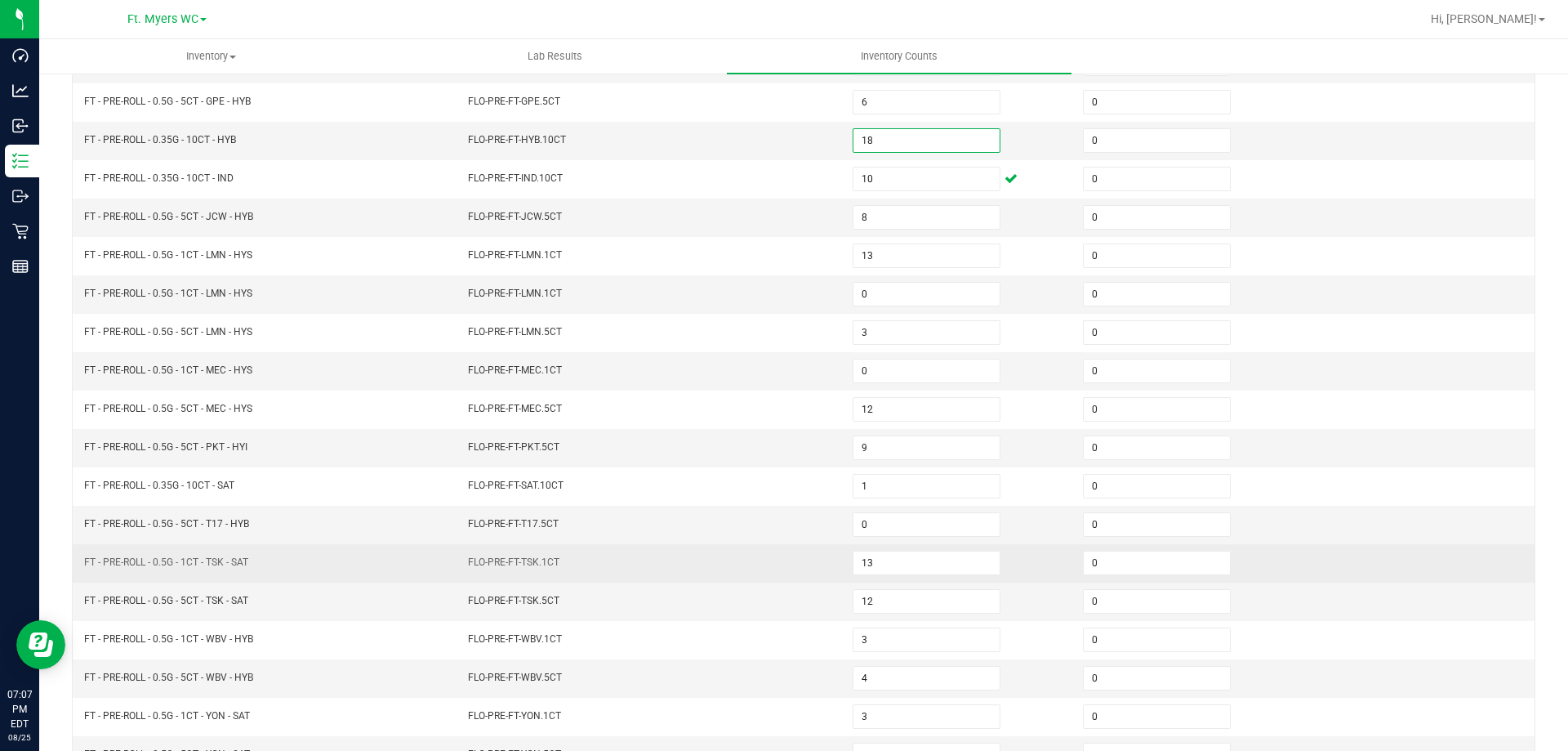
scroll to position [339, 0]
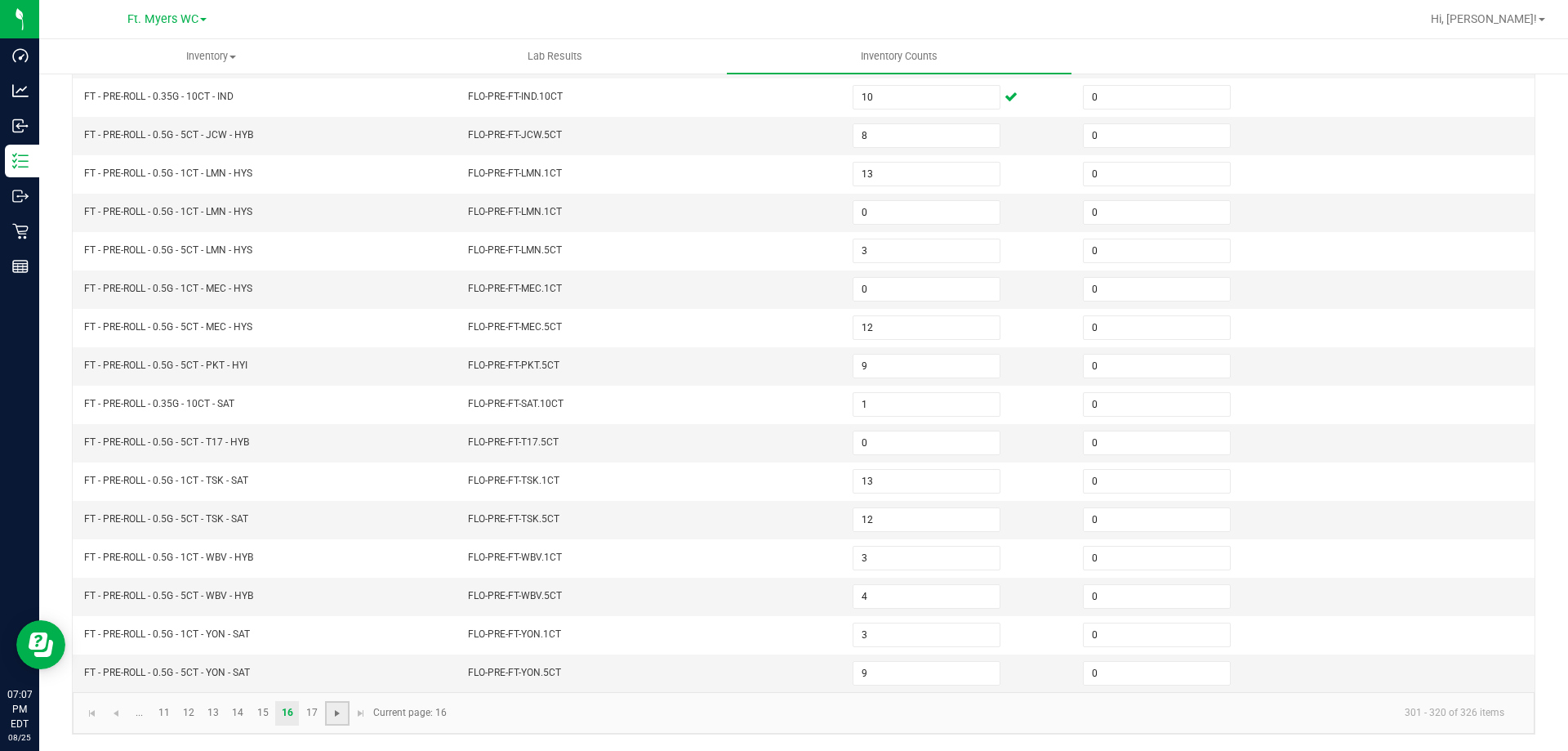
drag, startPoint x: 331, startPoint y: 718, endPoint x: 311, endPoint y: 714, distance: 20.4
click at [331, 718] on span "Go to the next page" at bounding box center [337, 713] width 13 height 13
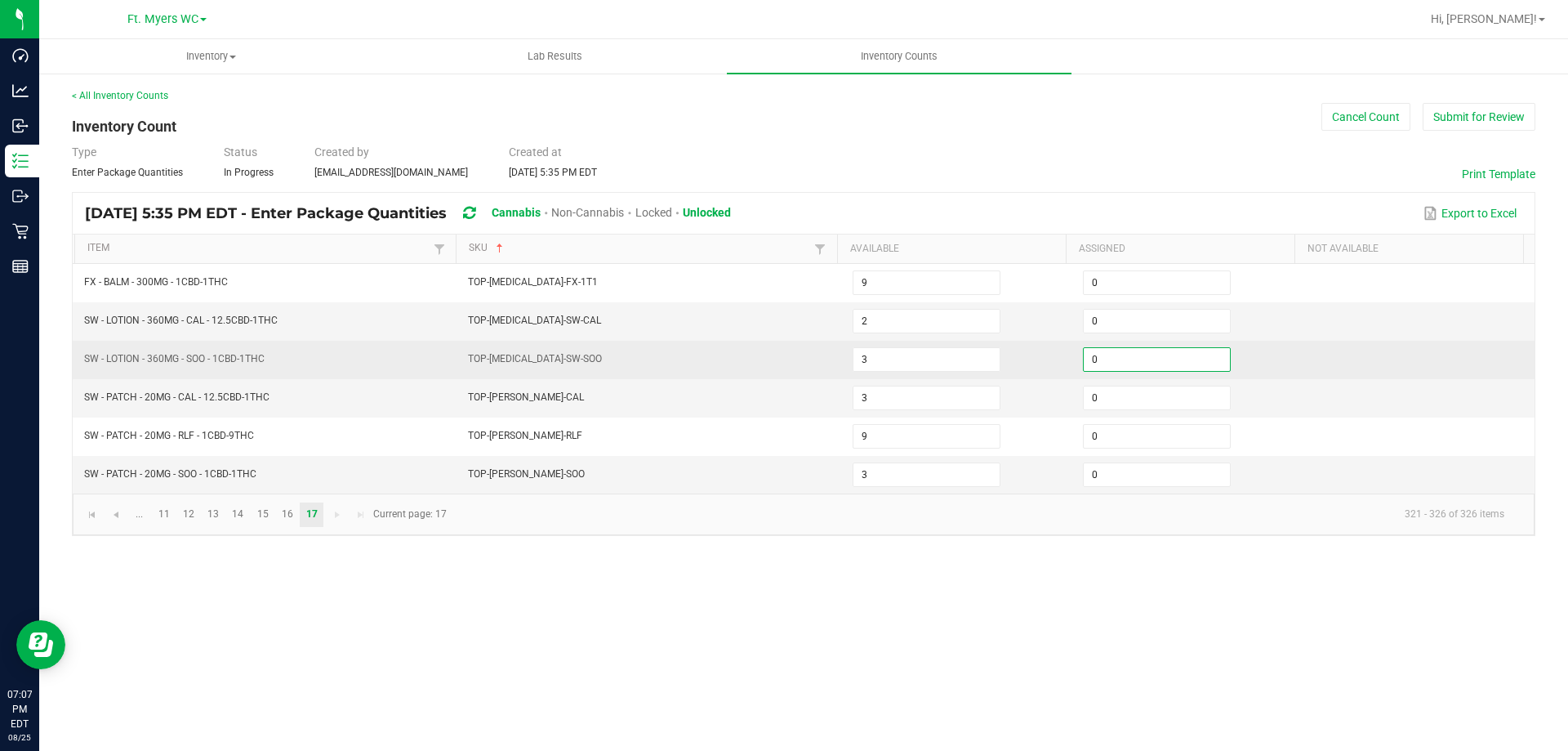
click at [1106, 354] on input "0" at bounding box center [1157, 359] width 146 height 23
click at [956, 366] on input "3" at bounding box center [926, 359] width 146 height 23
click at [708, 360] on td "TOP-[MEDICAL_DATA]-SW-SOO" at bounding box center [650, 359] width 384 height 38
click at [0, 0] on p "Inventory" at bounding box center [0, 0] width 0 height 0
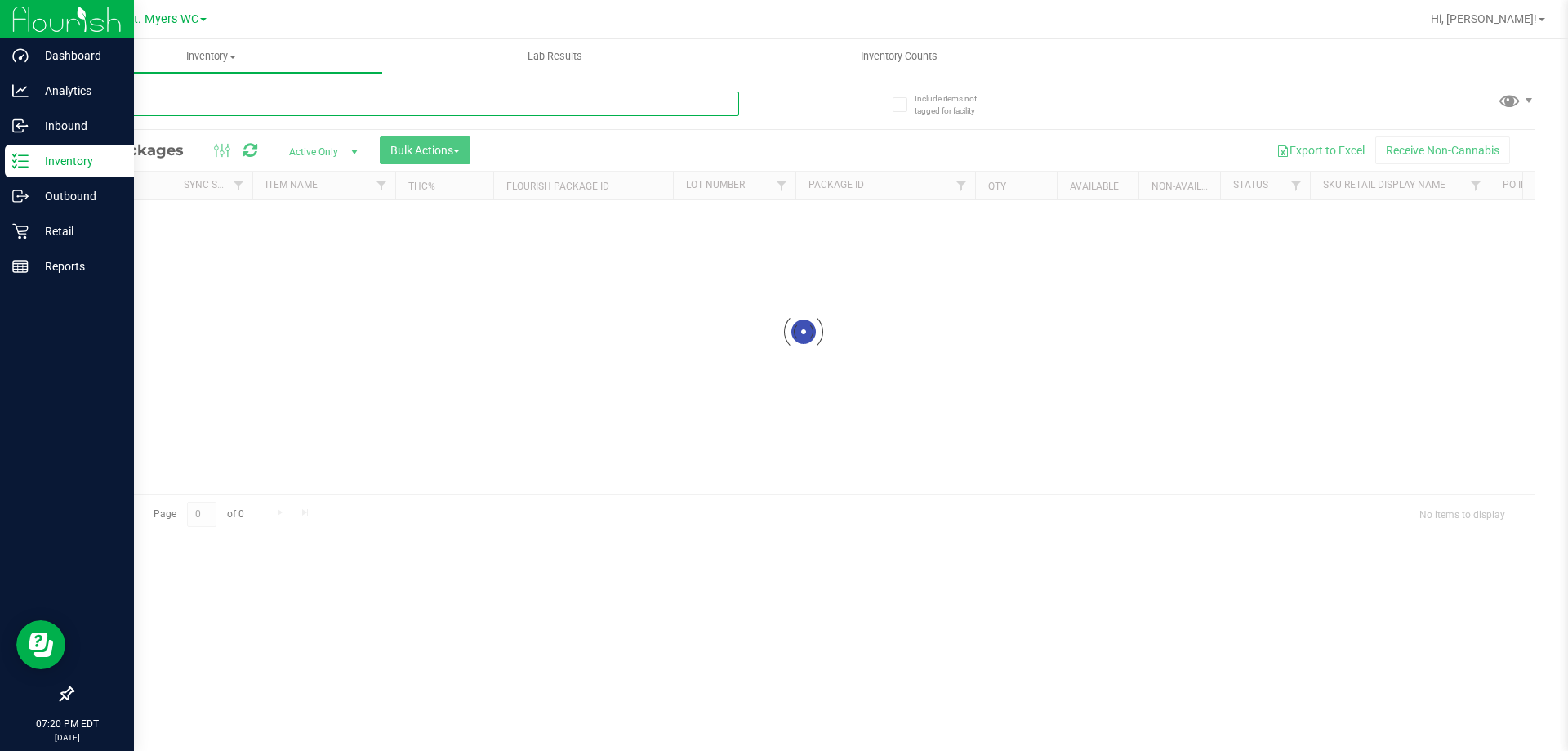
click at [374, 109] on div "Inventory All packages All inventory Waste log Create inventory Lab Results Inv…" at bounding box center [803, 395] width 1529 height 712
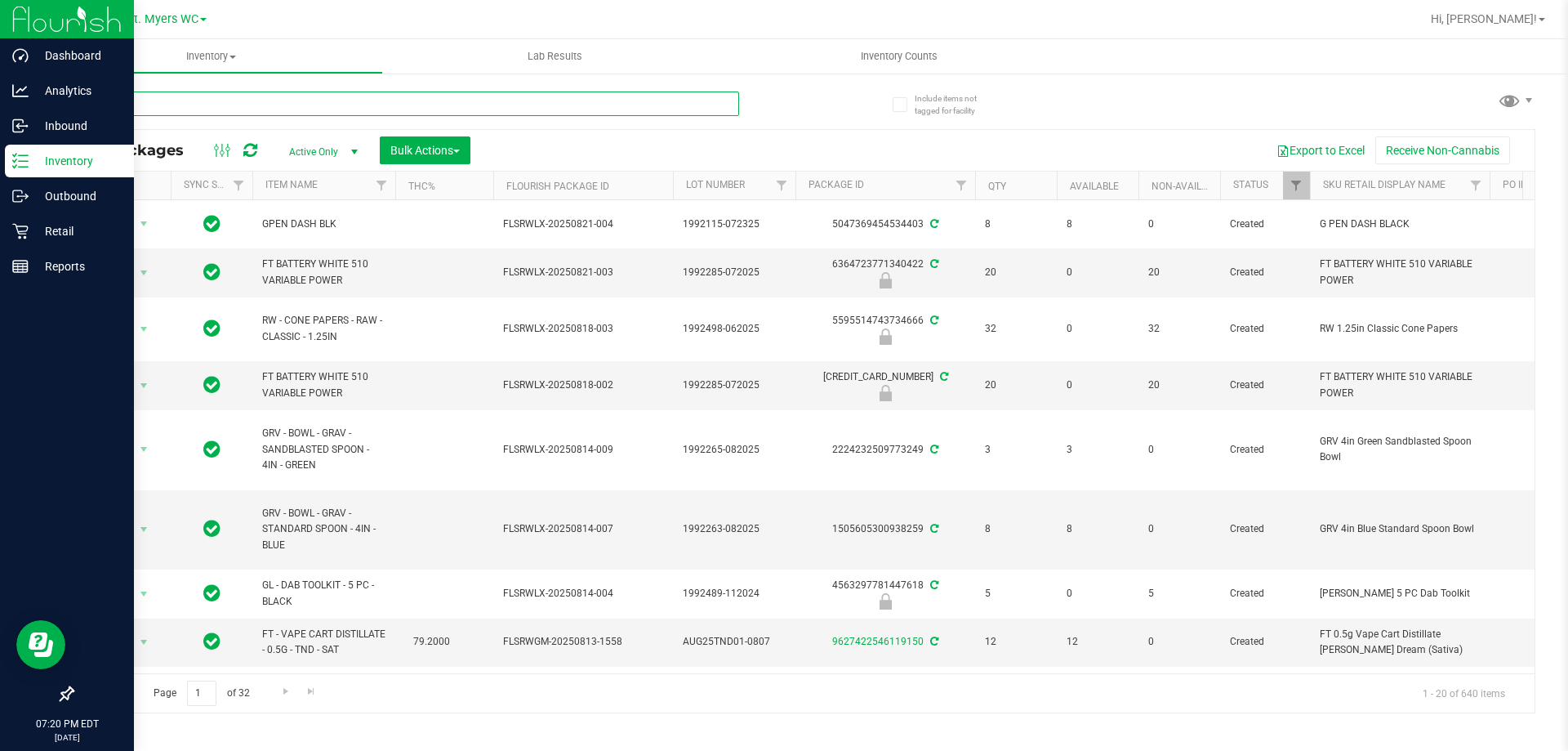
click at [374, 109] on input "text" at bounding box center [406, 103] width 667 height 24
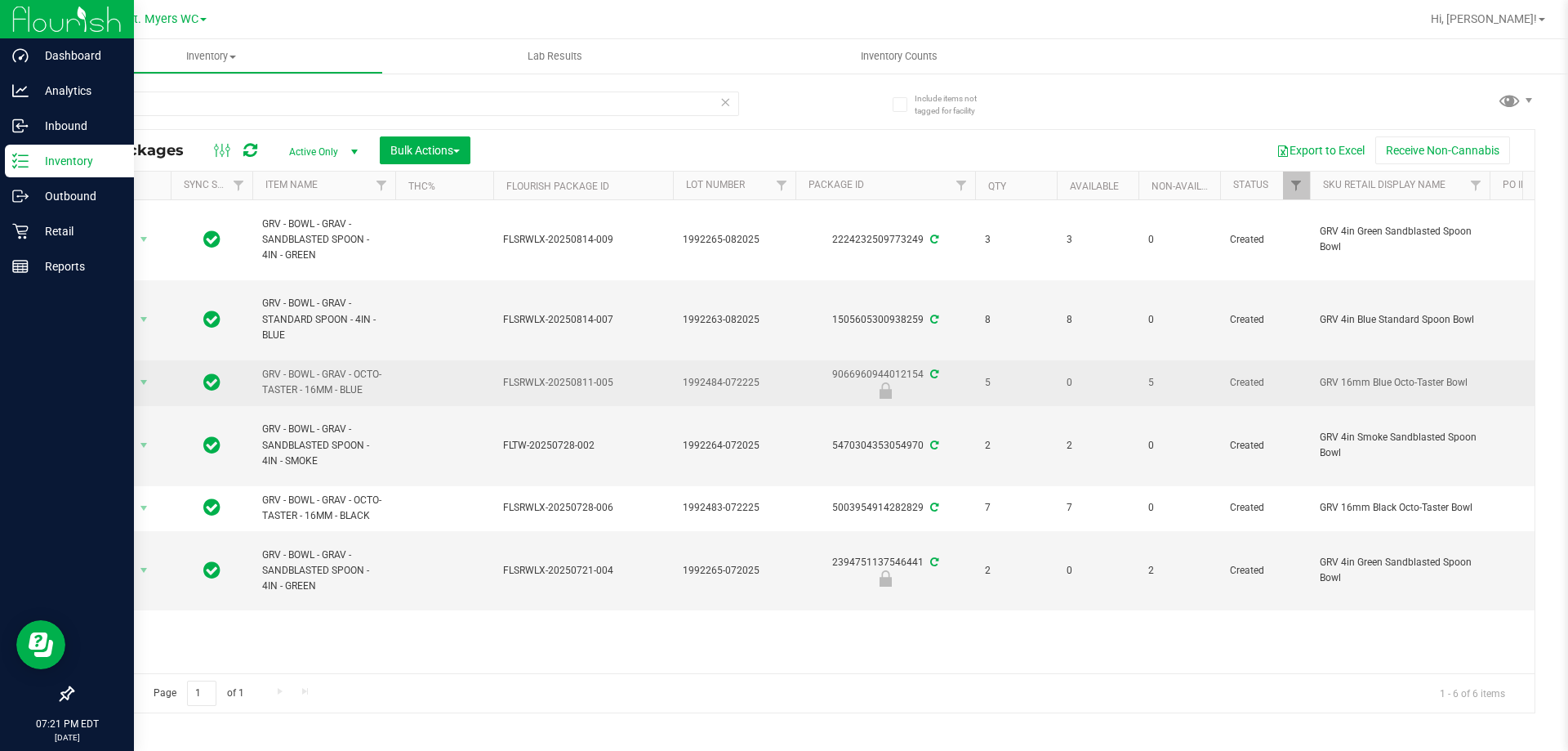
click at [478, 383] on td at bounding box center [444, 383] width 98 height 45
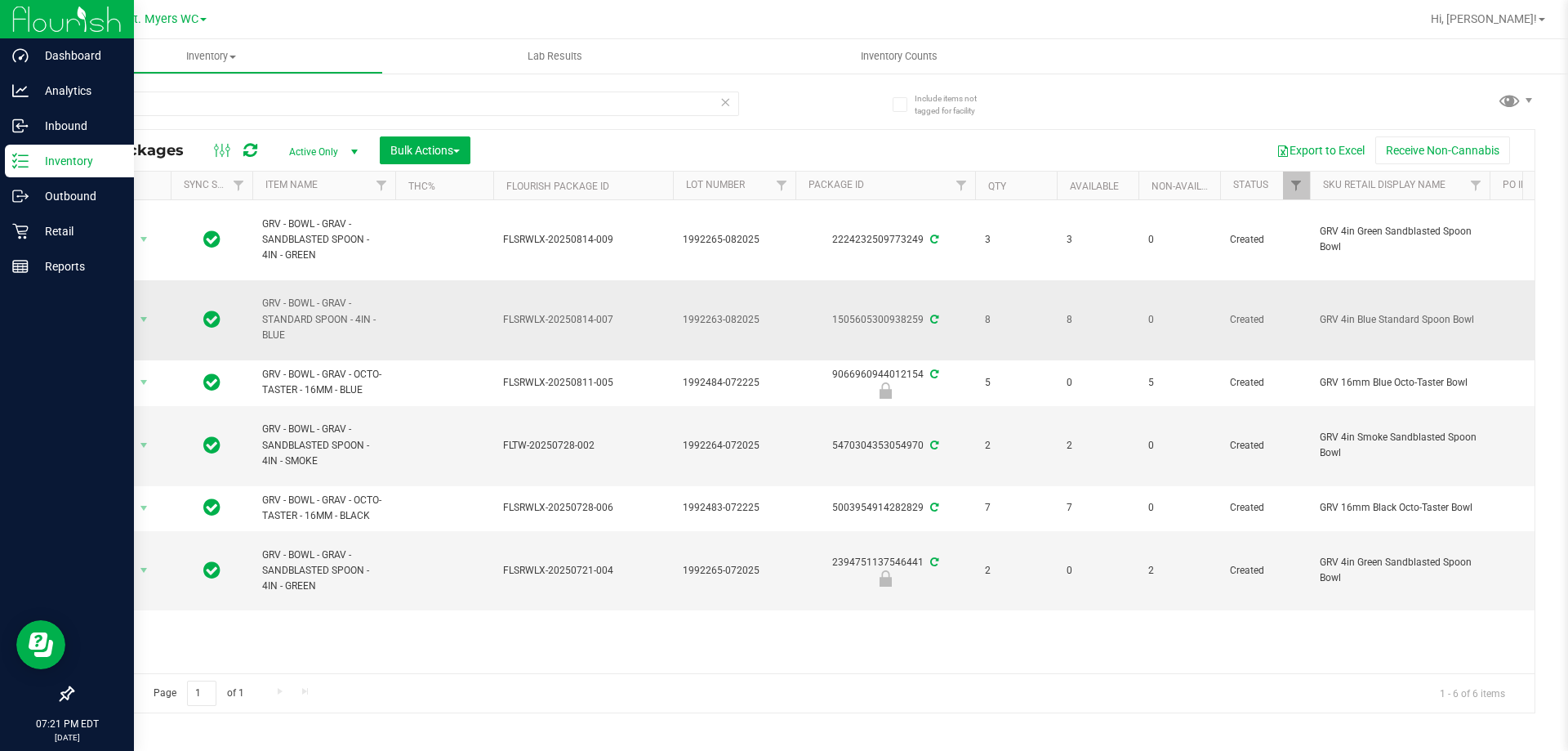
click at [483, 307] on td at bounding box center [444, 320] width 98 height 80
click at [307, 449] on span "GRV - BOWL - GRAV - SANDBLASTED SPOON - 4IN - SMOKE" at bounding box center [324, 445] width 123 height 47
copy tr "GRV - BOWL - GRAV - SANDBLASTED SPOON - 4IN - SMOKE"
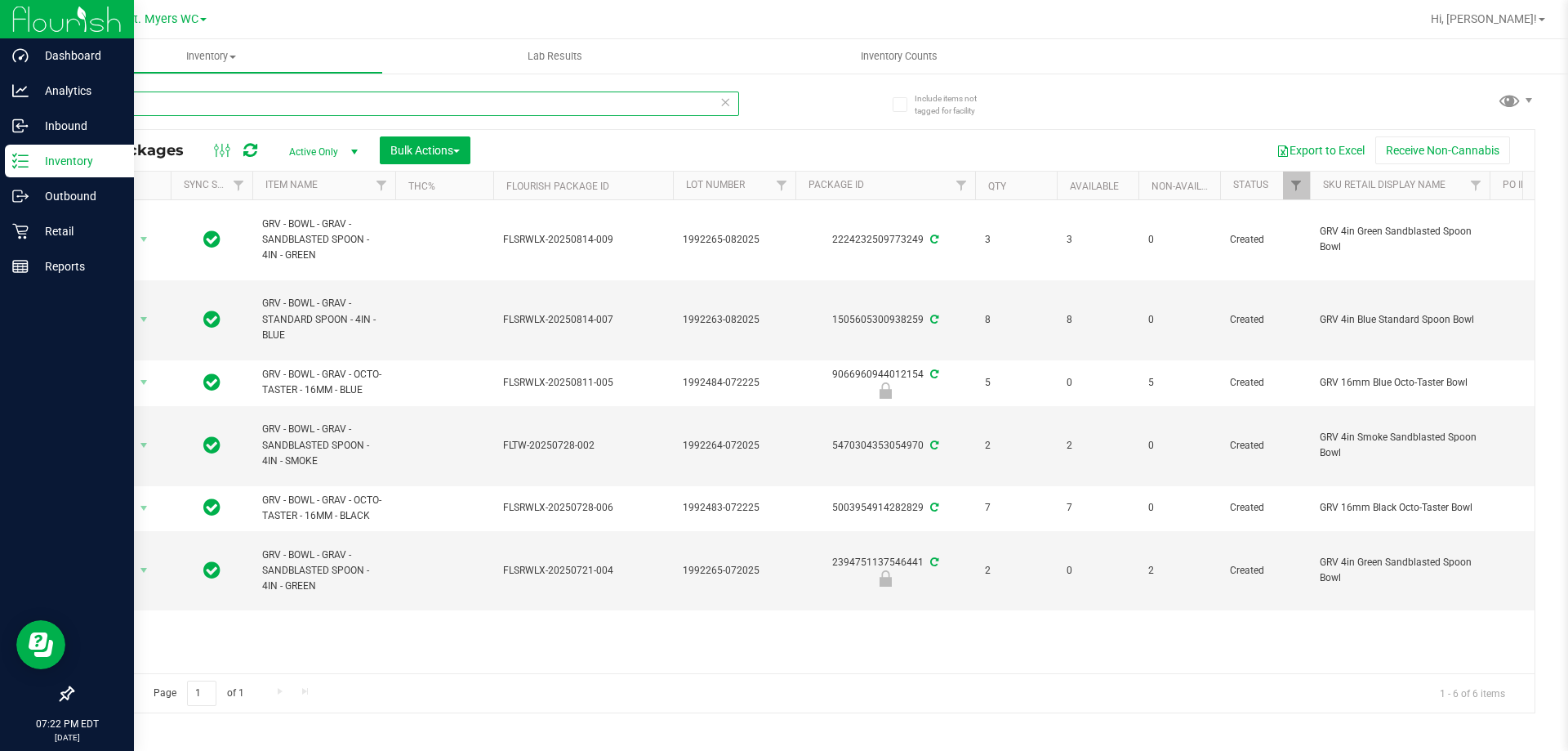
click at [355, 100] on input "grav" at bounding box center [406, 103] width 667 height 24
paste input "GRV - BOWL - GRAV - SANDBLASTED SPOON - 4IN - SMOKE"
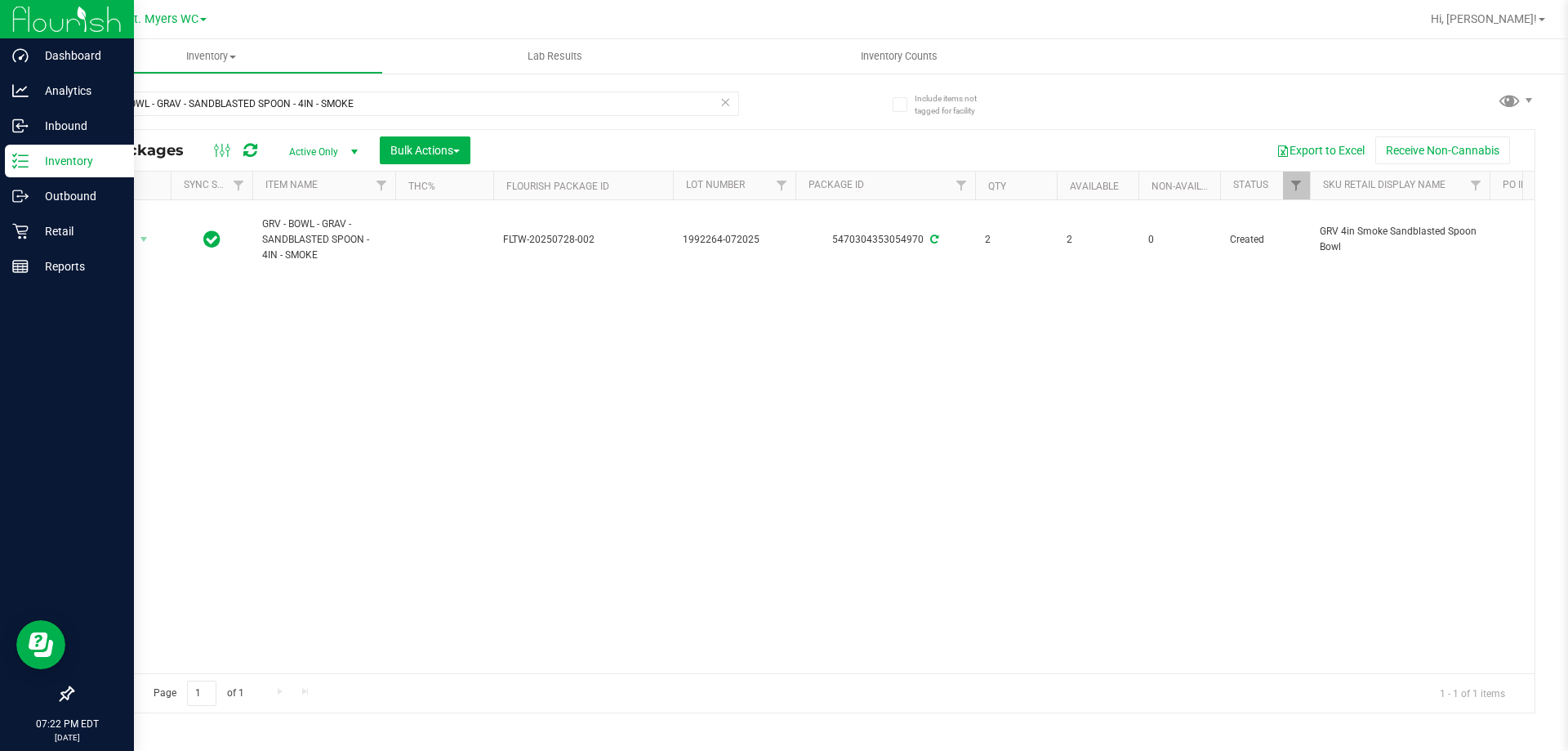
click at [331, 152] on span "Active Only" at bounding box center [320, 153] width 90 height 23
click at [324, 253] on li "All" at bounding box center [319, 250] width 88 height 24
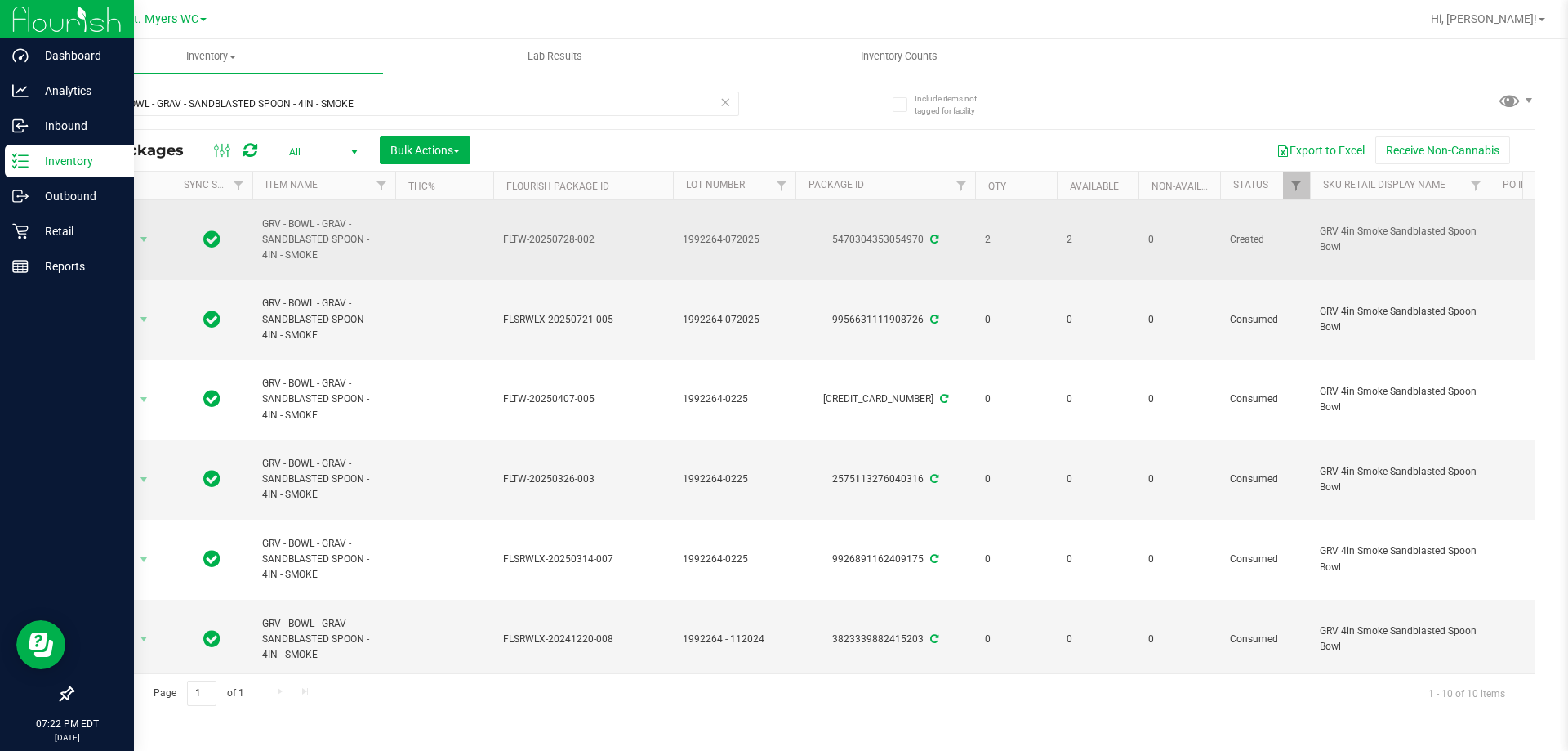
drag, startPoint x: 691, startPoint y: 541, endPoint x: 393, endPoint y: 260, distance: 409.6
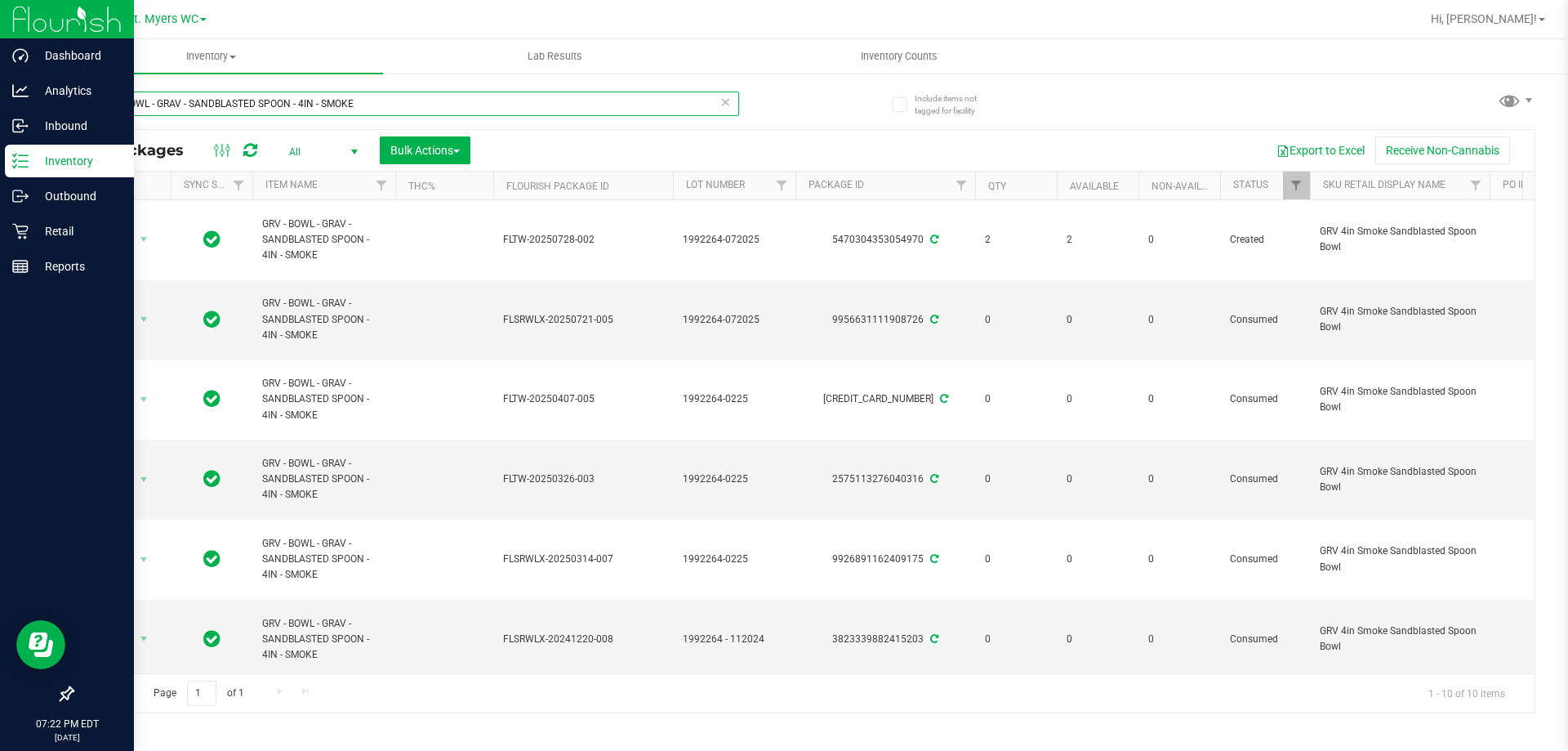
click at [314, 105] on input "GRV - BOWL - GRAV - SANDBLASTED SPOON - 4IN - SMOKE" at bounding box center [406, 103] width 667 height 24
click at [348, 143] on span "select" at bounding box center [354, 153] width 21 height 23
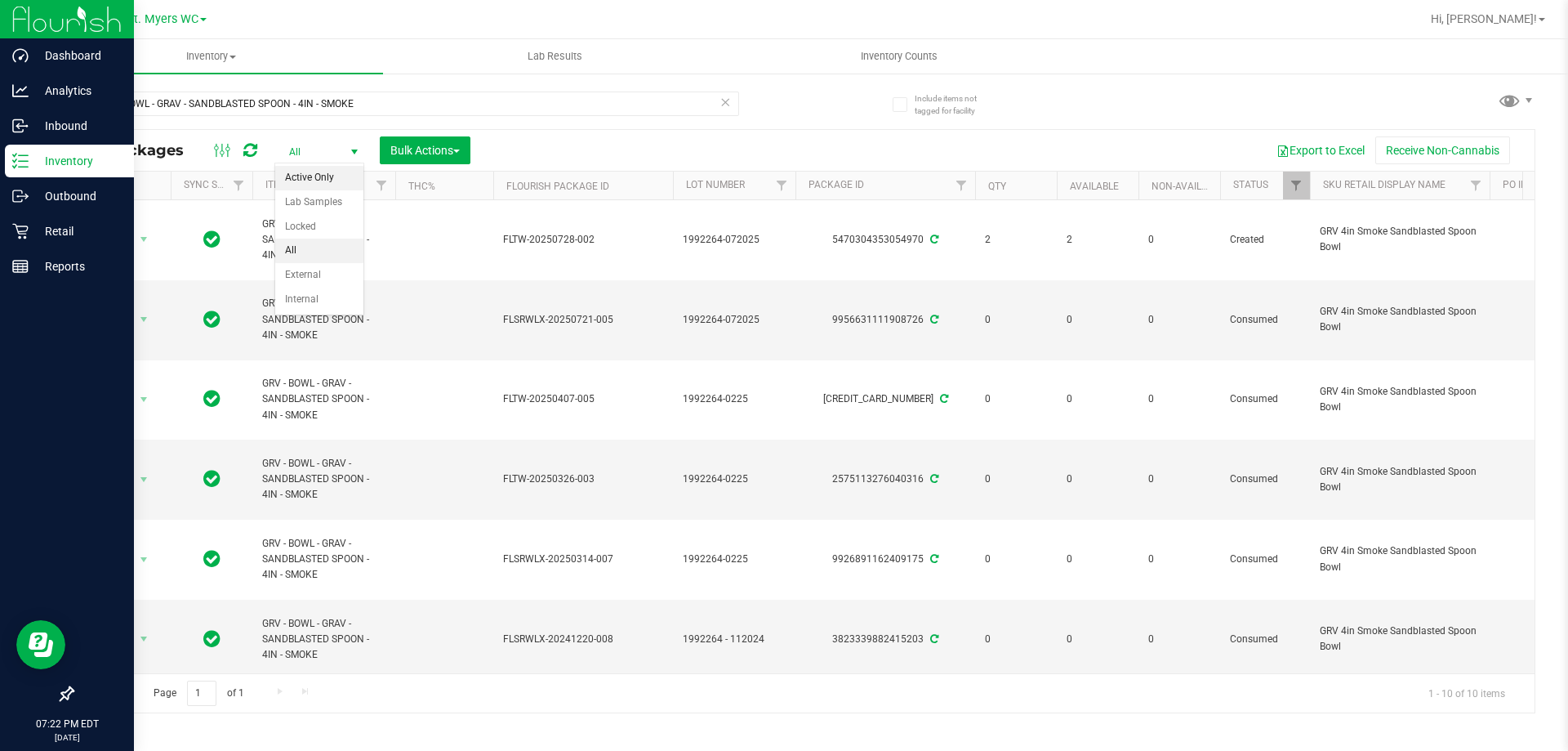
click at [314, 181] on li "Active Only" at bounding box center [319, 177] width 88 height 24
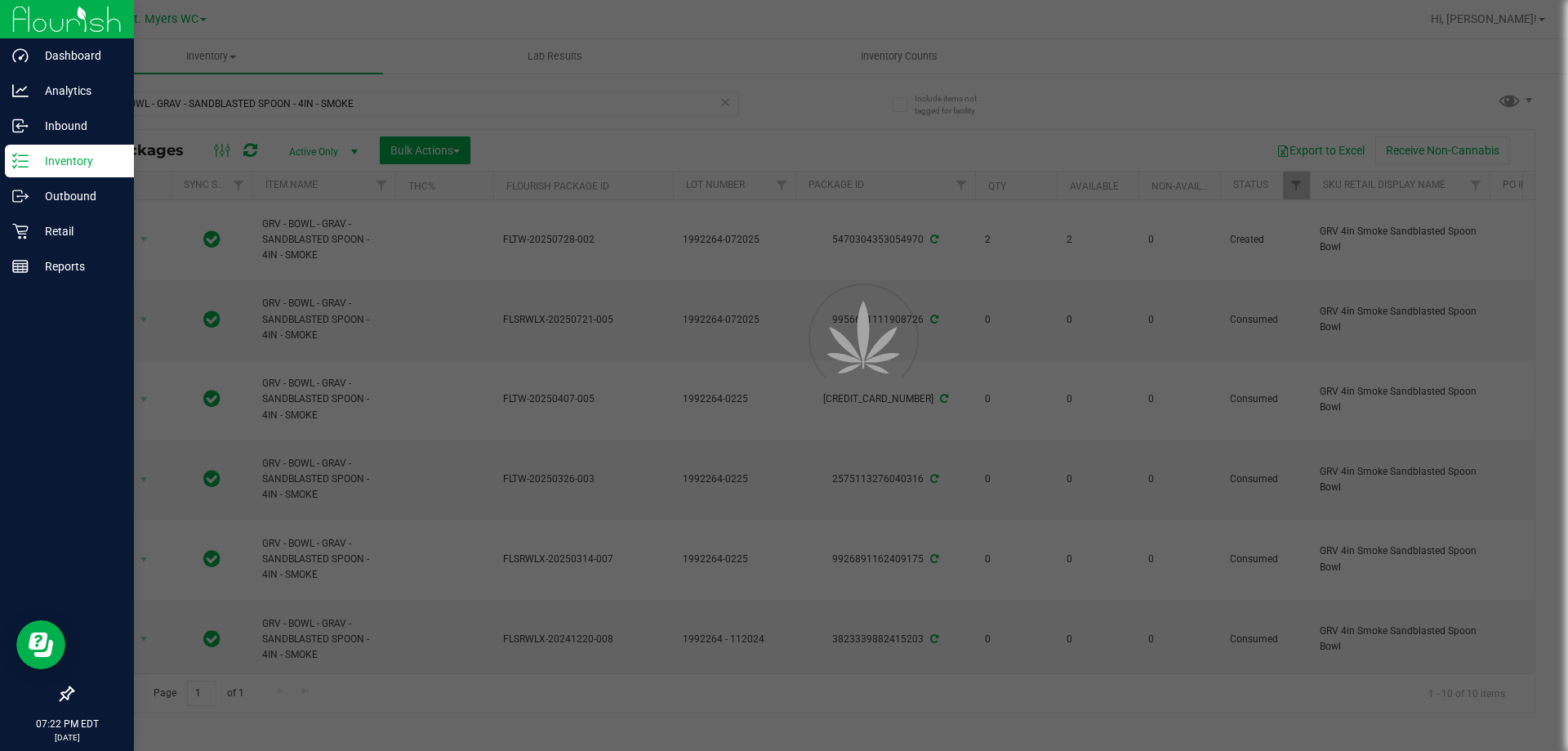
click at [554, 135] on div at bounding box center [784, 376] width 1568 height 751
